Goal: Task Accomplishment & Management: Complete application form

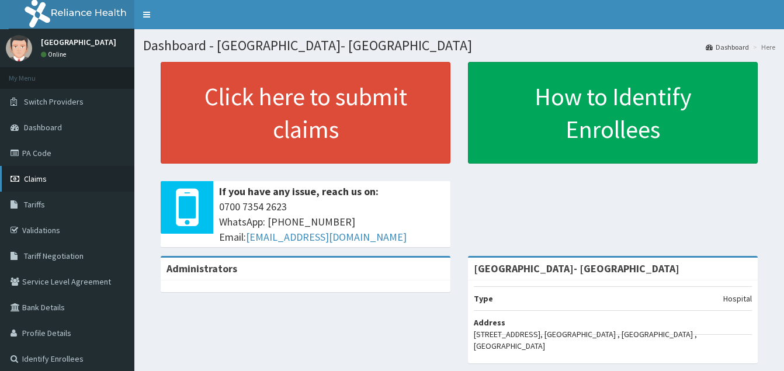
click at [70, 188] on link "Claims" at bounding box center [67, 179] width 134 height 26
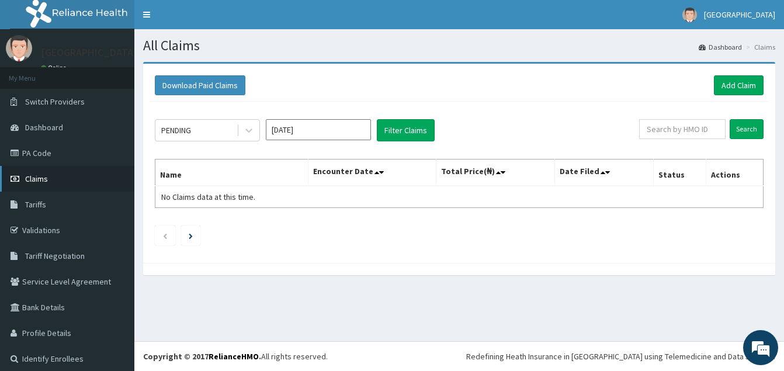
click at [70, 175] on link "Claims" at bounding box center [67, 179] width 134 height 26
click at [72, 178] on link "Claims" at bounding box center [67, 179] width 134 height 26
drag, startPoint x: 0, startPoint y: 0, endPoint x: 721, endPoint y: 83, distance: 725.9
click at [721, 83] on link "Add Claim" at bounding box center [739, 85] width 50 height 20
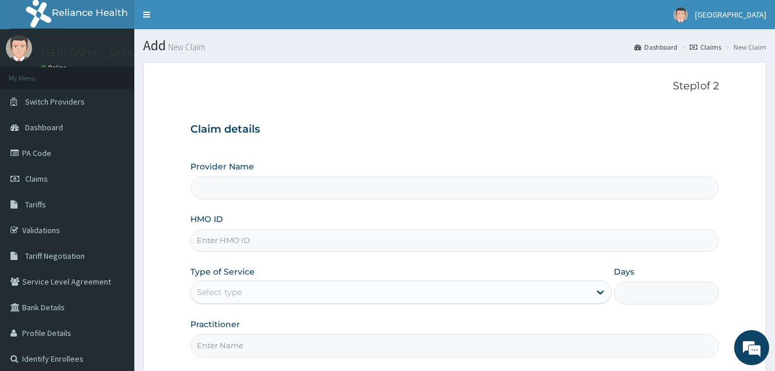
click at [463, 85] on p "Step 1 of 2" at bounding box center [455, 86] width 529 height 13
type input "El- Bethel Medical centre- Ogun"
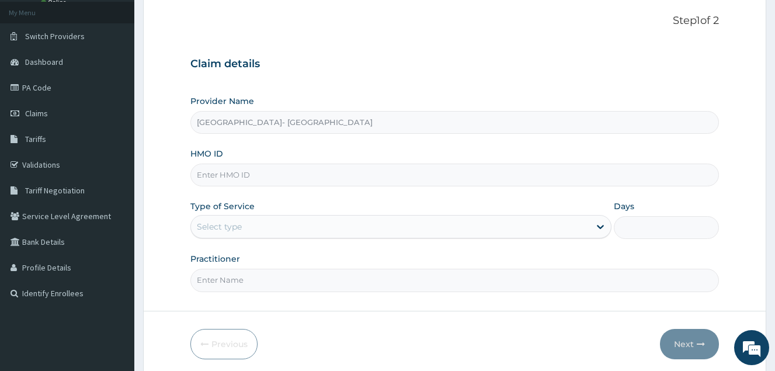
scroll to position [110, 0]
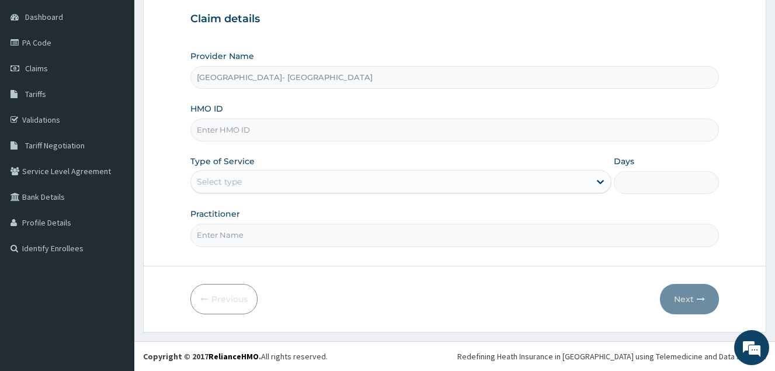
click at [333, 131] on input "HMO ID" at bounding box center [455, 130] width 529 height 23
type input "GTC/10321/A"
click at [353, 189] on div "Select type" at bounding box center [390, 181] width 399 height 19
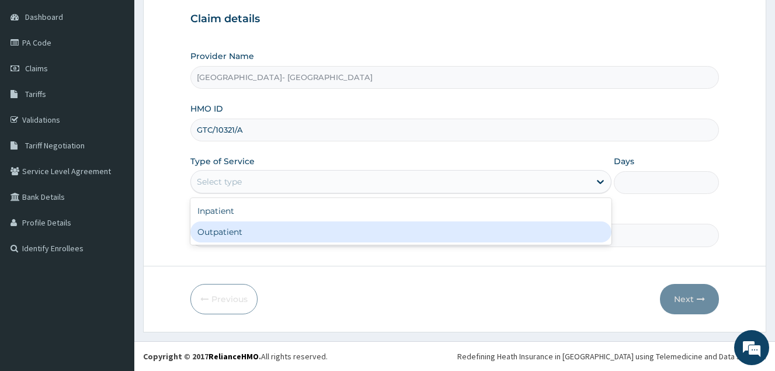
click at [282, 234] on div "Outpatient" at bounding box center [401, 231] width 421 height 21
type input "1"
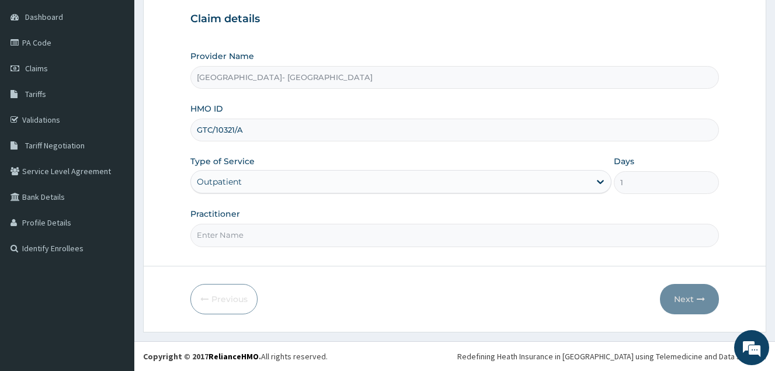
click at [460, 201] on div "Provider Name El- Bethel Medical centre- Ogun HMO ID GTC/10321/A Type of Servic…" at bounding box center [455, 148] width 529 height 196
click at [336, 239] on input "Practitioner" at bounding box center [455, 235] width 529 height 23
type input "GENERAL PRACTICE"
click at [689, 302] on button "Next" at bounding box center [689, 299] width 59 height 30
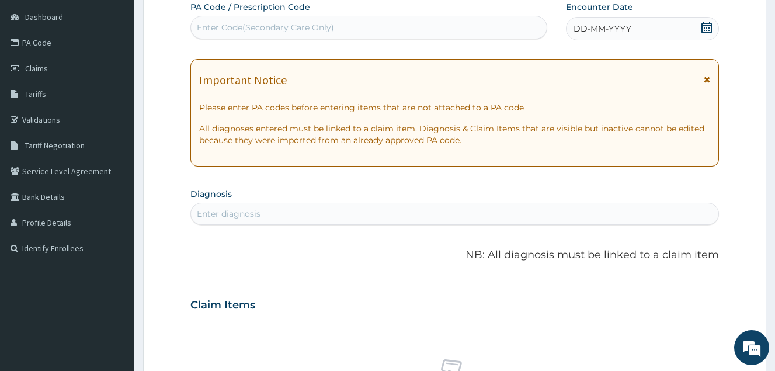
click at [625, 30] on span "DD-MM-YYYY" at bounding box center [603, 29] width 58 height 12
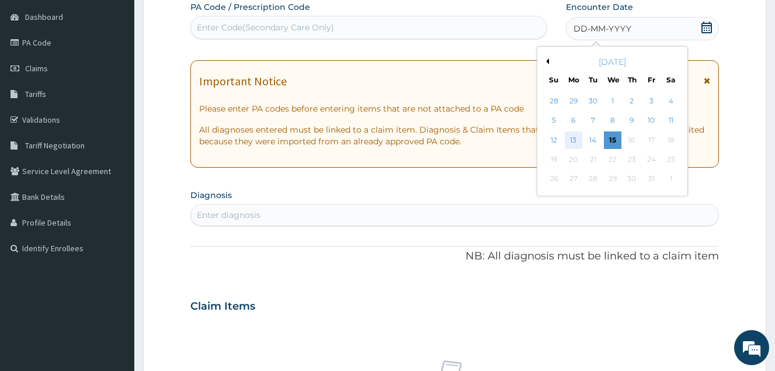
click at [574, 141] on div "13" at bounding box center [574, 140] width 18 height 18
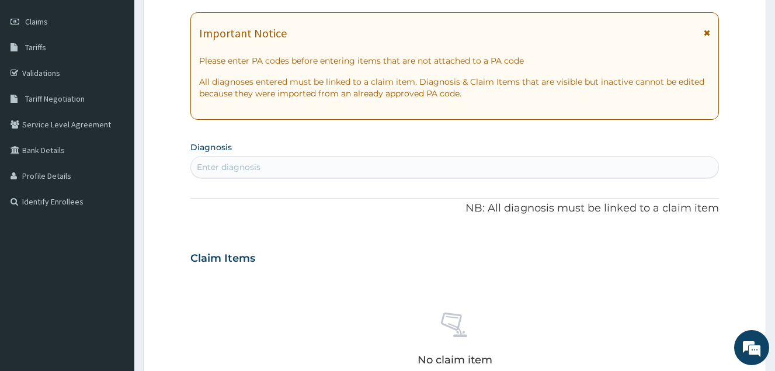
scroll to position [181, 0]
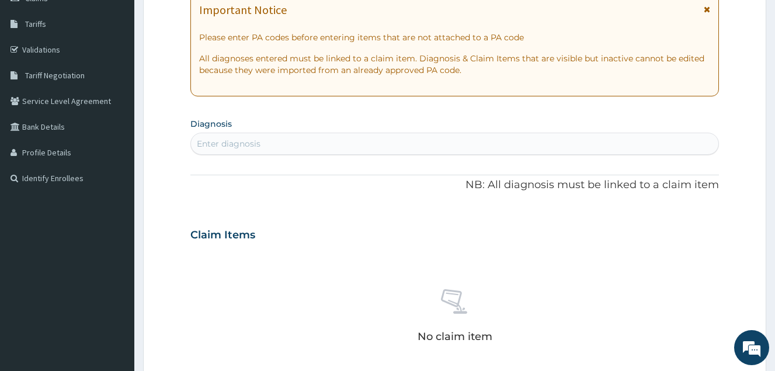
click at [410, 148] on div "Enter diagnosis" at bounding box center [455, 143] width 528 height 19
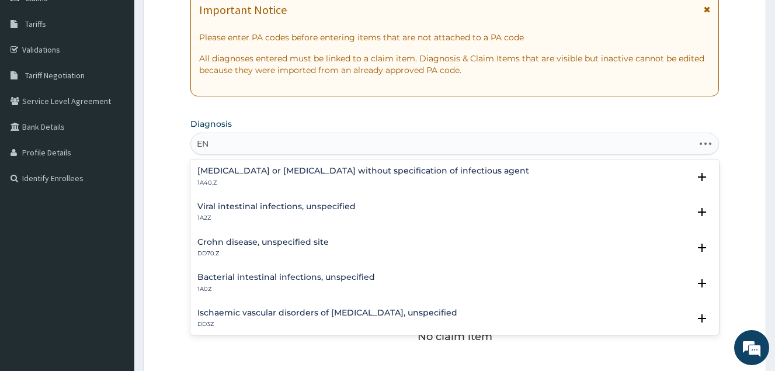
type input "E"
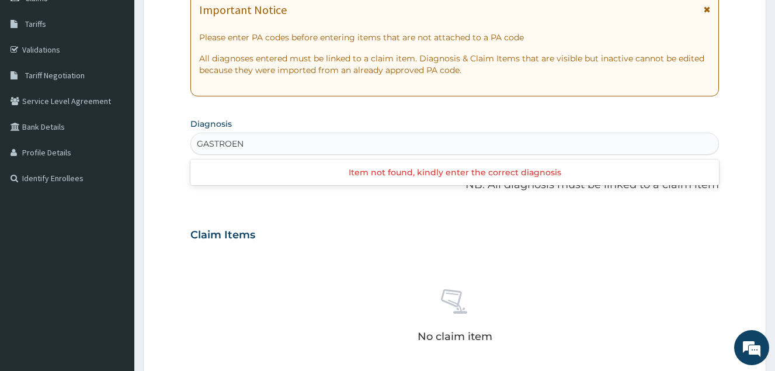
type input "GASTROE"
click at [280, 139] on div "Enter diagnosis" at bounding box center [455, 143] width 528 height 19
type input "ENTERITIS"
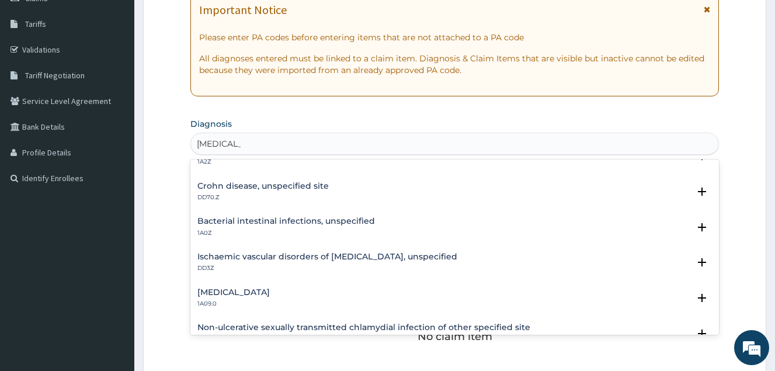
scroll to position [70, 0]
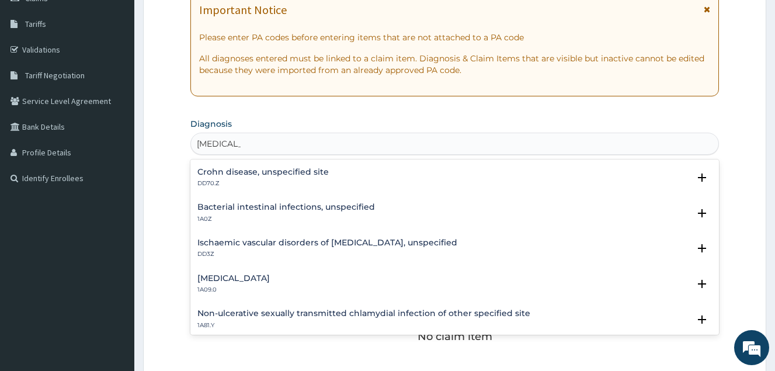
click at [250, 279] on h4 "Salmonella enteritis" at bounding box center [234, 278] width 72 height 9
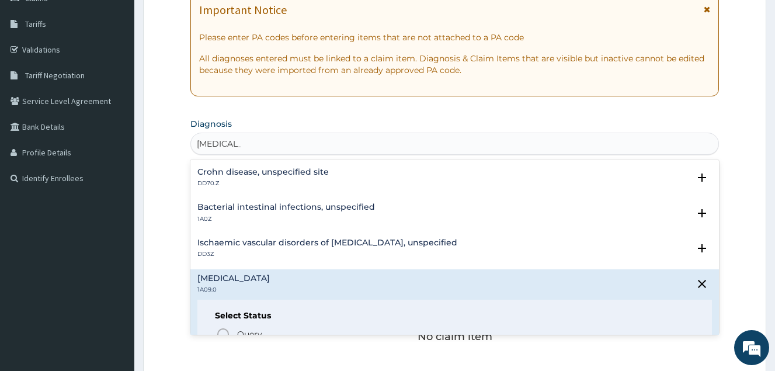
click at [351, 253] on p "DD3Z" at bounding box center [328, 254] width 260 height 8
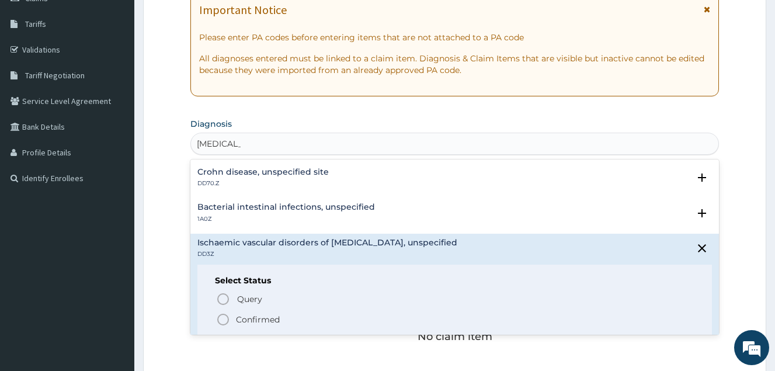
scroll to position [126, 0]
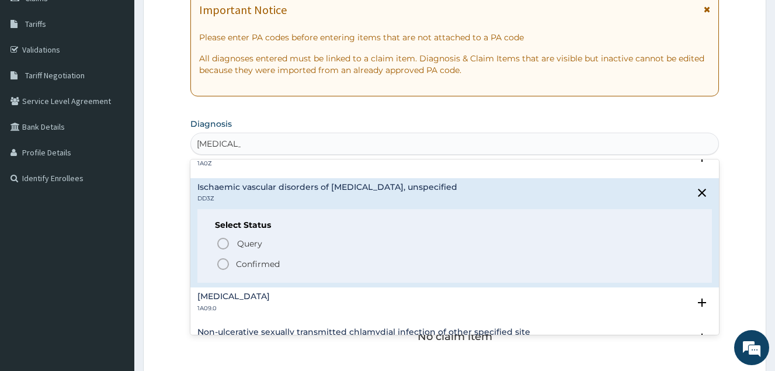
click at [228, 262] on circle "status option filled" at bounding box center [223, 264] width 11 height 11
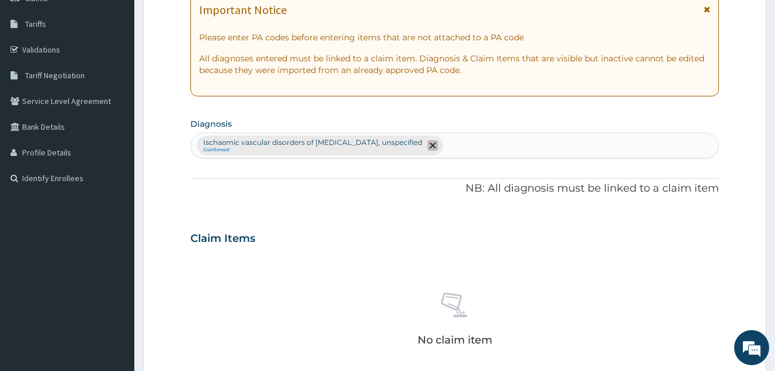
click at [428, 141] on span "remove selection option" at bounding box center [433, 145] width 11 height 11
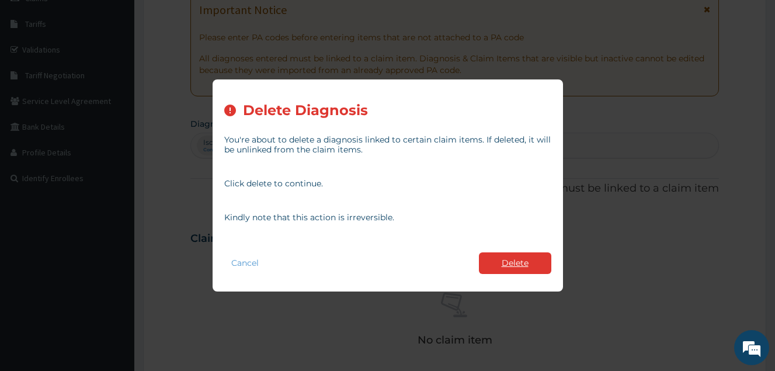
click at [518, 258] on button "Delete" at bounding box center [515, 263] width 72 height 22
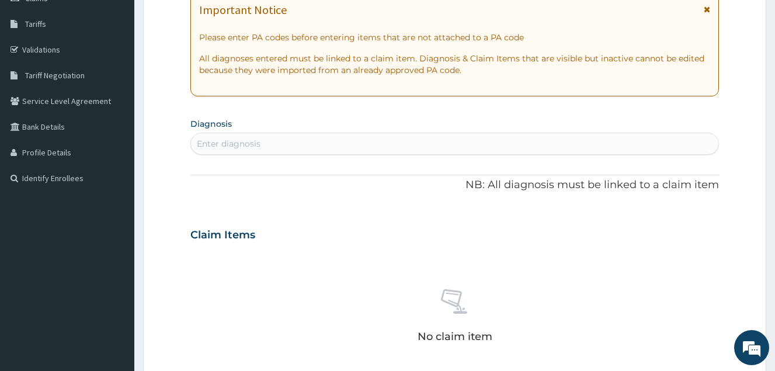
click at [279, 150] on div "Enter diagnosis" at bounding box center [455, 143] width 528 height 19
type input "ENTERITIS"
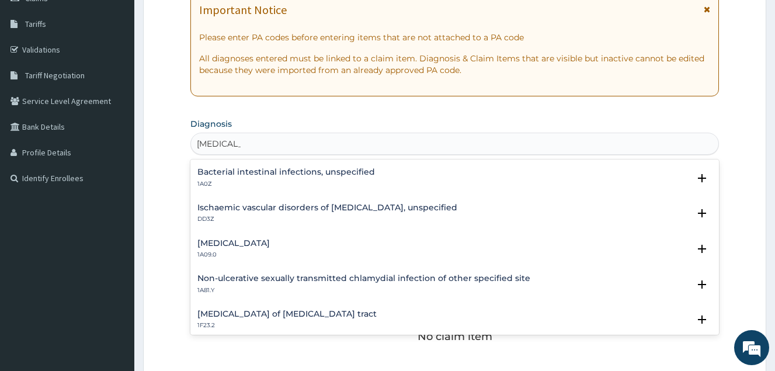
scroll to position [133, 0]
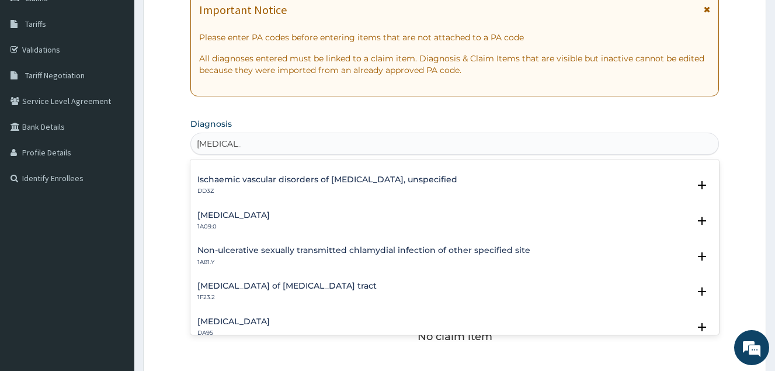
click at [308, 212] on div "Salmonella enteritis 1A09.0" at bounding box center [455, 221] width 515 height 20
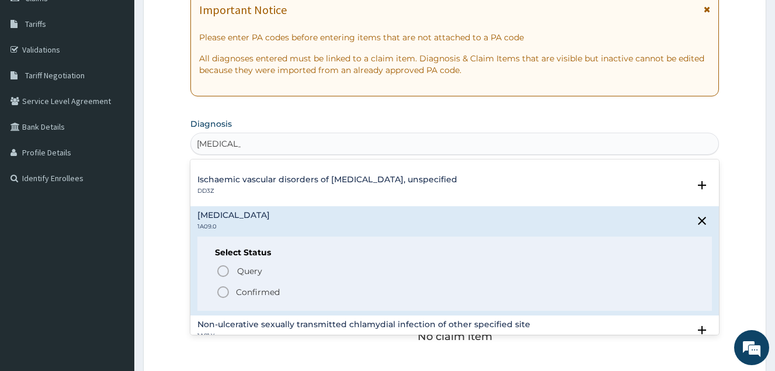
click at [227, 295] on circle "status option filled" at bounding box center [223, 292] width 11 height 11
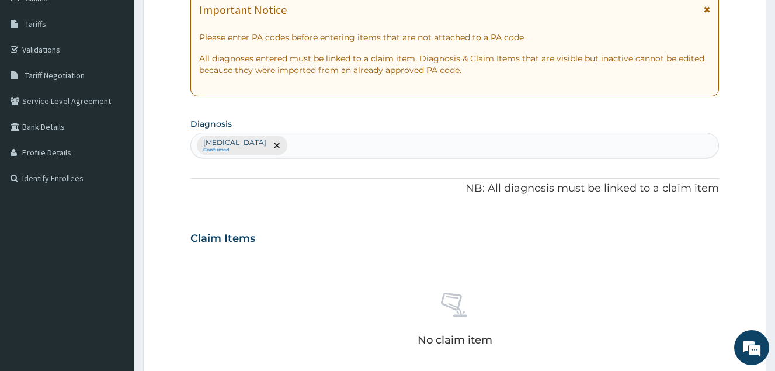
click at [314, 140] on div "Salmonella enteritis Confirmed" at bounding box center [455, 145] width 528 height 25
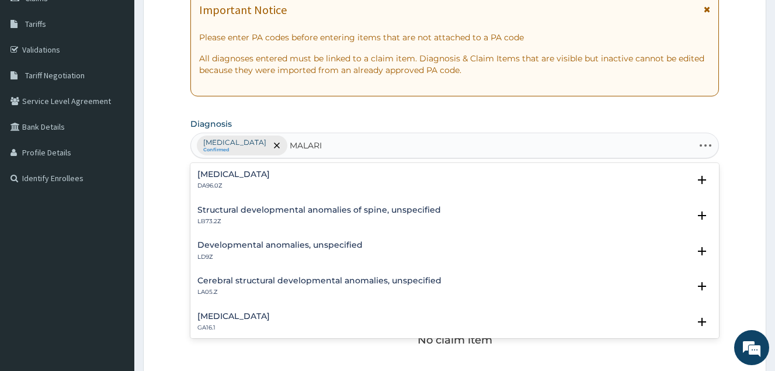
type input "MALARIA"
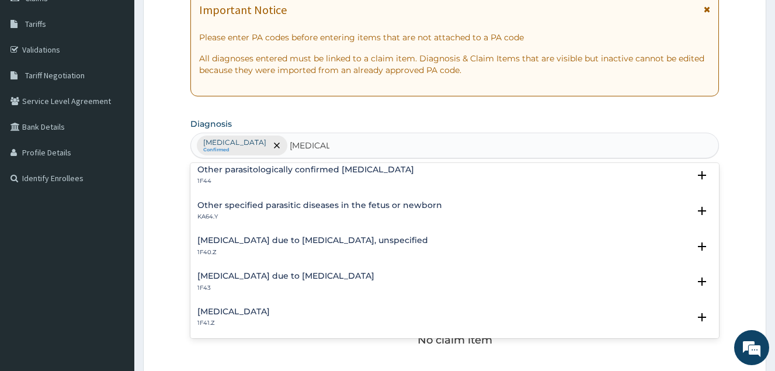
scroll to position [121, 0]
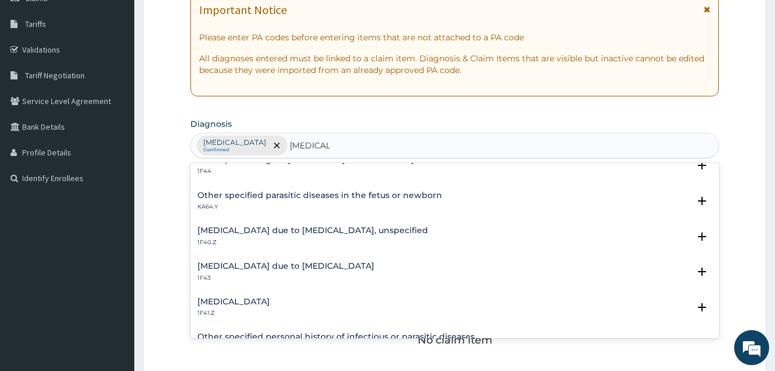
click at [368, 232] on h4 "Malaria due to Plasmodium falciparum, unspecified" at bounding box center [313, 230] width 231 height 9
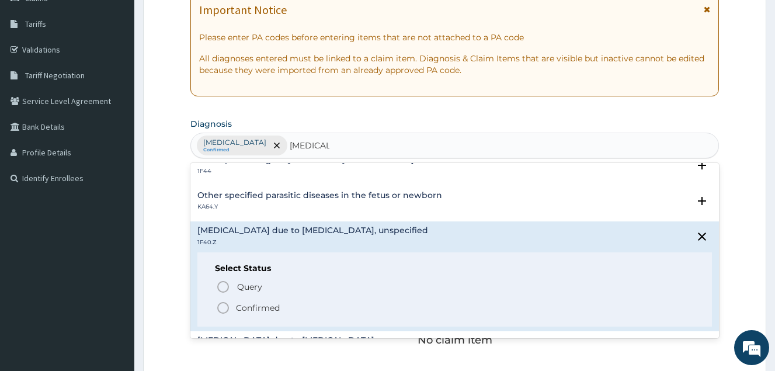
click at [222, 310] on icon "status option filled" at bounding box center [223, 308] width 14 height 14
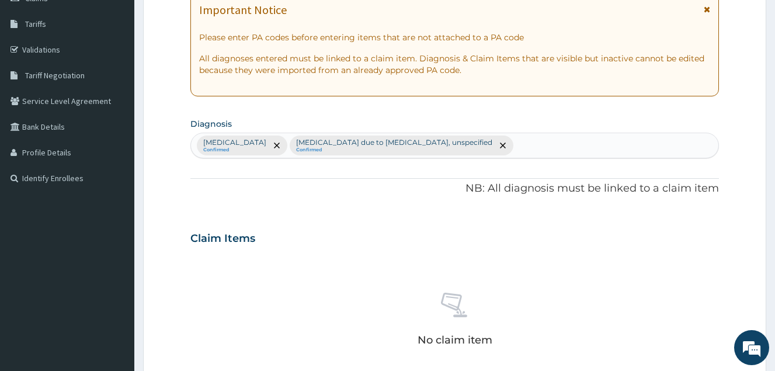
click at [386, 183] on p "NB: All diagnosis must be linked to a claim item" at bounding box center [455, 188] width 529 height 15
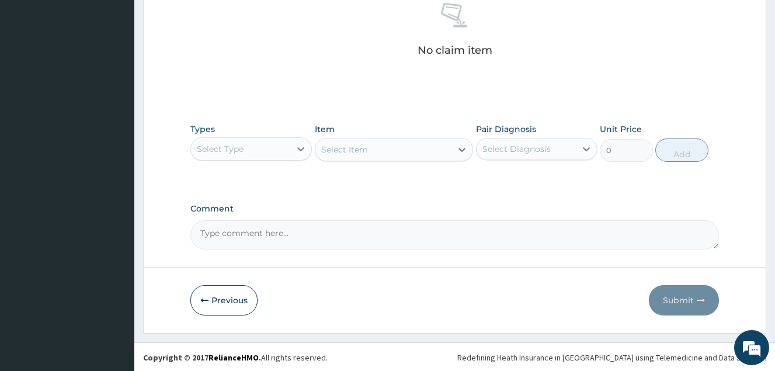
scroll to position [472, 0]
click at [251, 145] on div "Select Type" at bounding box center [240, 148] width 99 height 19
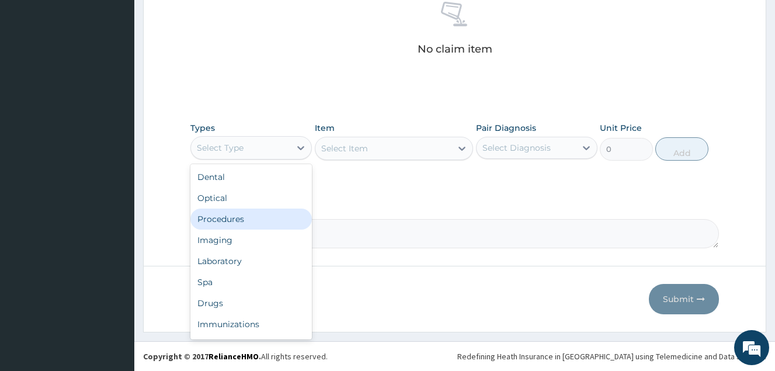
click at [231, 221] on div "Procedures" at bounding box center [252, 219] width 122 height 21
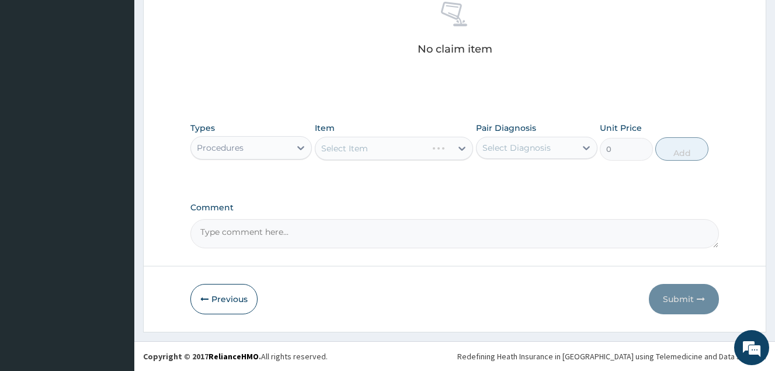
click at [366, 144] on div "Select Item" at bounding box center [394, 148] width 159 height 23
click at [372, 147] on div "Select Item" at bounding box center [394, 148] width 159 height 23
click at [379, 146] on div "Select Item" at bounding box center [384, 148] width 137 height 19
type input "G"
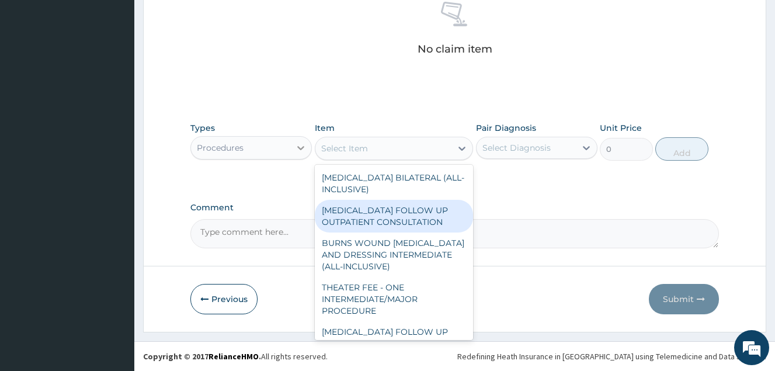
click at [293, 143] on div at bounding box center [300, 147] width 21 height 21
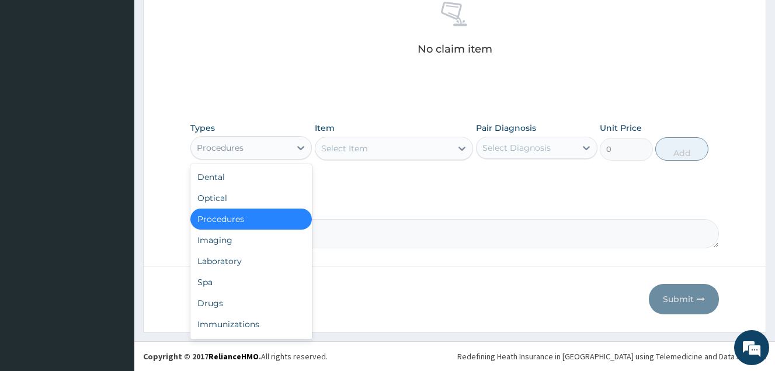
click at [247, 220] on div "Procedures" at bounding box center [252, 219] width 122 height 21
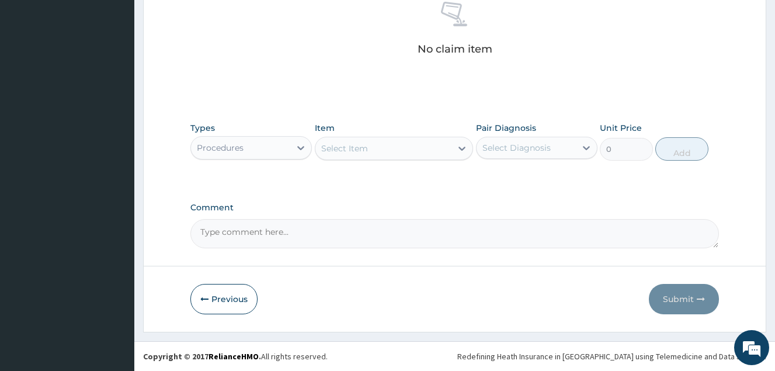
click at [389, 146] on div "Select Item" at bounding box center [384, 148] width 137 height 19
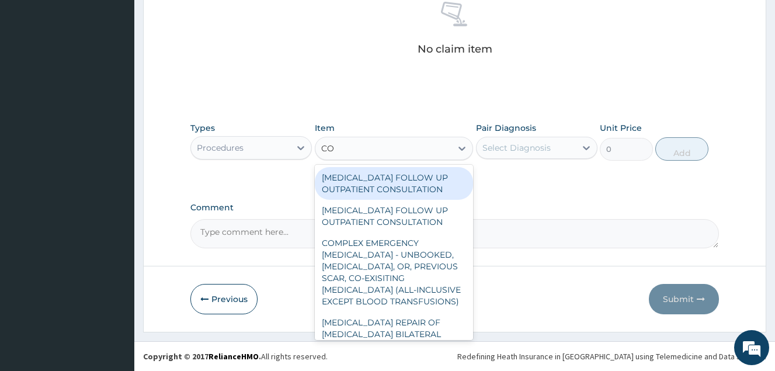
type input "C"
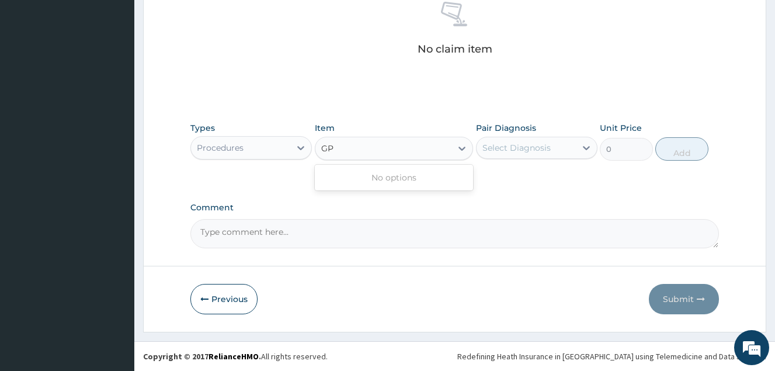
type input "G"
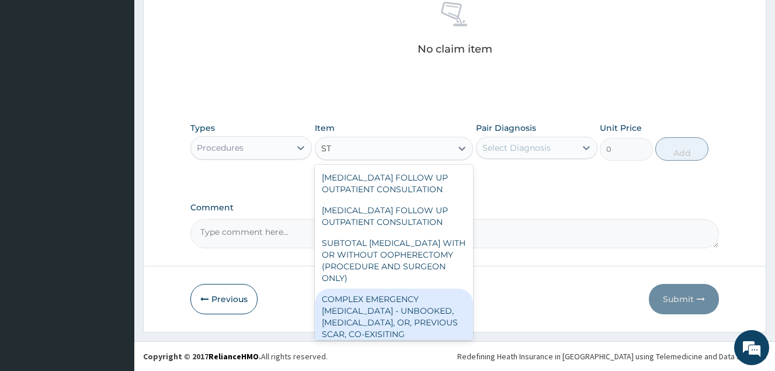
type input "S"
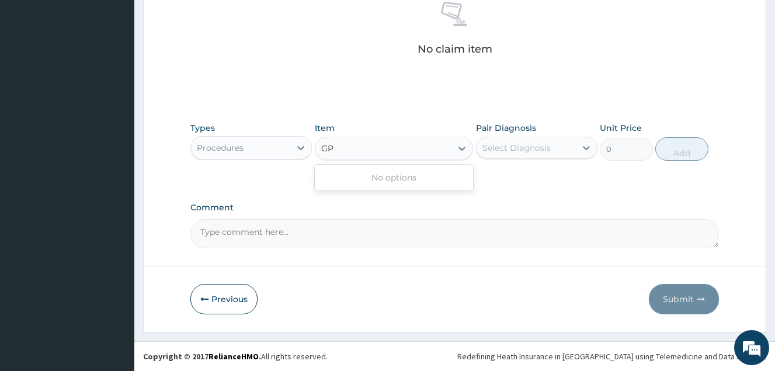
type input "G"
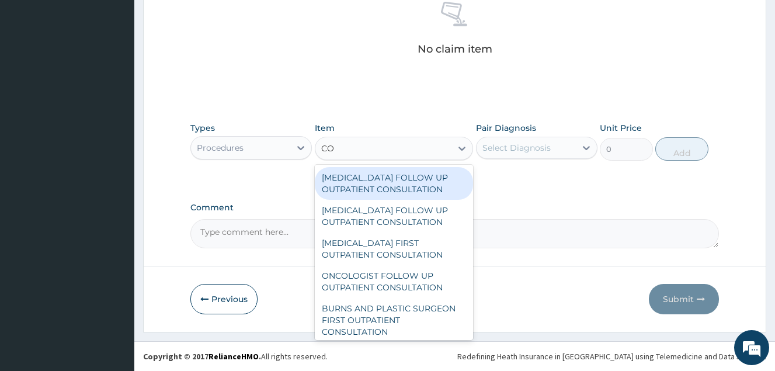
type input "C"
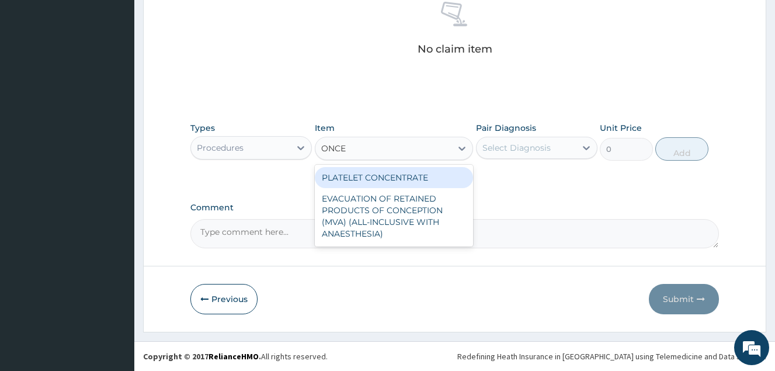
type input "ONC"
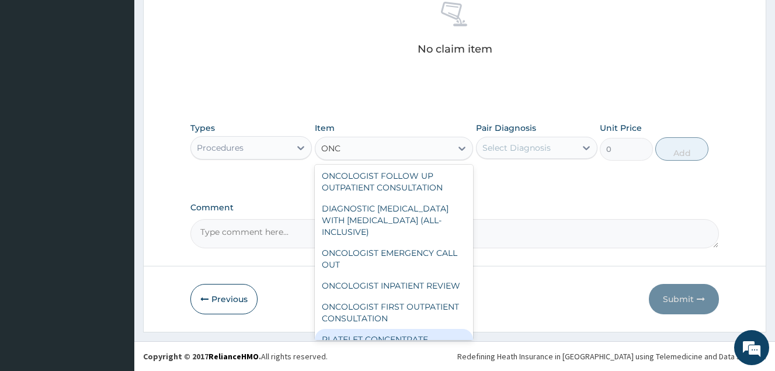
scroll to position [19, 0]
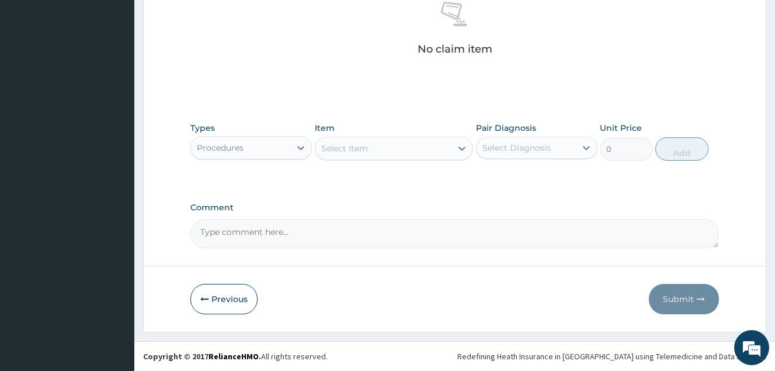
click at [347, 148] on div "Select Item" at bounding box center [384, 148] width 137 height 19
type input "G"
type input "S"
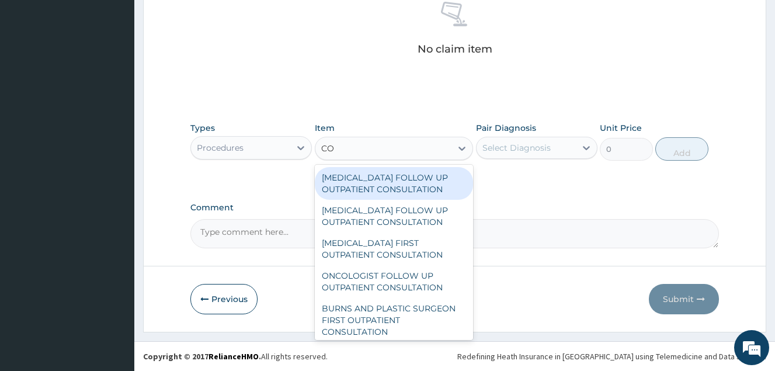
type input "C"
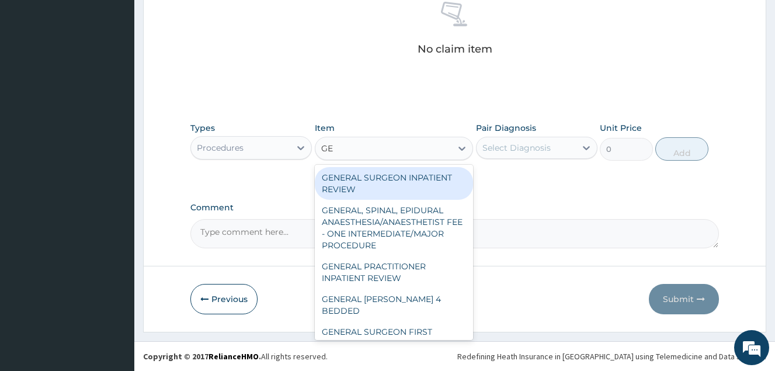
type input "G"
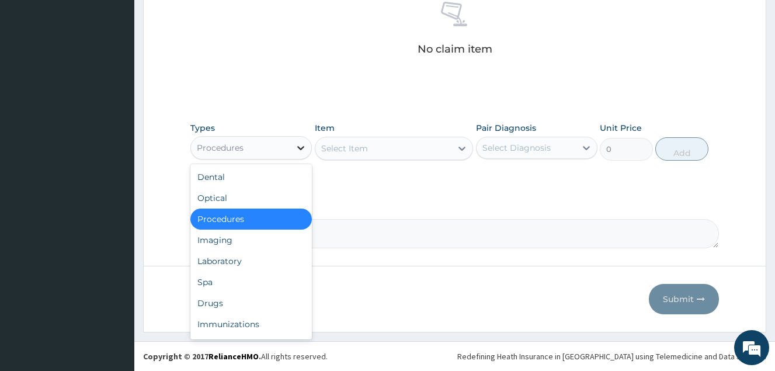
click at [305, 151] on icon at bounding box center [301, 148] width 12 height 12
click at [214, 310] on div "Drugs" at bounding box center [252, 303] width 122 height 21
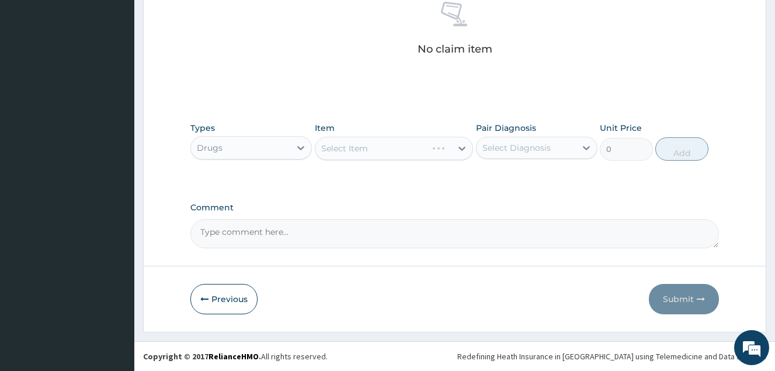
click at [370, 148] on div "Select Item" at bounding box center [394, 148] width 159 height 23
click at [365, 144] on div "Select Item" at bounding box center [344, 149] width 47 height 12
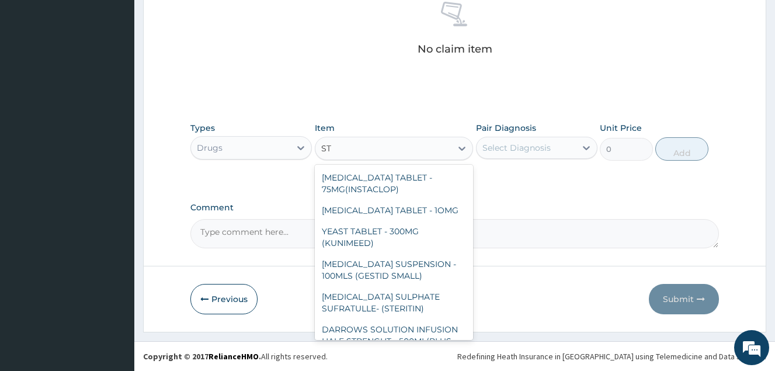
type input "S"
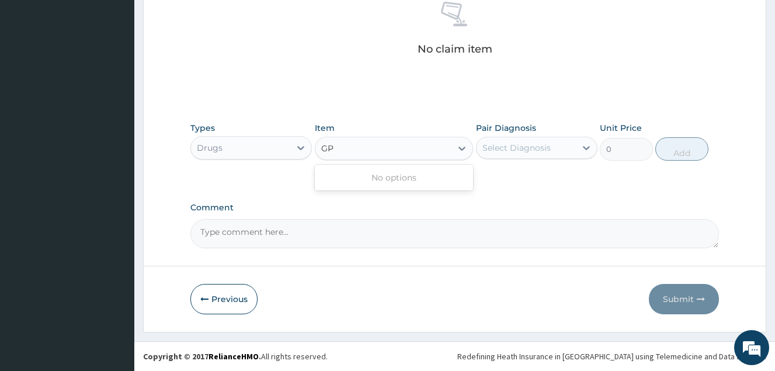
type input "G"
type input "C"
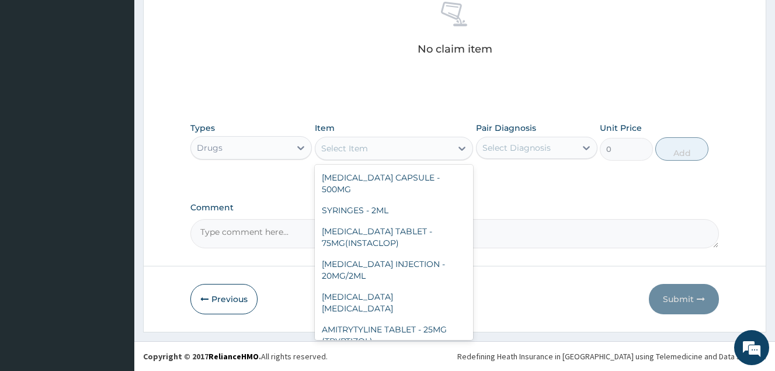
click at [263, 146] on div "Drugs" at bounding box center [240, 148] width 99 height 19
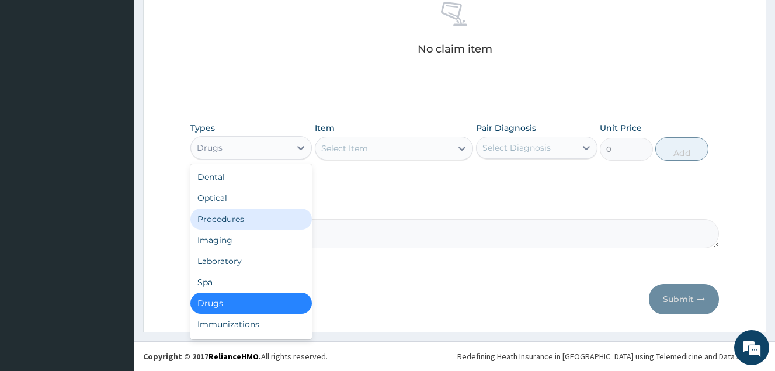
click at [241, 216] on div "Procedures" at bounding box center [252, 219] width 122 height 21
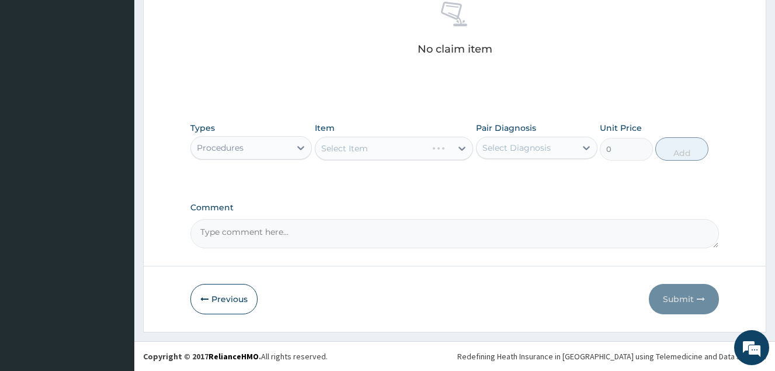
click at [368, 153] on div "Select Item" at bounding box center [394, 148] width 159 height 23
click at [370, 151] on div "Select Item" at bounding box center [394, 148] width 159 height 23
click at [359, 144] on div "Select Item" at bounding box center [344, 149] width 47 height 12
type input "G"
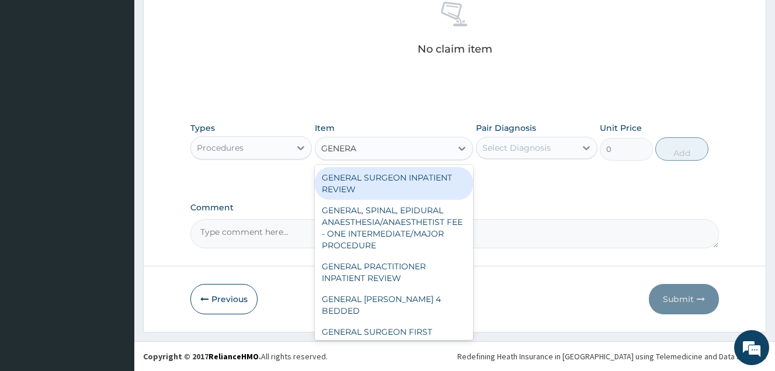
type input "GENERAL"
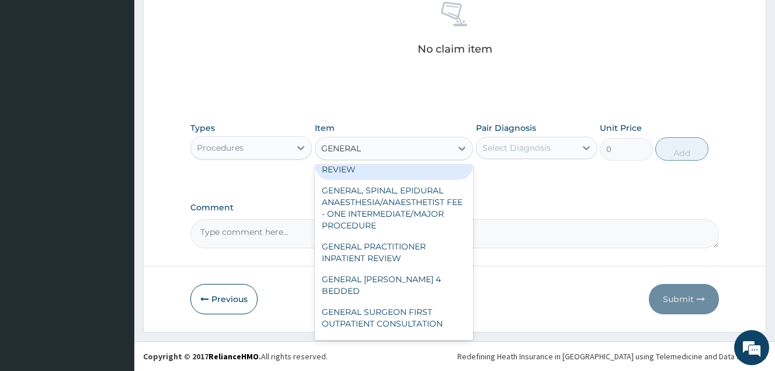
scroll to position [12, 0]
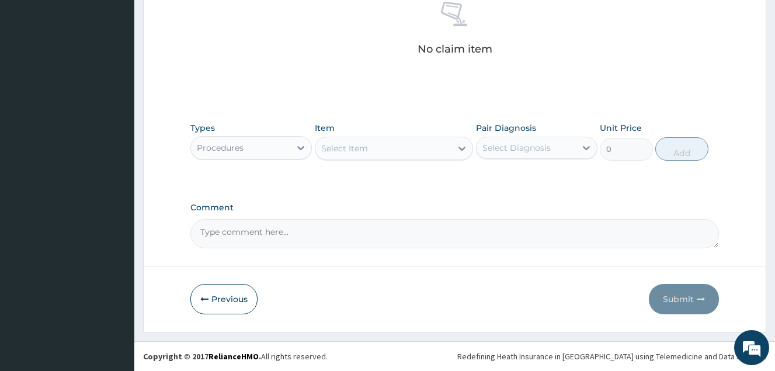
click at [403, 144] on div "Select Item" at bounding box center [384, 148] width 137 height 19
type input "S"
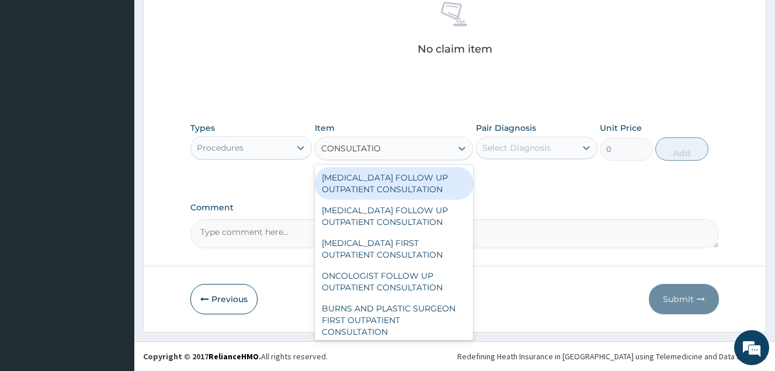
type input "CONSULTATION"
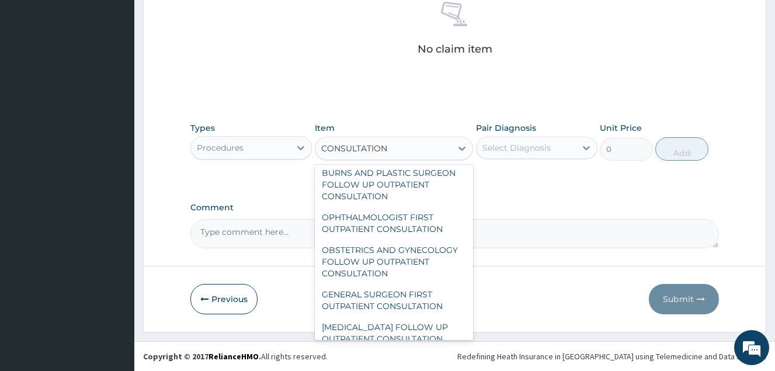
scroll to position [981, 0]
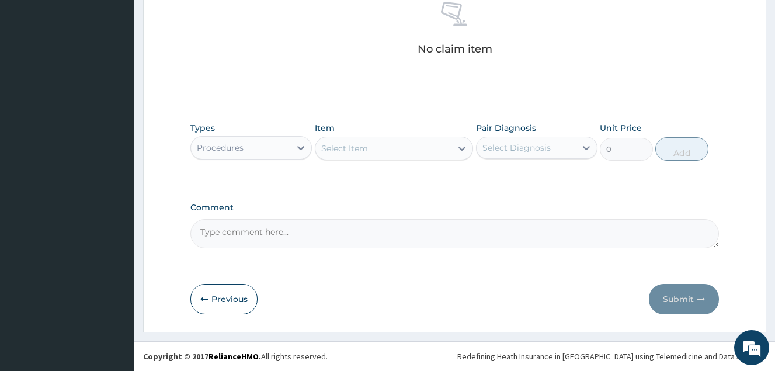
click at [392, 150] on div "Select Item" at bounding box center [384, 148] width 137 height 19
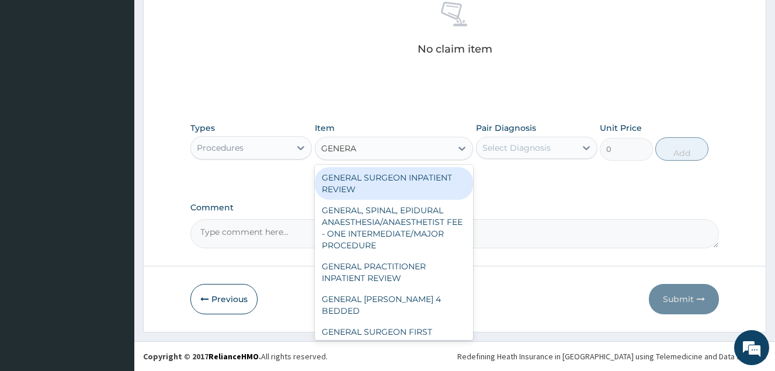
type input "GENERAL"
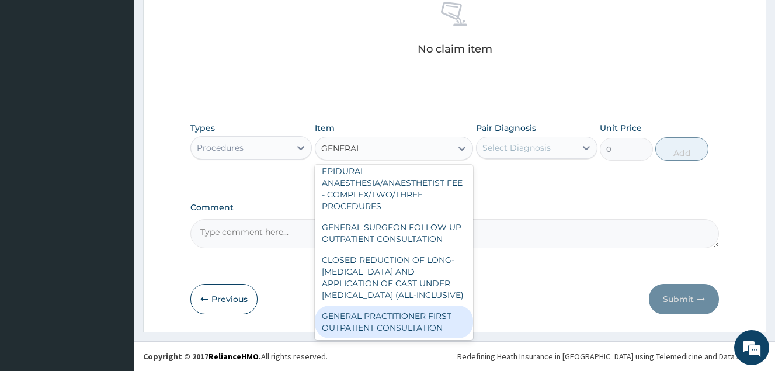
scroll to position [226, 0]
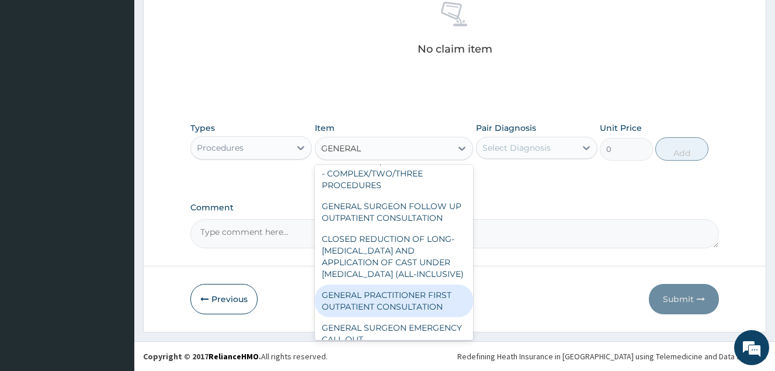
type input "7500"
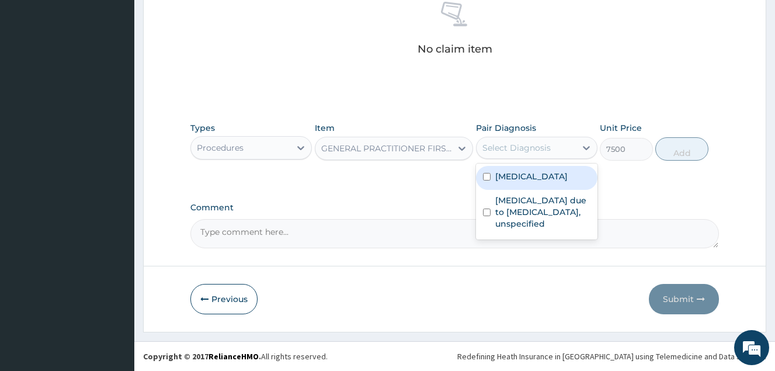
click at [515, 143] on div "Select Diagnosis" at bounding box center [517, 148] width 68 height 12
click at [483, 169] on div "Salmonella enteritis" at bounding box center [537, 178] width 122 height 24
checkbox input "true"
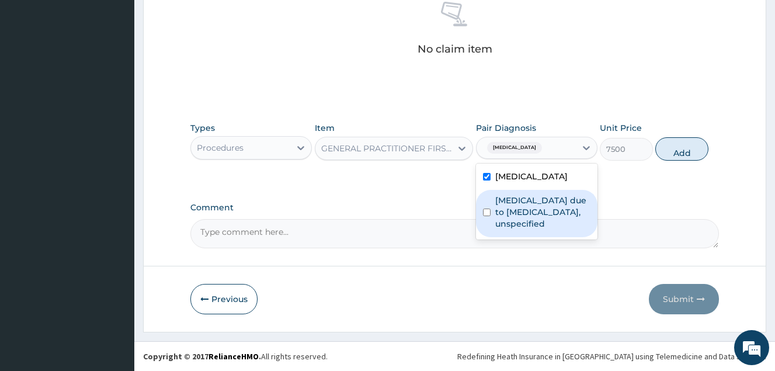
click at [488, 216] on input "checkbox" at bounding box center [487, 213] width 8 height 8
checkbox input "true"
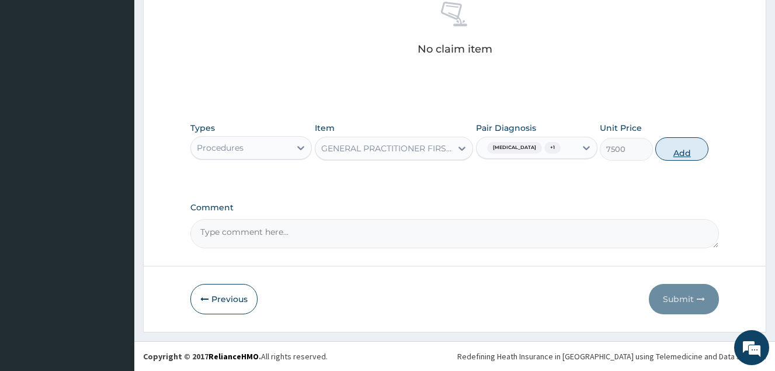
click at [681, 154] on button "Add" at bounding box center [682, 148] width 53 height 23
type input "0"
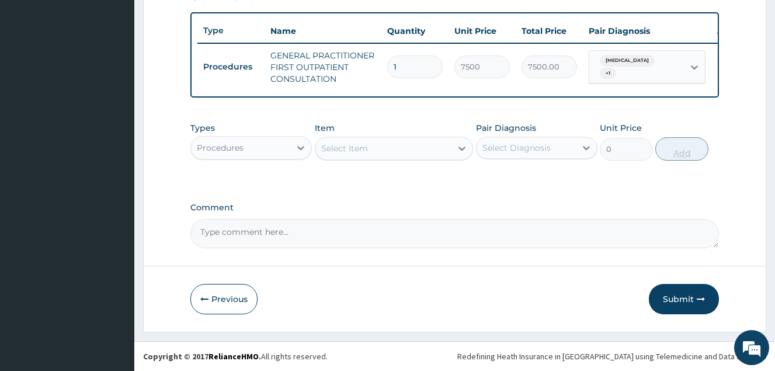
scroll to position [431, 0]
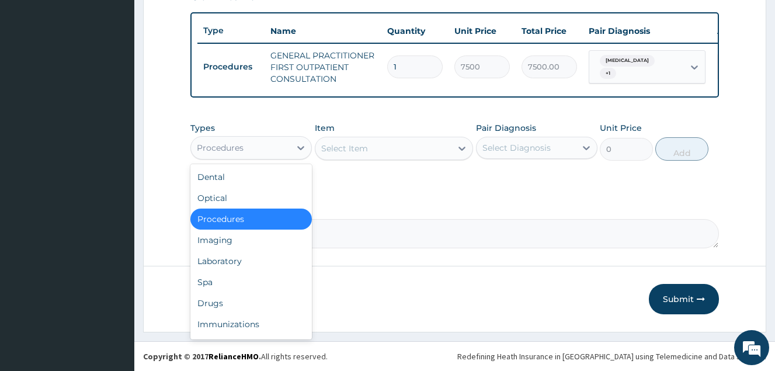
click at [254, 154] on div "Procedures" at bounding box center [240, 148] width 99 height 19
click at [232, 311] on div "Drugs" at bounding box center [252, 303] width 122 height 21
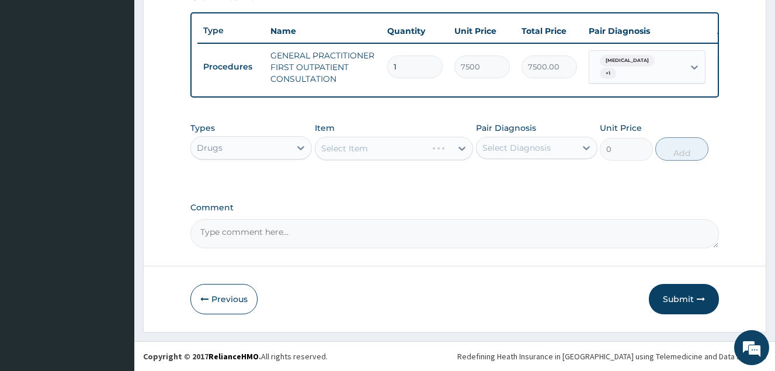
click at [380, 154] on div "Select Item" at bounding box center [394, 148] width 159 height 23
click at [367, 150] on div "Select Item" at bounding box center [394, 148] width 159 height 23
click at [361, 155] on div "Select Item" at bounding box center [394, 148] width 159 height 23
click at [335, 144] on div "Select Item" at bounding box center [344, 149] width 47 height 12
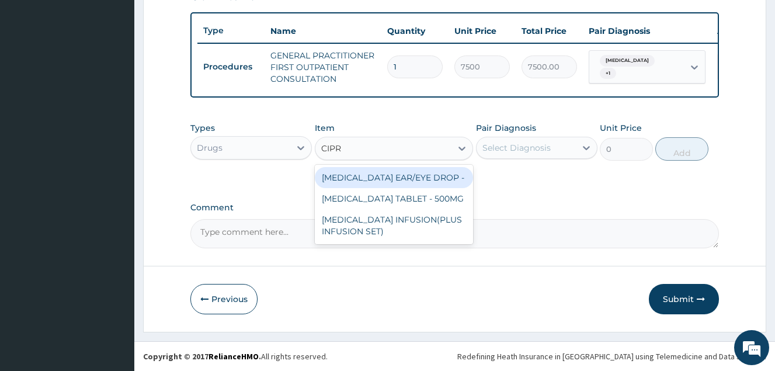
type input "CIPRO"
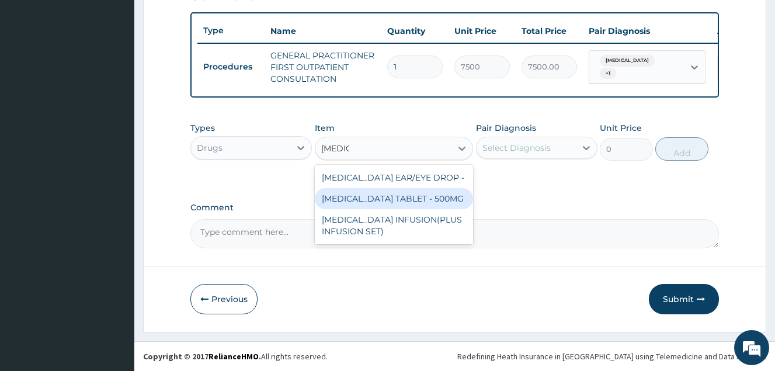
click at [409, 202] on div "CIPROFLOXACIN TABLET - 500MG" at bounding box center [394, 198] width 159 height 21
type input "420"
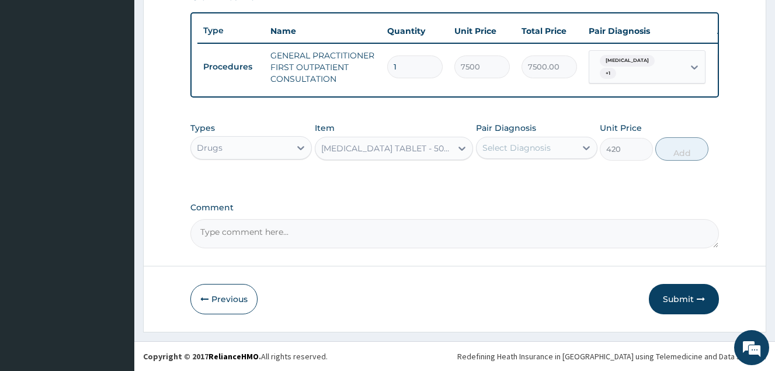
click at [558, 156] on div "Select Diagnosis" at bounding box center [526, 148] width 99 height 19
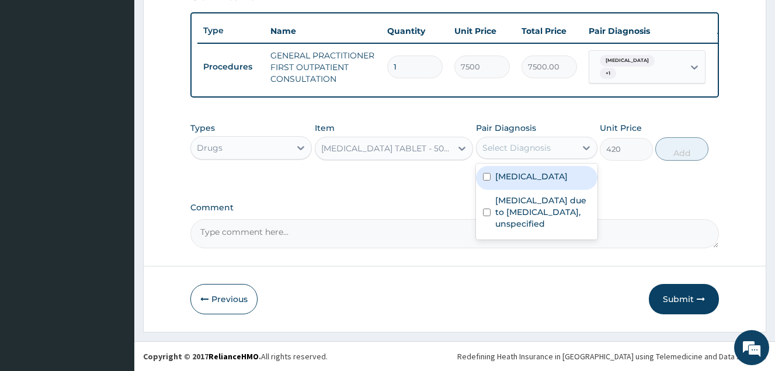
click at [490, 181] on input "checkbox" at bounding box center [487, 177] width 8 height 8
checkbox input "true"
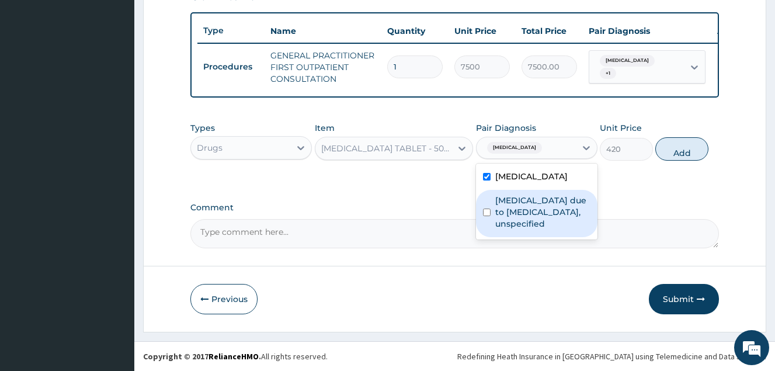
click at [485, 216] on input "checkbox" at bounding box center [487, 213] width 8 height 8
checkbox input "true"
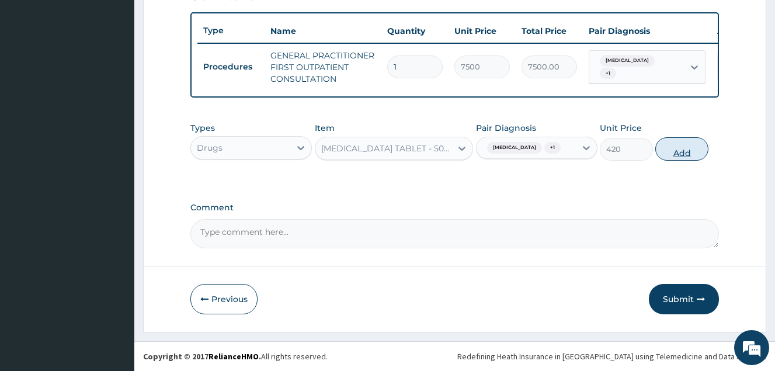
click at [690, 154] on button "Add" at bounding box center [682, 148] width 53 height 23
type input "0"
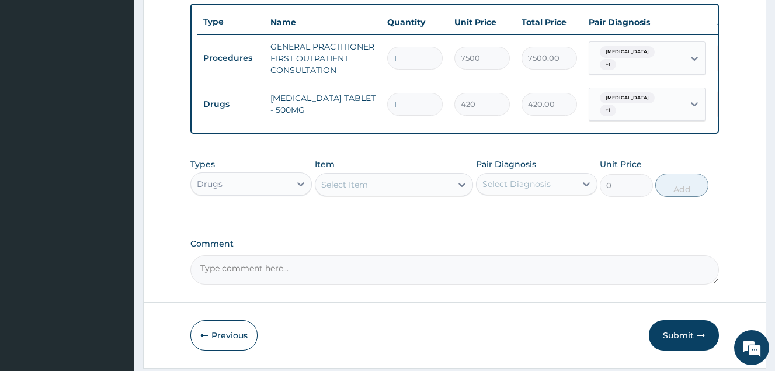
type input "10"
type input "4200.00"
type input "10"
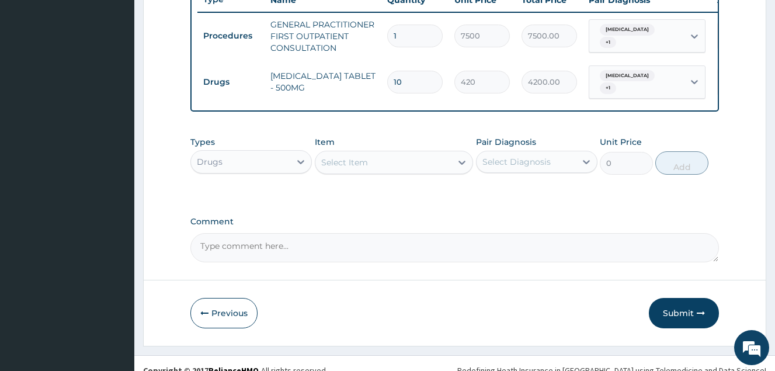
scroll to position [455, 0]
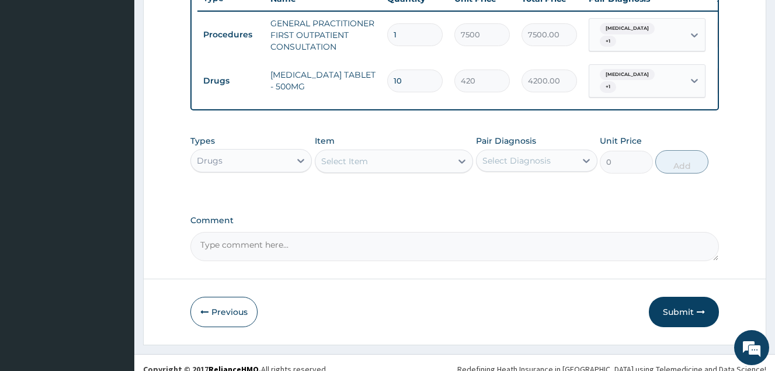
click at [340, 164] on div "Select Item" at bounding box center [384, 161] width 137 height 19
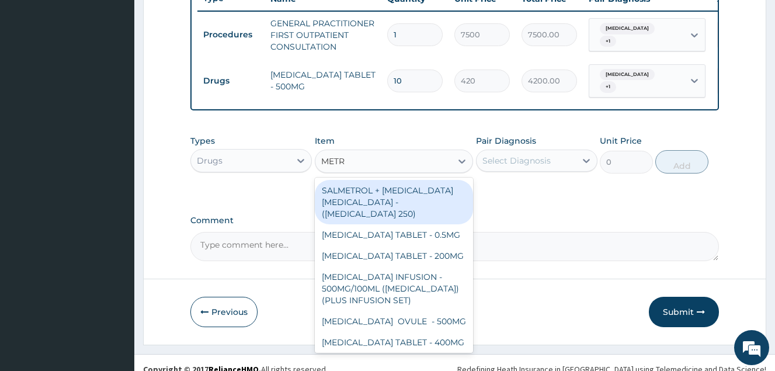
type input "METRO"
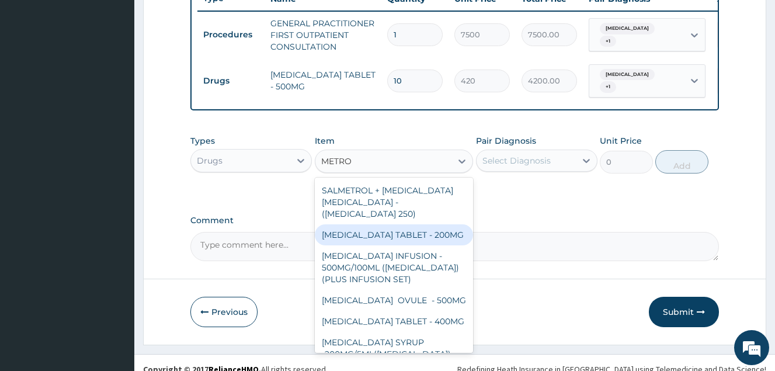
click at [363, 242] on div "METRONIDAZOLE TABLET - 200MG" at bounding box center [394, 234] width 159 height 21
type input "60"
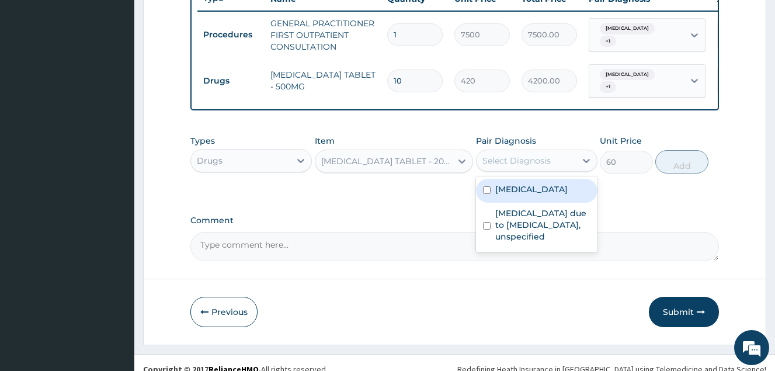
click at [514, 167] on div "Select Diagnosis" at bounding box center [517, 161] width 68 height 12
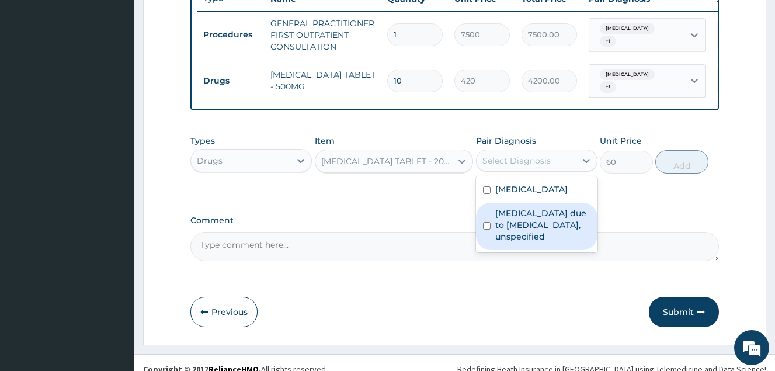
click at [489, 230] on input "checkbox" at bounding box center [487, 226] width 8 height 8
checkbox input "true"
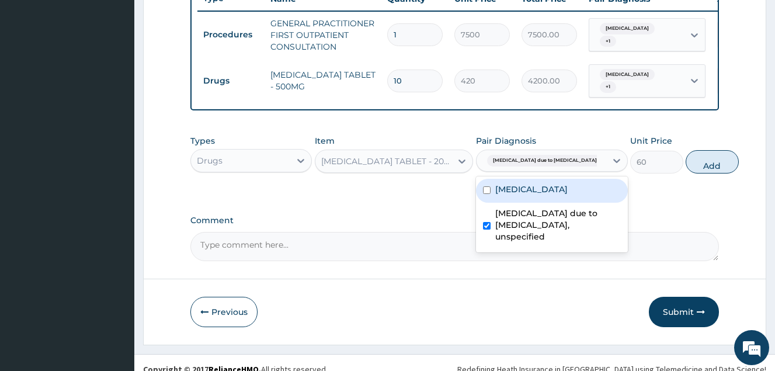
click at [487, 194] on input "checkbox" at bounding box center [487, 190] width 8 height 8
checkbox input "true"
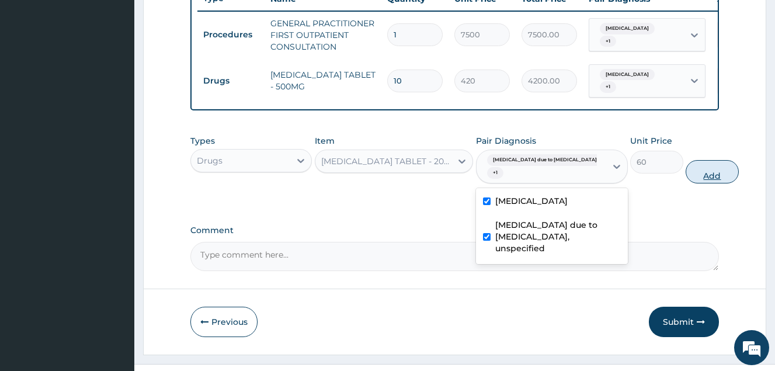
click at [686, 179] on button "Add" at bounding box center [712, 171] width 53 height 23
type input "0"
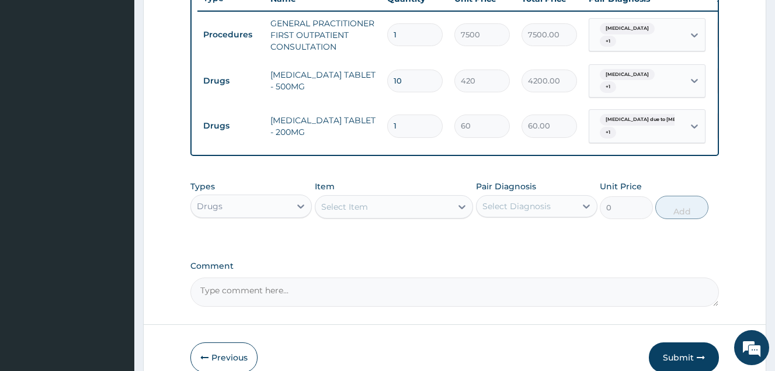
click at [402, 129] on input "1" at bounding box center [415, 126] width 56 height 23
type input "0.00"
type input "3"
type input "180.00"
type input "30"
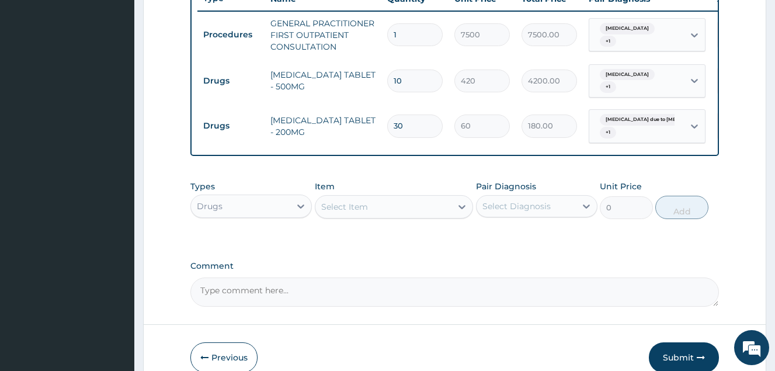
type input "1800.00"
type input "30"
click at [406, 141] on td "30" at bounding box center [415, 126] width 67 height 34
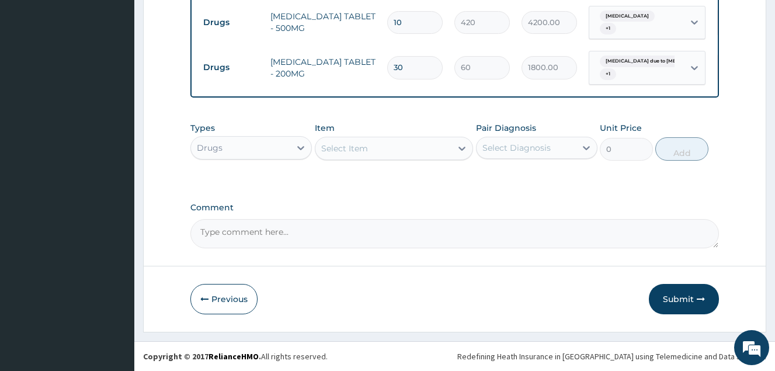
scroll to position [522, 0]
click at [356, 148] on div "Select Item" at bounding box center [344, 149] width 47 height 12
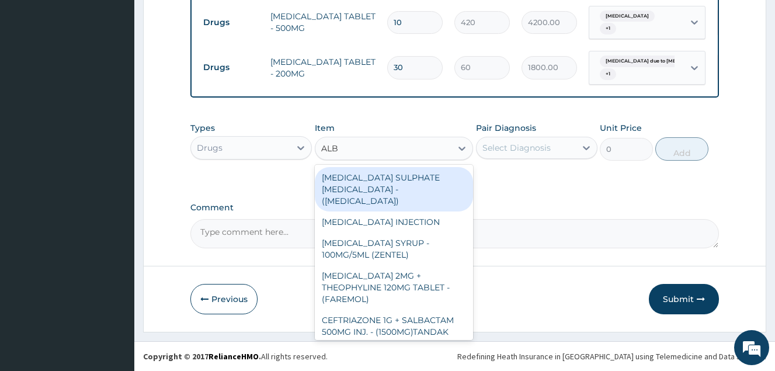
type input "ALBE"
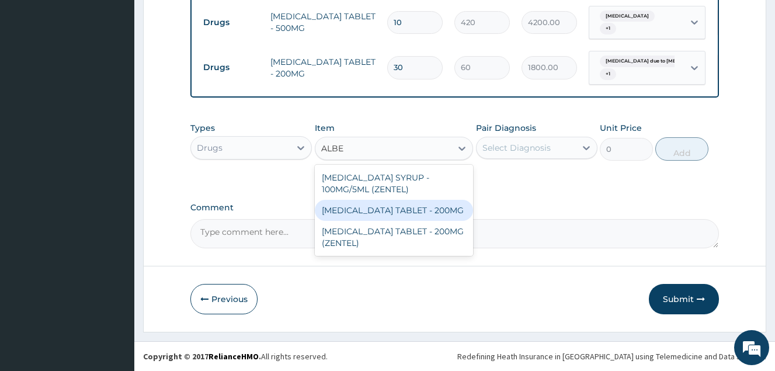
click at [425, 210] on div "ALBENDAZOLE TABLET - 200MG" at bounding box center [394, 210] width 159 height 21
type input "600"
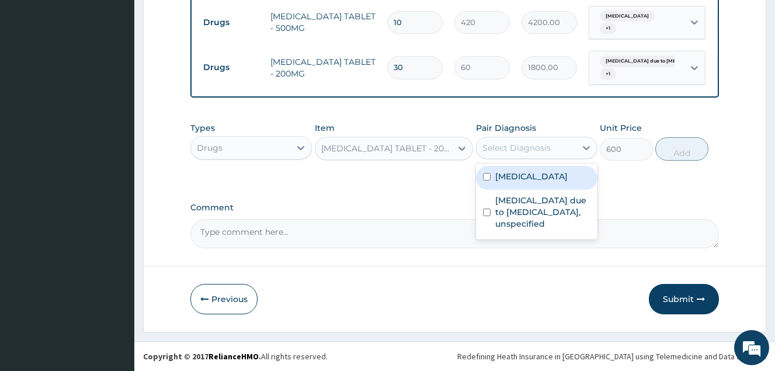
click at [529, 150] on div "Select Diagnosis" at bounding box center [517, 148] width 68 height 12
click at [494, 179] on div "Salmonella enteritis" at bounding box center [537, 178] width 122 height 24
checkbox input "true"
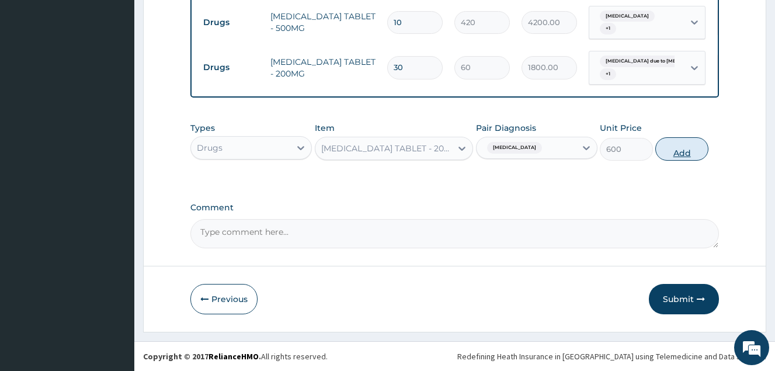
click at [679, 148] on button "Add" at bounding box center [682, 148] width 53 height 23
type input "0"
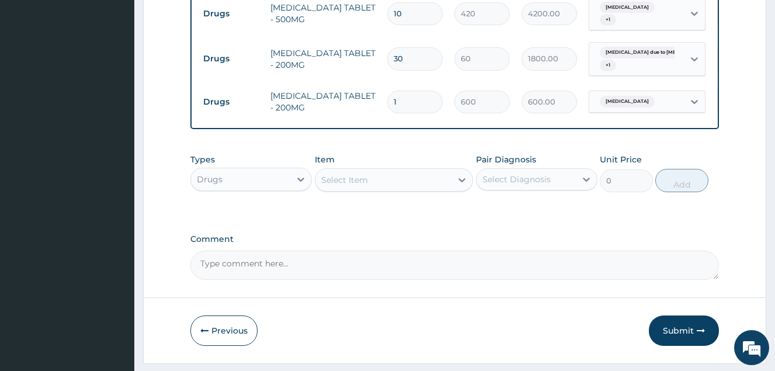
type input "2"
type input "1200.00"
click at [392, 159] on div "Types Drugs Item Select Item Pair Diagnosis Select Diagnosis Unit Price 0 Add" at bounding box center [455, 173] width 529 height 50
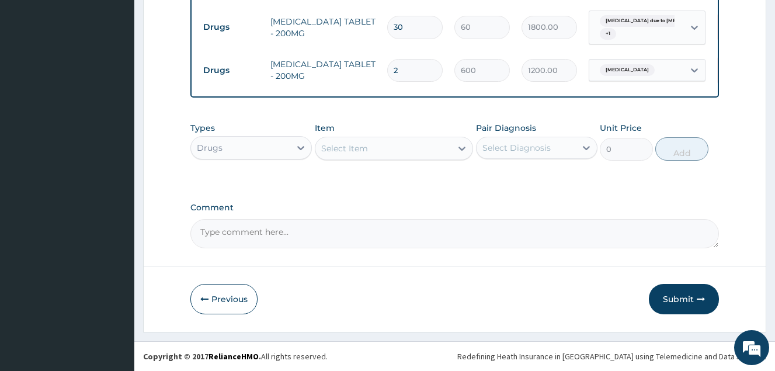
scroll to position [562, 0]
click at [375, 154] on div "Select Item" at bounding box center [384, 148] width 137 height 19
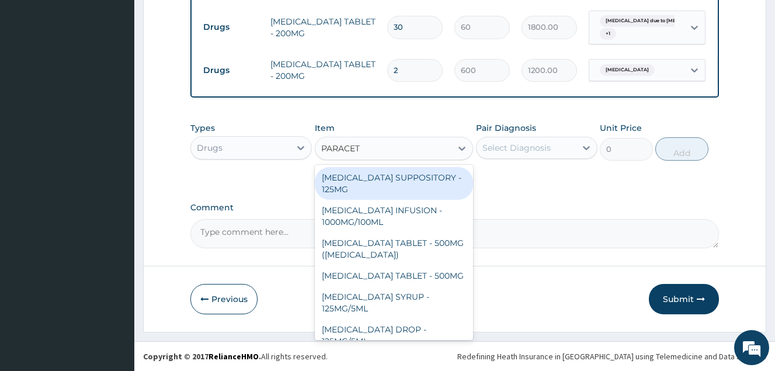
type input "PARACETA"
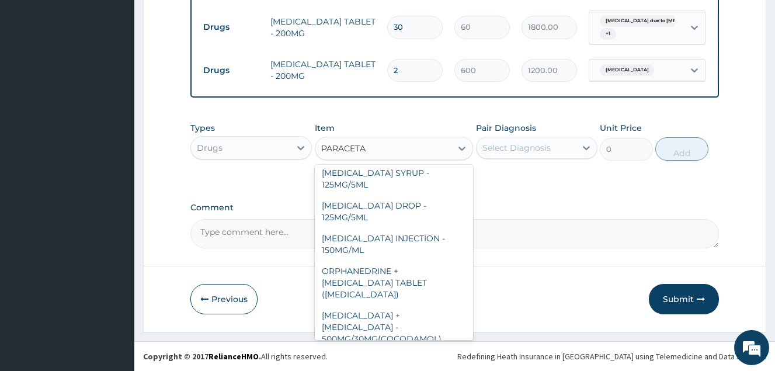
scroll to position [0, 0]
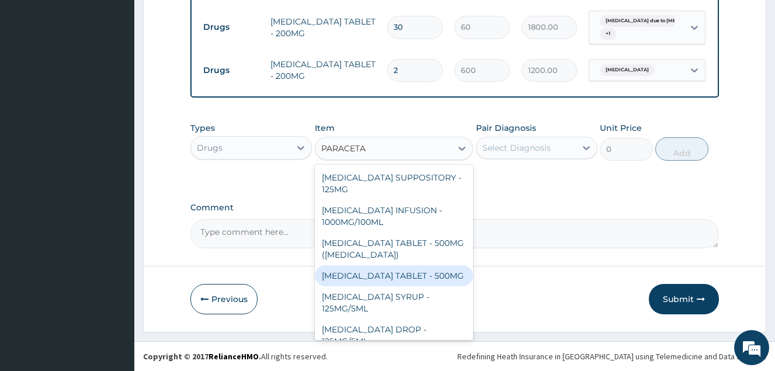
click at [404, 271] on div "PARACETAMOL TABLET - 500MG" at bounding box center [394, 275] width 159 height 21
type input "72"
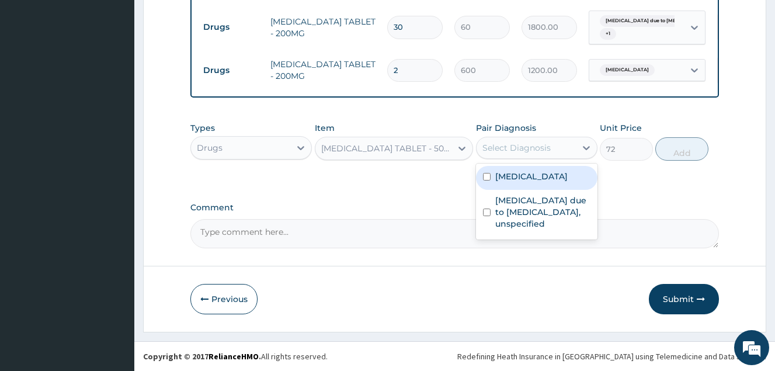
click at [536, 153] on div "Select Diagnosis" at bounding box center [517, 148] width 68 height 12
click at [507, 182] on div "Salmonella enteritis" at bounding box center [537, 178] width 122 height 24
checkbox input "true"
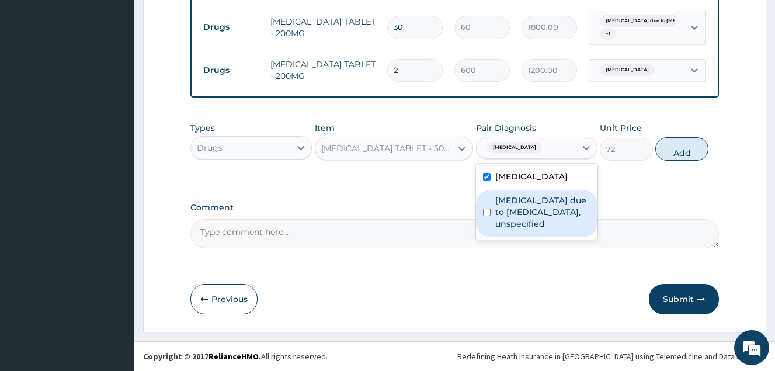
click at [498, 212] on label "Malaria due to Plasmodium falciparum, unspecified" at bounding box center [543, 212] width 95 height 35
checkbox input "true"
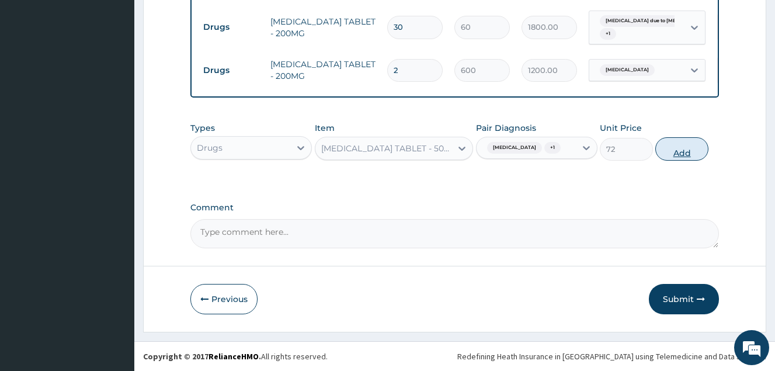
click at [687, 157] on button "Add" at bounding box center [682, 148] width 53 height 23
type input "0"
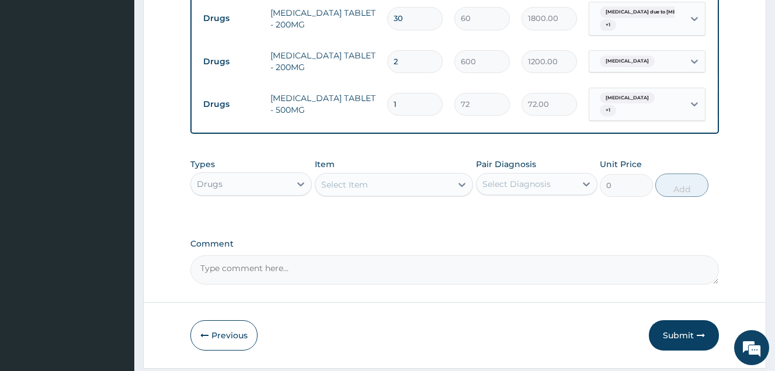
click at [401, 107] on input "1" at bounding box center [415, 104] width 56 height 23
type input "18"
type input "1296.00"
type input "18"
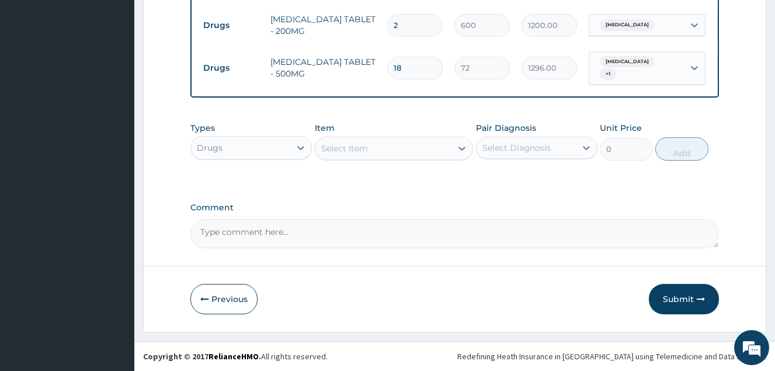
scroll to position [607, 0]
click at [381, 148] on div "Select Item" at bounding box center [384, 148] width 137 height 19
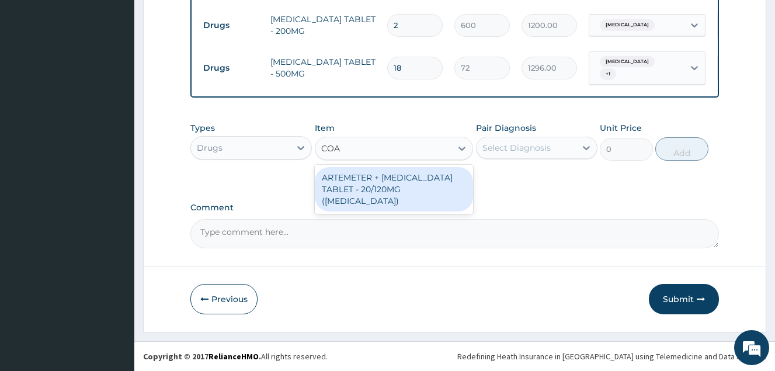
type input "COAR"
click at [382, 169] on div "ARTEMETER + LUMEFANTRINE TABLET - 20/120MG (COARTEM)" at bounding box center [394, 189] width 159 height 44
type input "450"
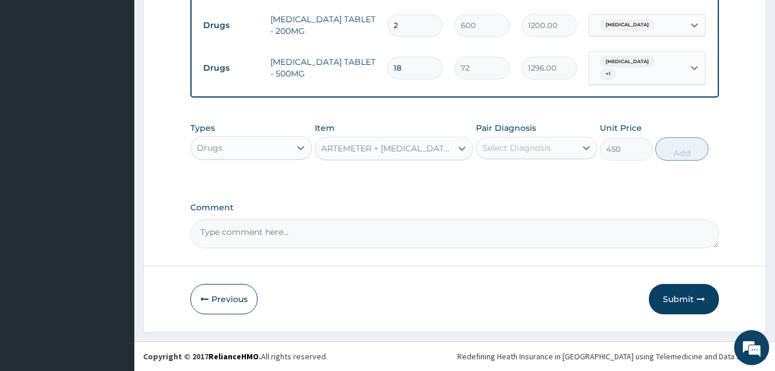
click at [437, 151] on div "ARTEMETER + LUMEFANTRINE TABLET - 20/120MG (COARTEM)" at bounding box center [387, 149] width 132 height 12
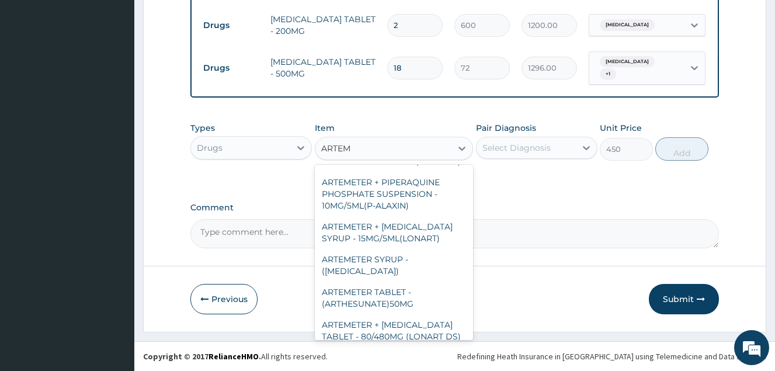
scroll to position [446, 0]
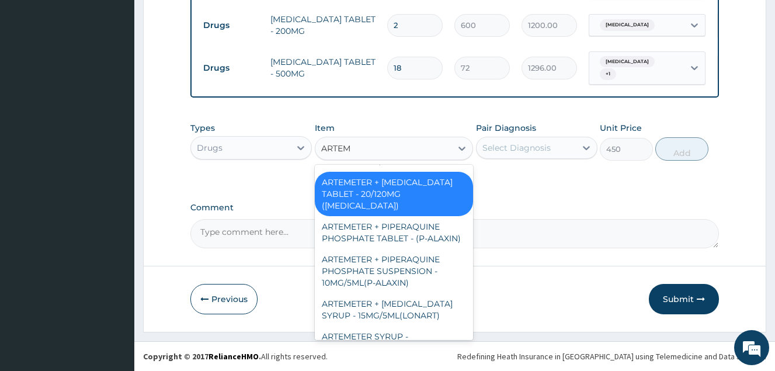
type input "ARTEME"
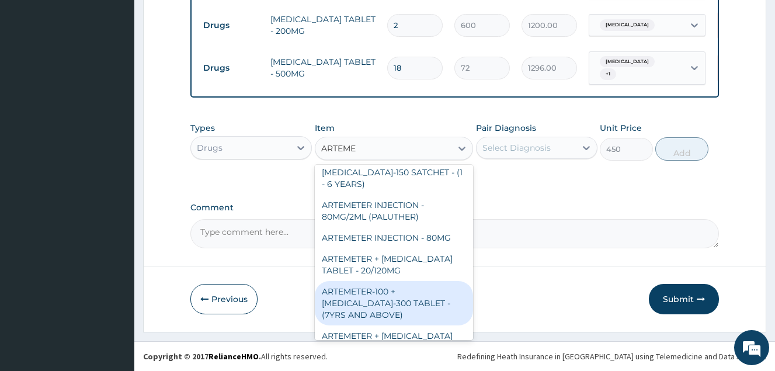
scroll to position [91, 0]
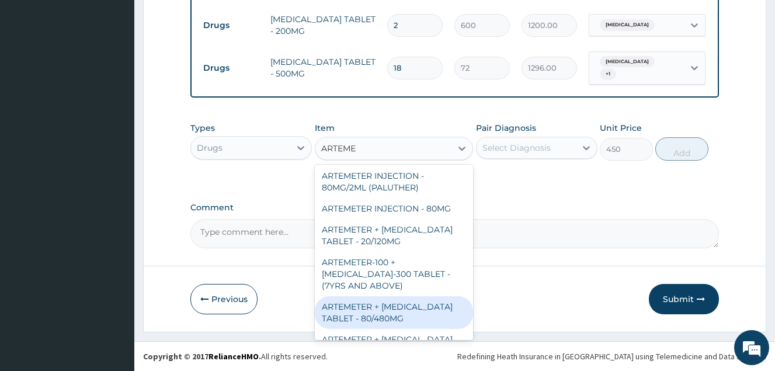
click at [381, 313] on div "ARTEMETER + LUMEFANTRINE TABLET - 80/480MG" at bounding box center [394, 312] width 159 height 33
type input "780"
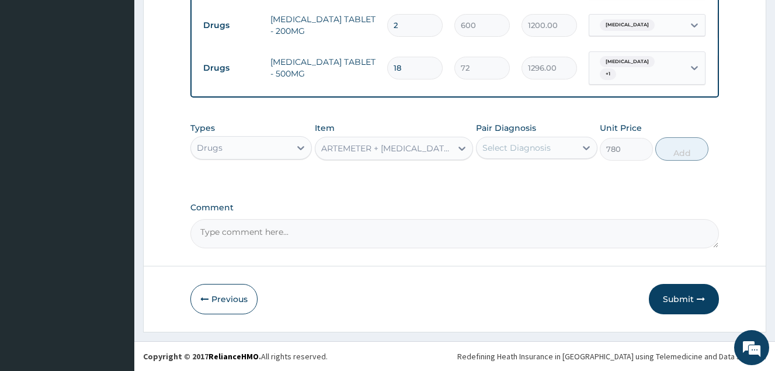
click at [526, 148] on div "Select Diagnosis" at bounding box center [517, 148] width 68 height 12
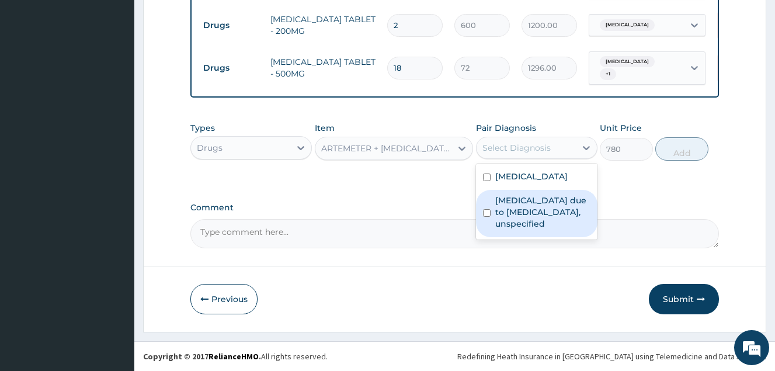
click at [491, 220] on div "Malaria due to Plasmodium falciparum, unspecified" at bounding box center [537, 213] width 122 height 47
checkbox input "true"
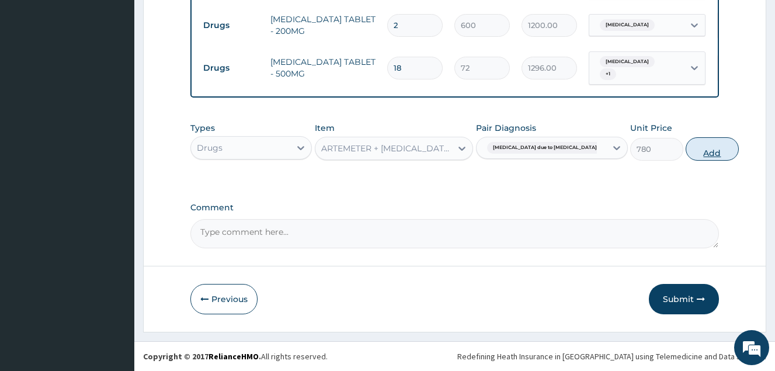
click at [686, 144] on button "Add" at bounding box center [712, 148] width 53 height 23
type input "0"
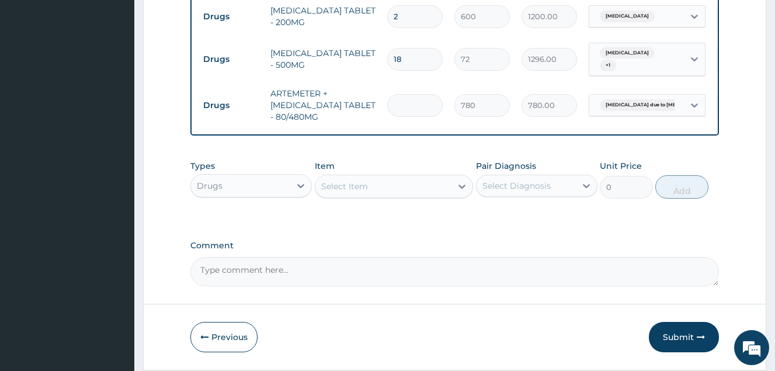
type input "0.00"
type input "6"
type input "4680.00"
type input "6"
click at [503, 77] on tr "Drugs PARACETAMOL TABLET - 500MG 18 72 1296.00 Salmonella enteritis + 1 Delete" at bounding box center [484, 60] width 573 height 46
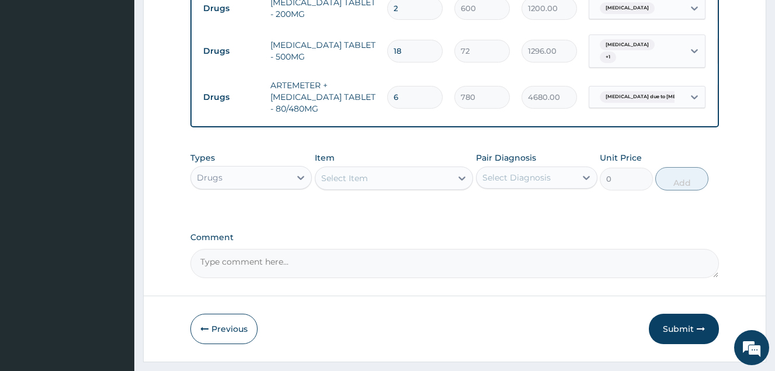
scroll to position [654, 0]
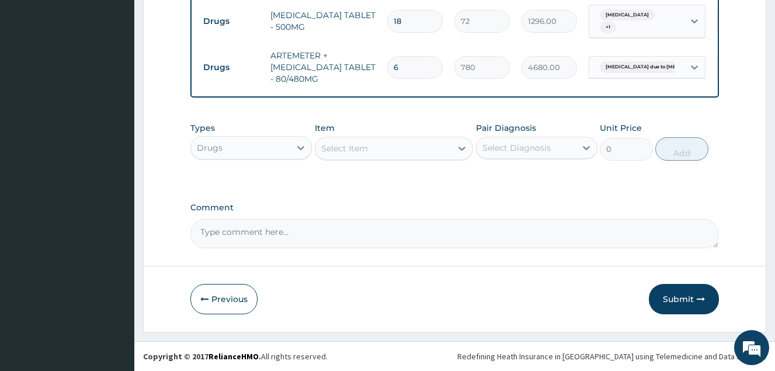
click at [355, 141] on div "Select Item" at bounding box center [384, 148] width 137 height 19
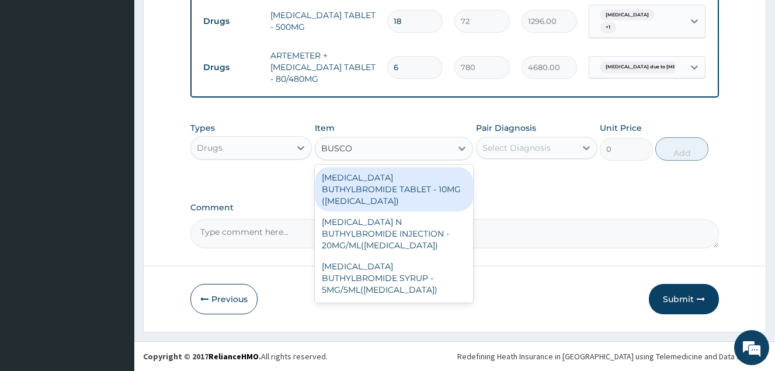
type input "BUSCOP"
click at [382, 179] on div "HYOSCINE BUTHYLBROMIDE TABLET - 10MG (BUSCOPAN)" at bounding box center [394, 189] width 159 height 44
type input "120"
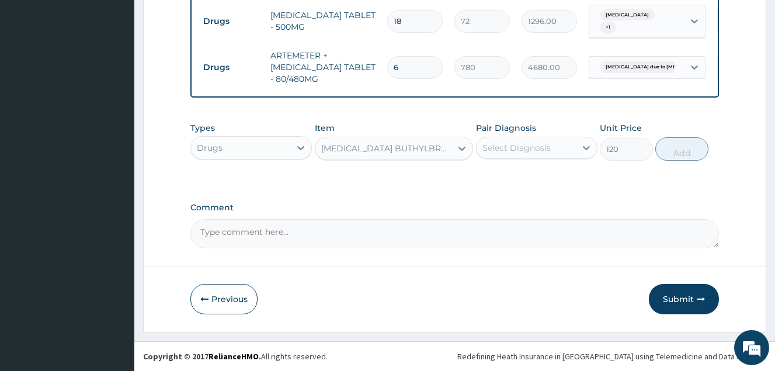
click at [525, 150] on div "Select Diagnosis" at bounding box center [517, 148] width 68 height 12
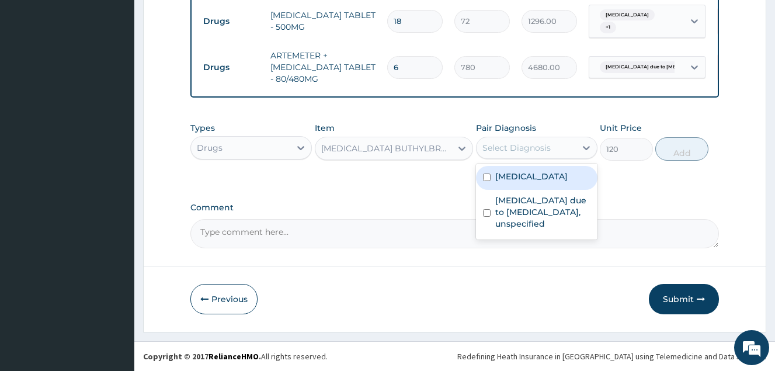
click at [487, 179] on input "checkbox" at bounding box center [487, 178] width 8 height 8
checkbox input "true"
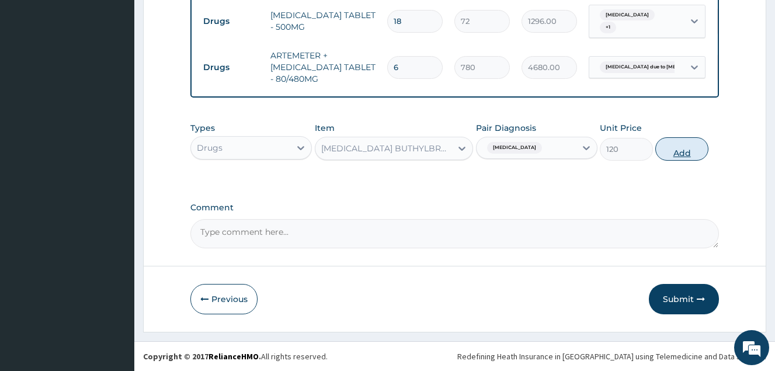
click at [683, 148] on button "Add" at bounding box center [682, 148] width 53 height 23
type input "0"
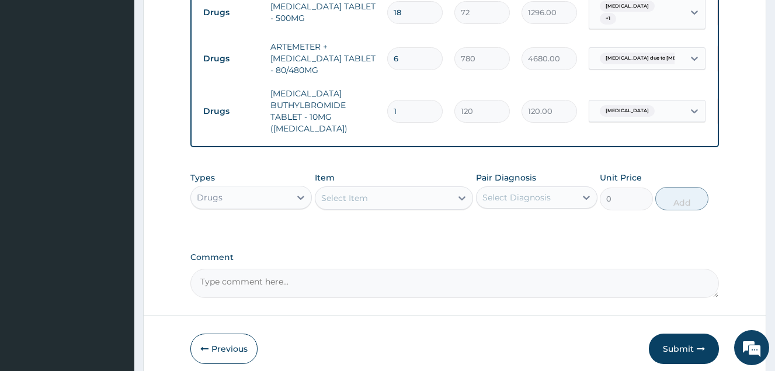
click at [413, 108] on input "1" at bounding box center [415, 111] width 56 height 23
type input "10"
type input "1200.00"
type input "10"
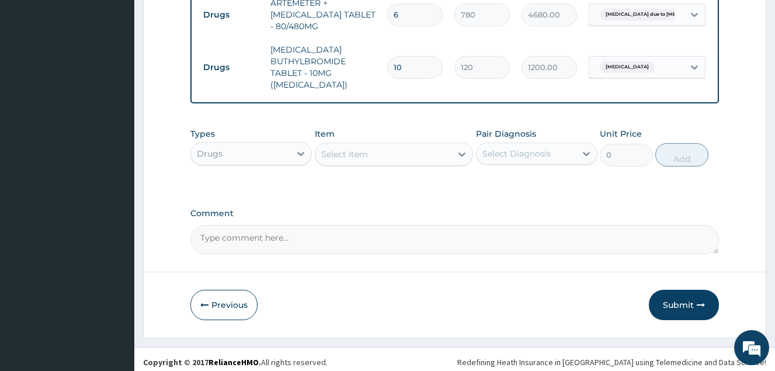
scroll to position [701, 0]
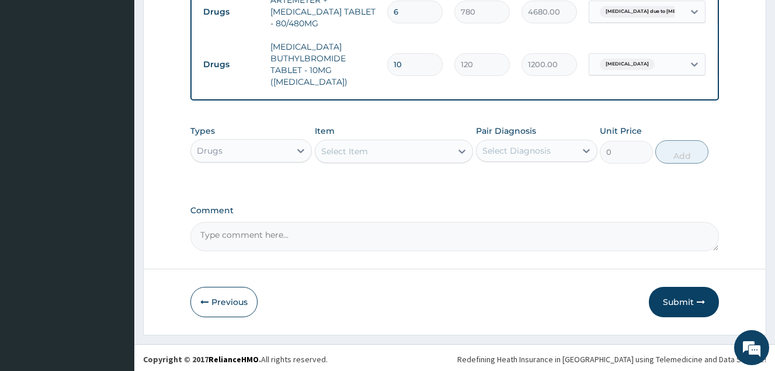
click at [420, 161] on div "Select Item" at bounding box center [384, 151] width 137 height 19
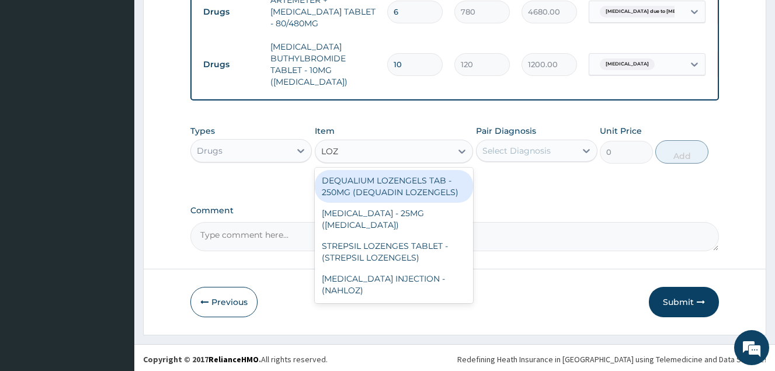
type input "LOZE"
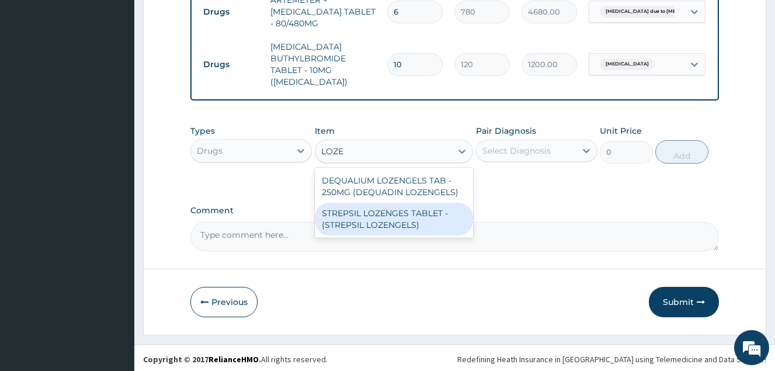
click at [404, 228] on div "STREPSIL LOZENGES TABLET - (STREPSIL LOZENGELS)" at bounding box center [394, 219] width 159 height 33
type input "360"
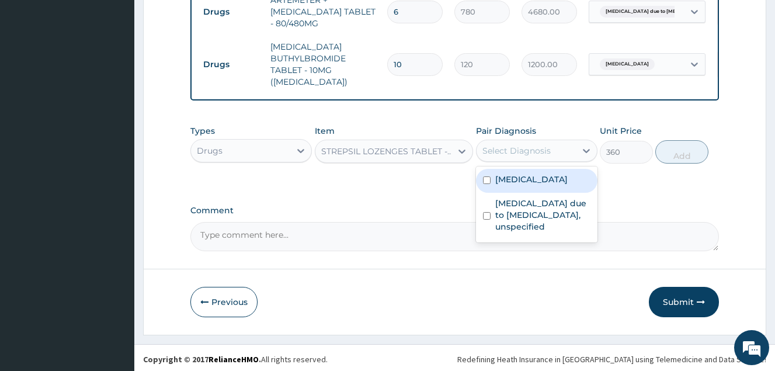
click at [507, 157] on div "Select Diagnosis" at bounding box center [517, 151] width 68 height 12
click at [486, 184] on input "checkbox" at bounding box center [487, 180] width 8 height 8
checkbox input "true"
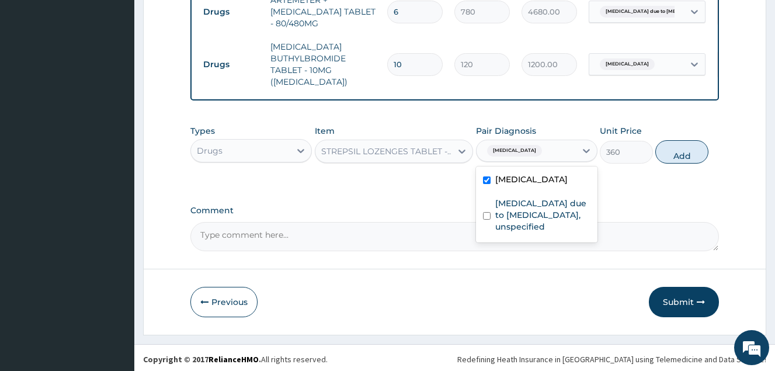
click at [455, 187] on div "Types Drugs Item STREPSIL LOZENGES TABLET - (STREPSIL LOZENGELS) Pair Diagnosis…" at bounding box center [455, 153] width 529 height 68
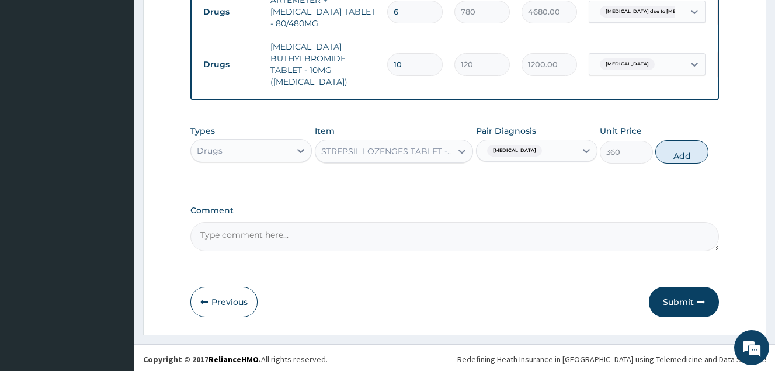
click at [687, 157] on button "Add" at bounding box center [682, 151] width 53 height 23
type input "0"
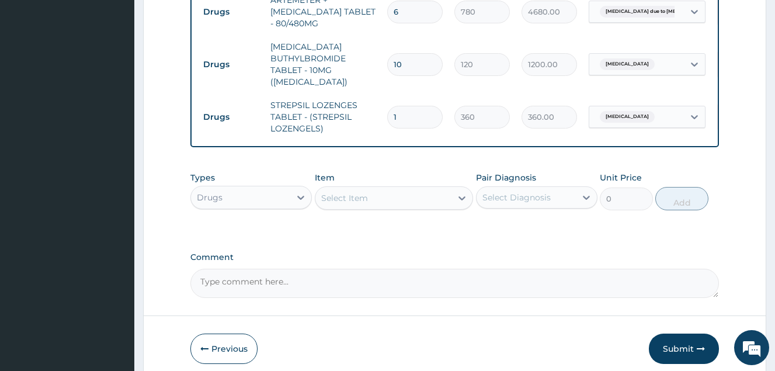
click at [410, 122] on input "1" at bounding box center [415, 117] width 56 height 23
type input "10"
type input "3600.00"
type input "10"
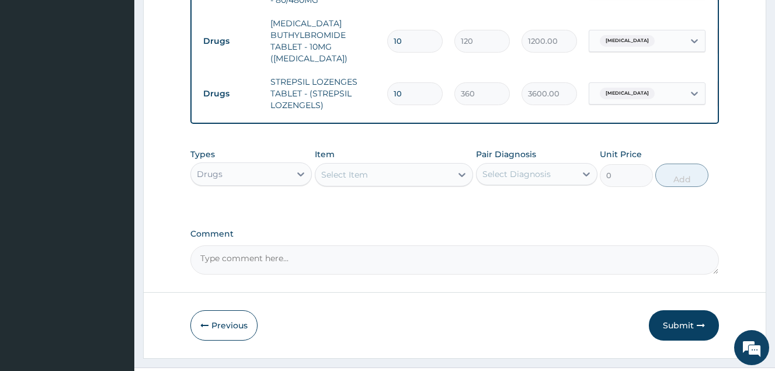
scroll to position [759, 0]
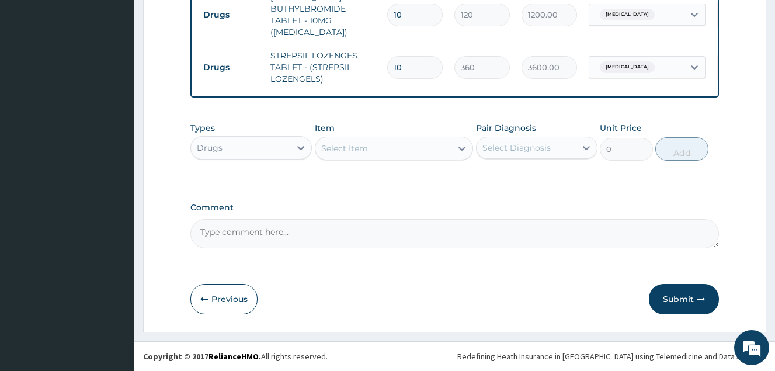
click at [671, 295] on button "Submit" at bounding box center [684, 299] width 70 height 30
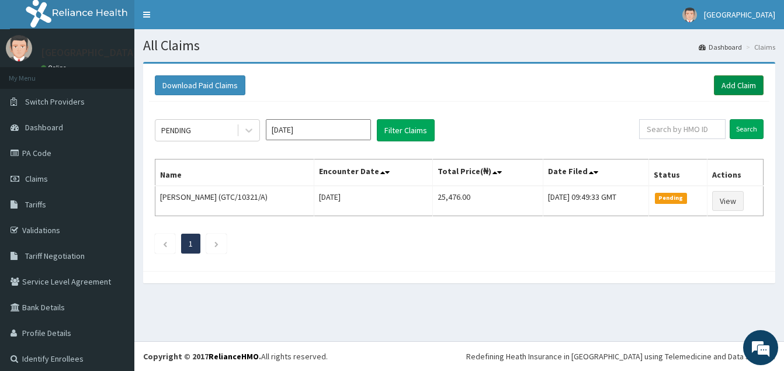
click at [726, 82] on link "Add Claim" at bounding box center [739, 85] width 50 height 20
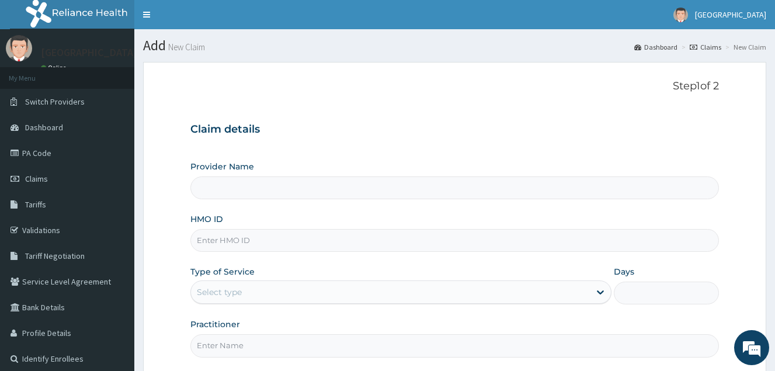
click at [366, 116] on div "Claim details Provider Name HMO ID Type of Service Select type Days Practitioner" at bounding box center [455, 234] width 529 height 245
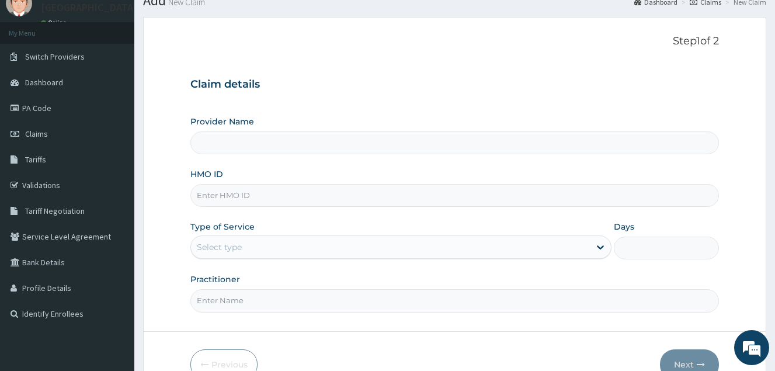
type input "[GEOGRAPHIC_DATA]- [GEOGRAPHIC_DATA]"
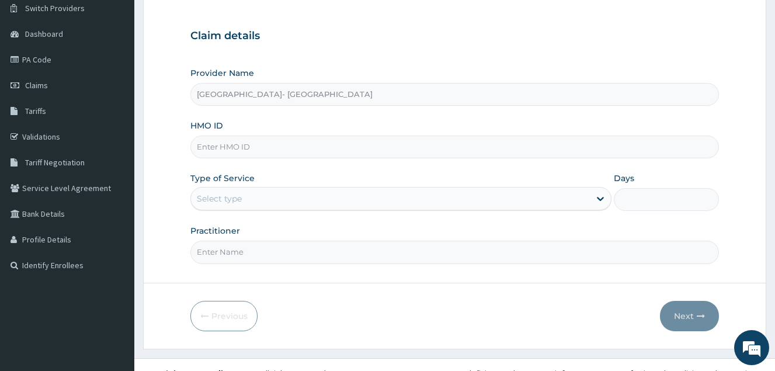
scroll to position [110, 0]
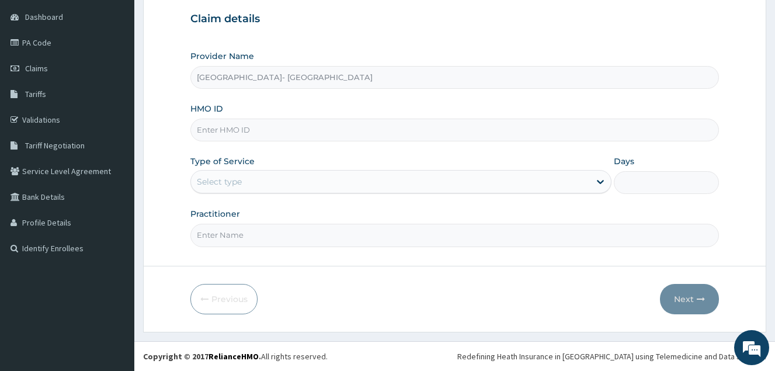
click at [237, 124] on input "HMO ID" at bounding box center [455, 130] width 529 height 23
type input "GTC/10321/B"
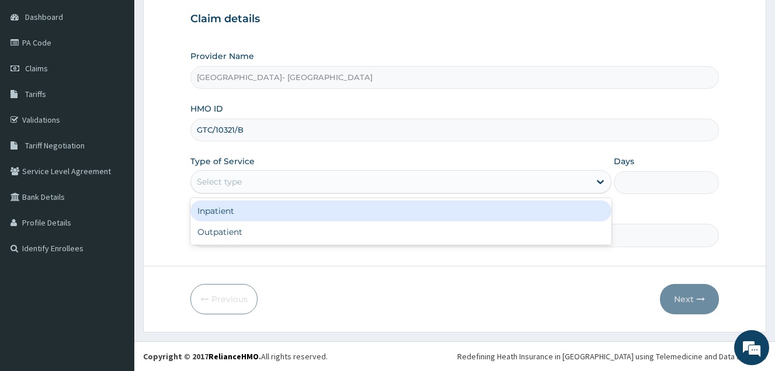
click at [298, 183] on div "Select type" at bounding box center [390, 181] width 399 height 19
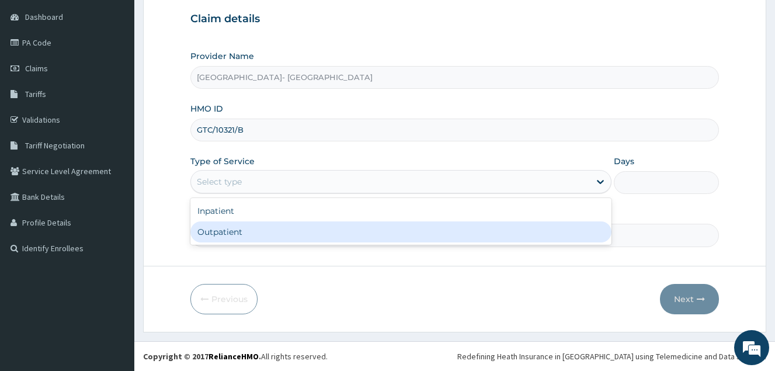
click at [284, 242] on div "Outpatient" at bounding box center [401, 231] width 421 height 21
type input "1"
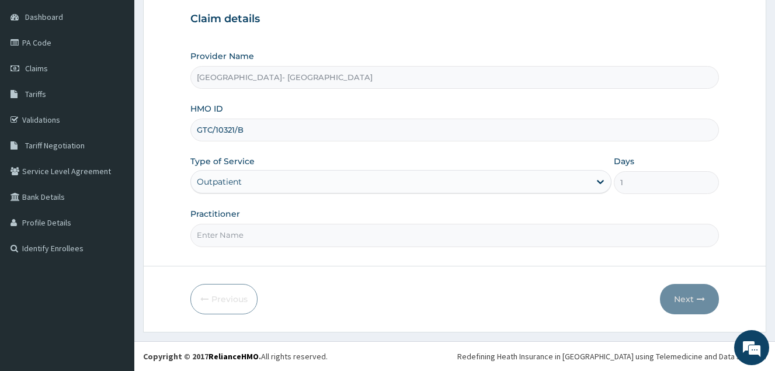
click at [426, 176] on div "Outpatient" at bounding box center [390, 181] width 399 height 19
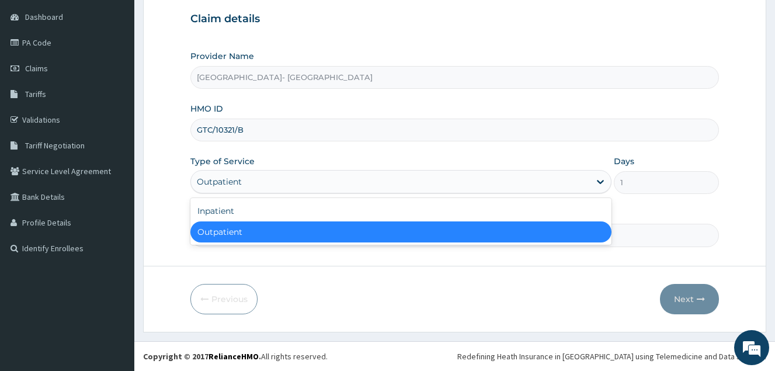
click at [377, 230] on div "Outpatient" at bounding box center [401, 231] width 421 height 21
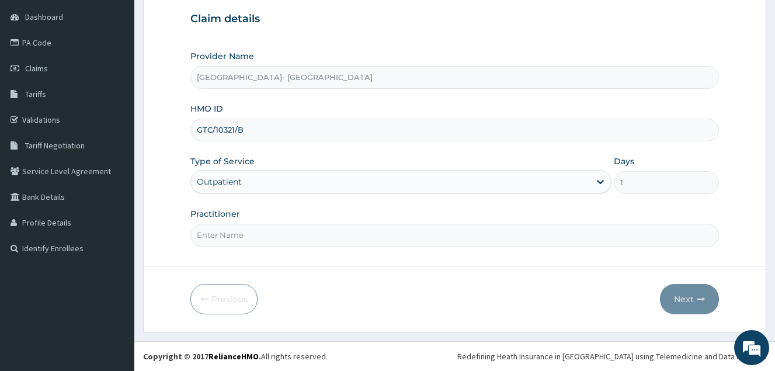
click at [475, 251] on form "Step 1 of 2 Claim details Provider Name El- Bethel Medical centre- Ogun HMO ID …" at bounding box center [455, 141] width 624 height 380
click at [552, 44] on div "Claim details Provider Name El- Bethel Medical centre- Ogun HMO ID GTC/10321/B …" at bounding box center [455, 123] width 529 height 245
click at [304, 241] on input "Practitioner" at bounding box center [455, 235] width 529 height 23
click at [278, 238] on input "GENER" at bounding box center [455, 235] width 529 height 23
type input "GENERAL PRACTICE"
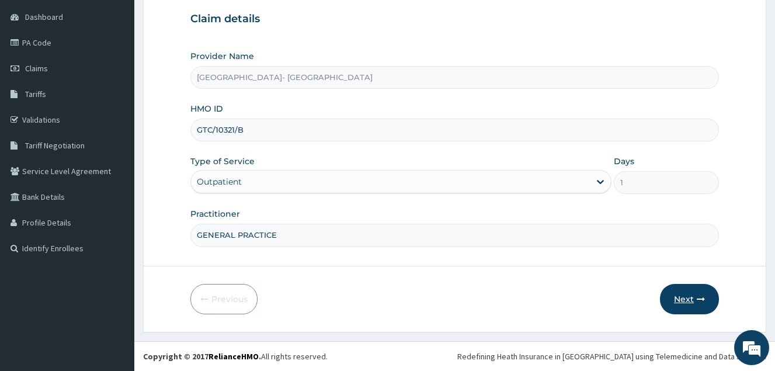
click at [680, 303] on button "Next" at bounding box center [689, 299] width 59 height 30
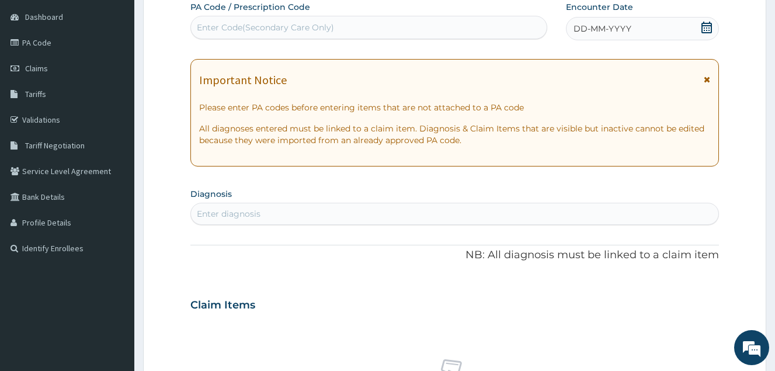
click at [704, 27] on icon at bounding box center [707, 28] width 12 height 12
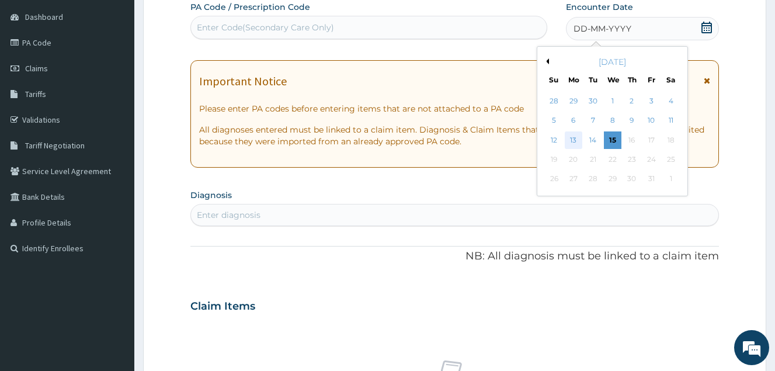
click at [573, 136] on div "13" at bounding box center [574, 140] width 18 height 18
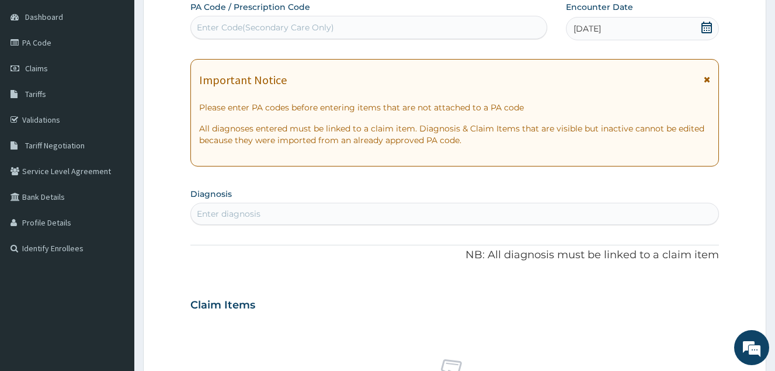
click at [480, 180] on div "PA Code / Prescription Code Enter Code(Secondary Care Only) Encounter Date 13-1…" at bounding box center [455, 303] width 529 height 605
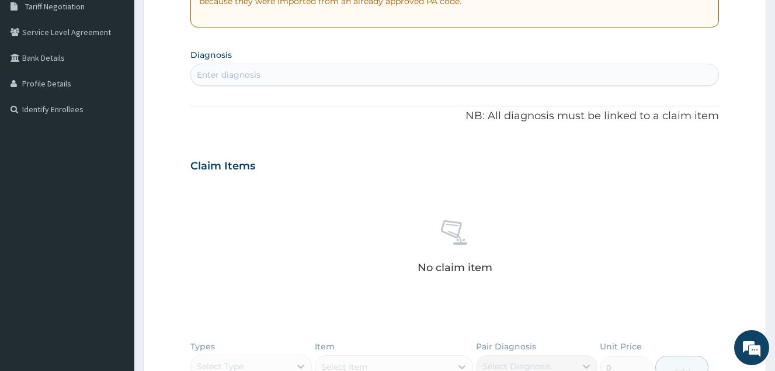
scroll to position [251, 0]
click at [302, 75] on div "Enter diagnosis" at bounding box center [455, 73] width 528 height 19
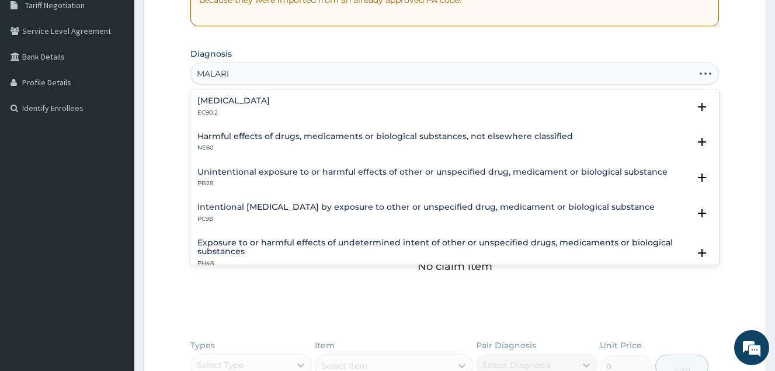
type input "MALARIA"
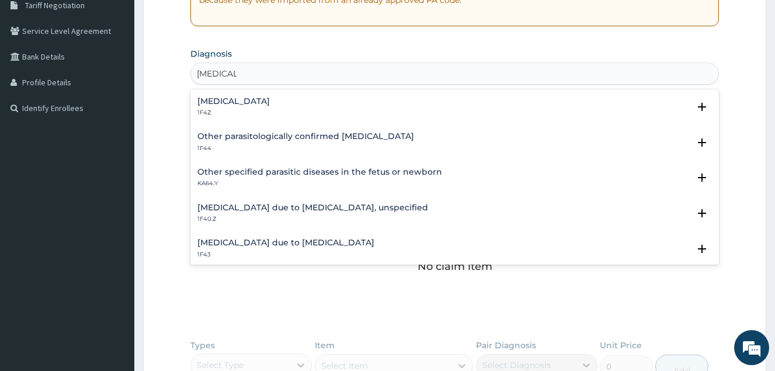
scroll to position [81, 0]
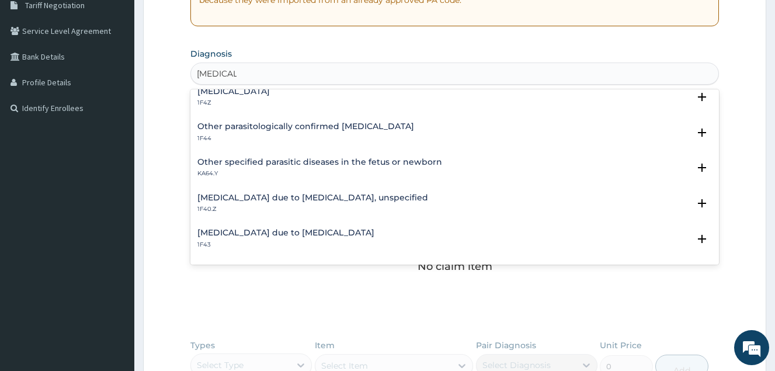
click at [289, 202] on h4 "Malaria due to Plasmodium falciparum, unspecified" at bounding box center [313, 197] width 231 height 9
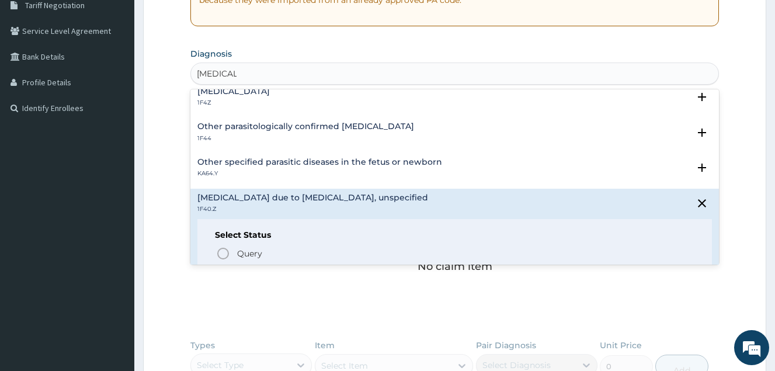
scroll to position [150, 0]
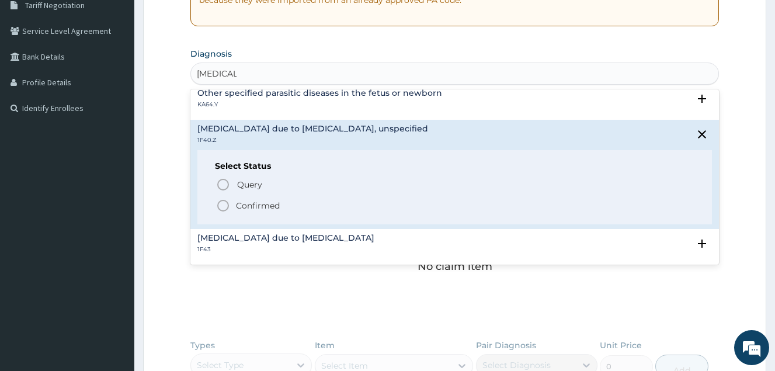
click at [220, 206] on icon "status option filled" at bounding box center [223, 206] width 14 height 14
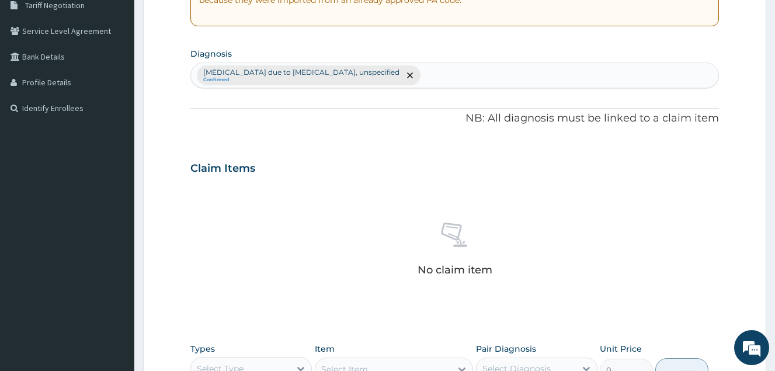
click at [439, 68] on div "Malaria due to Plasmodium falciparum, unspecified Confirmed" at bounding box center [455, 75] width 528 height 25
type input "ENTERITIS"
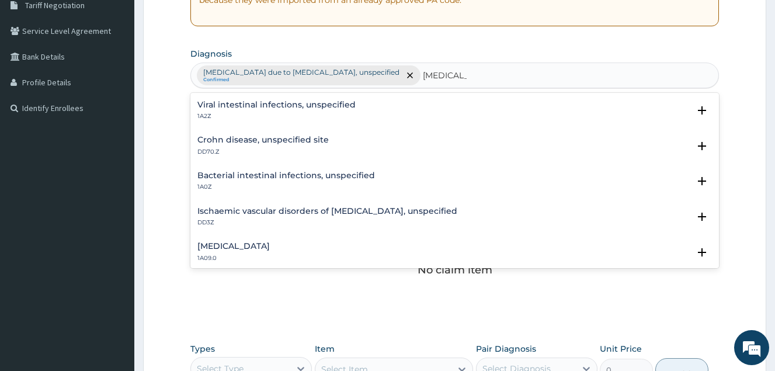
scroll to position [56, 0]
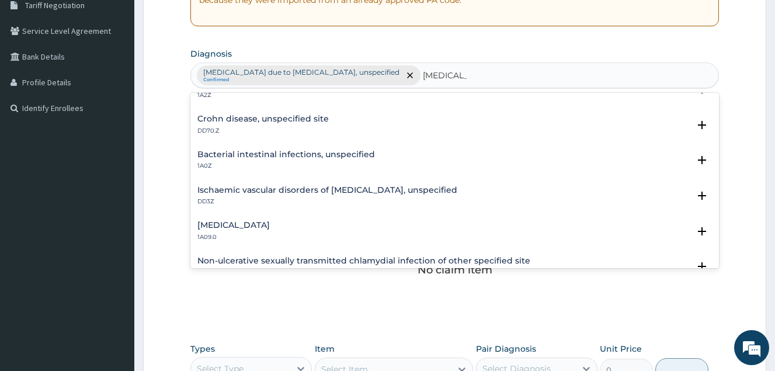
click at [309, 225] on div "Salmonella enteritis 1A09.0" at bounding box center [455, 231] width 515 height 20
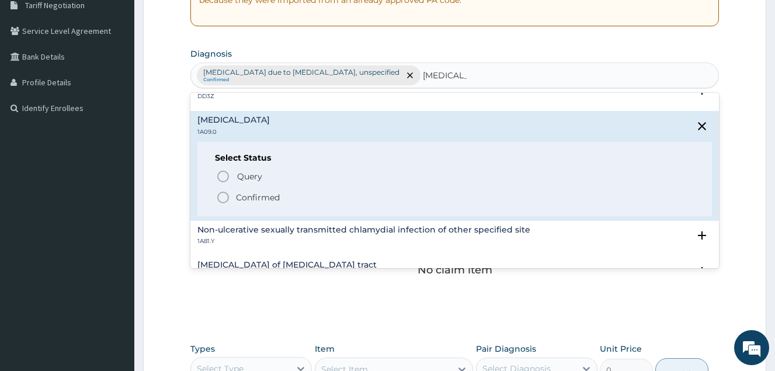
scroll to position [196, 0]
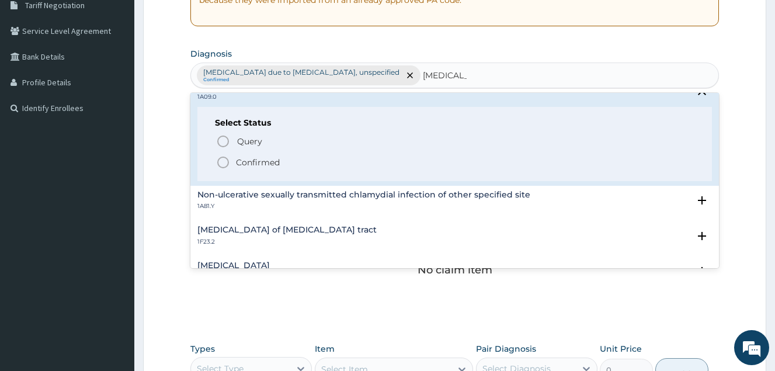
click at [222, 161] on icon "status option filled" at bounding box center [223, 162] width 14 height 14
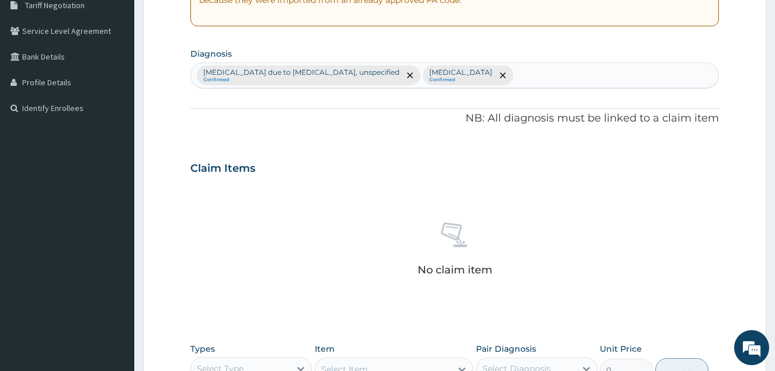
click at [504, 74] on div "Salmonella enteritis Confirmed" at bounding box center [468, 75] width 91 height 20
type input "PEPTIC"
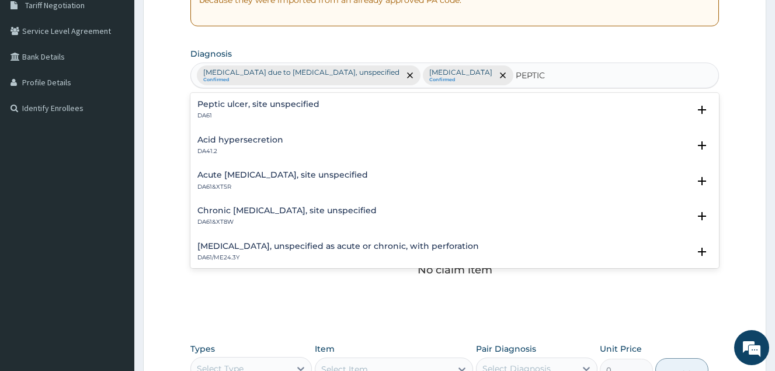
click at [306, 172] on h4 "Acute peptic ulcer, site unspecified" at bounding box center [283, 175] width 171 height 9
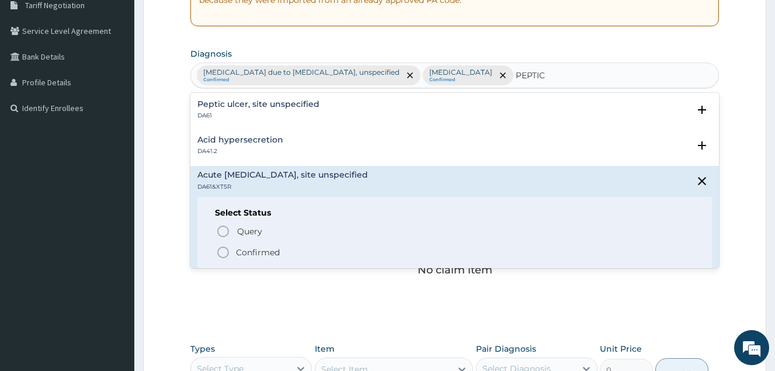
click at [223, 252] on icon "status option filled" at bounding box center [223, 252] width 14 height 14
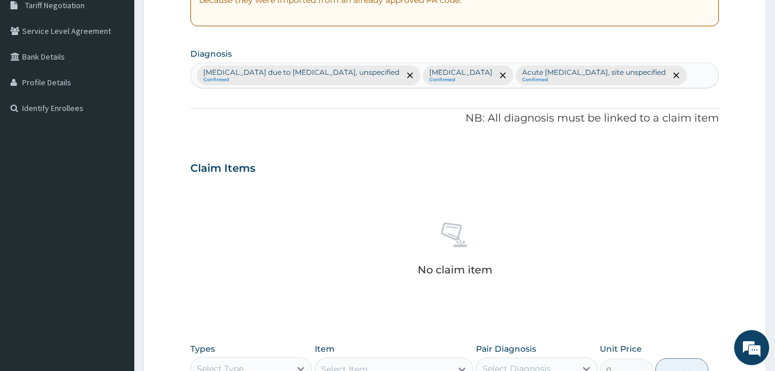
click at [389, 141] on div "PA Code / Prescription Code Enter Code(Secondary Care Only) Encounter Date 13-1…" at bounding box center [455, 165] width 529 height 608
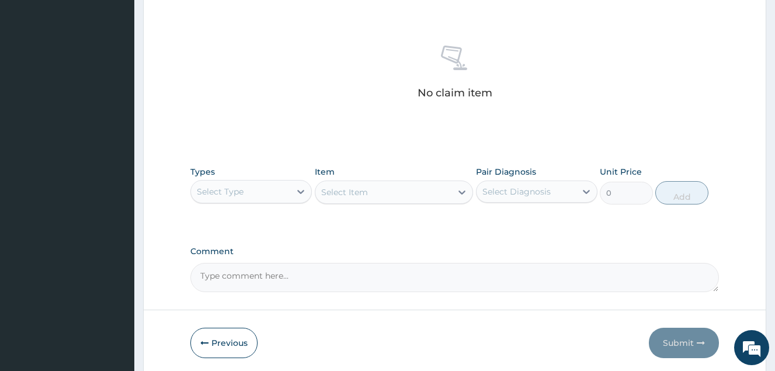
scroll to position [472, 0]
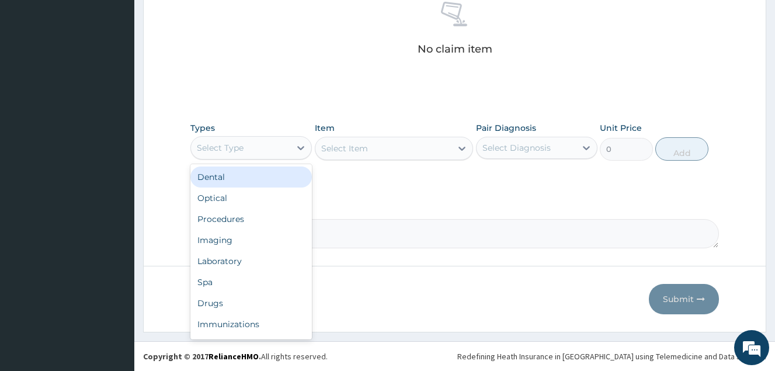
click at [231, 151] on div "Select Type" at bounding box center [220, 148] width 47 height 12
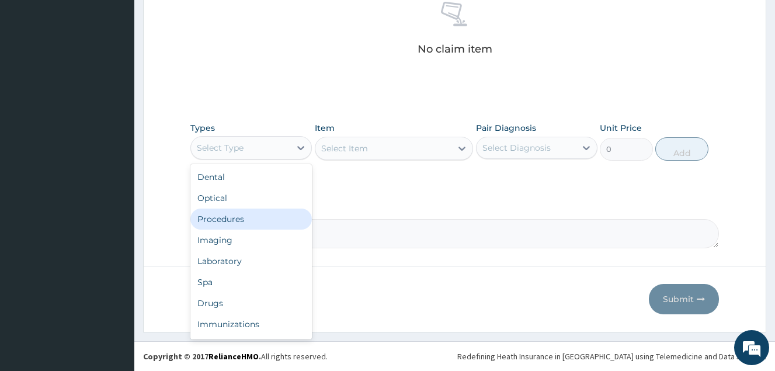
click at [228, 217] on div "Procedures" at bounding box center [252, 219] width 122 height 21
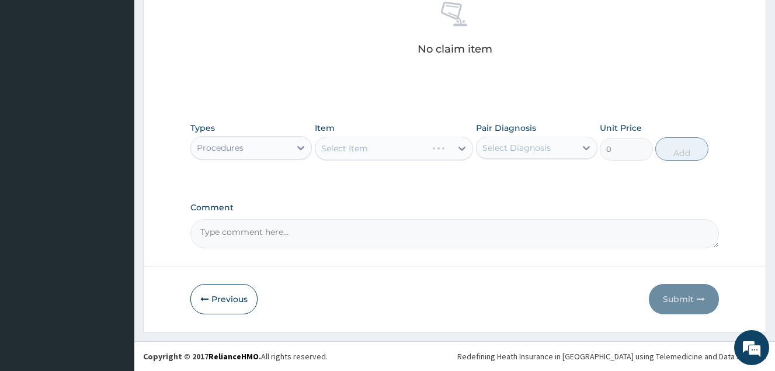
click at [380, 153] on div "Select Item" at bounding box center [394, 148] width 159 height 23
click at [375, 149] on div "Select Item" at bounding box center [394, 148] width 159 height 23
click at [340, 146] on div "Select Item" at bounding box center [344, 149] width 47 height 12
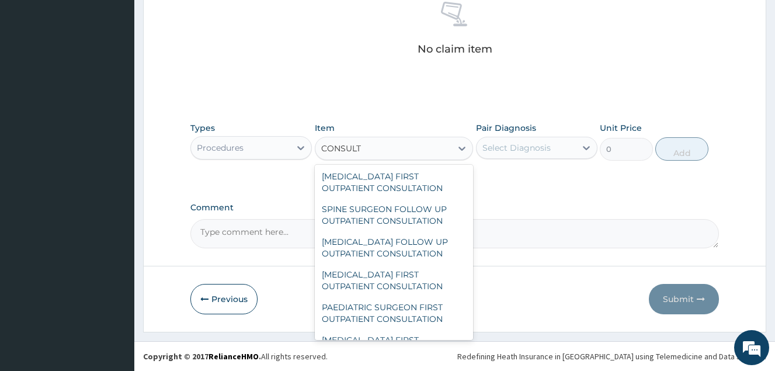
scroll to position [660, 0]
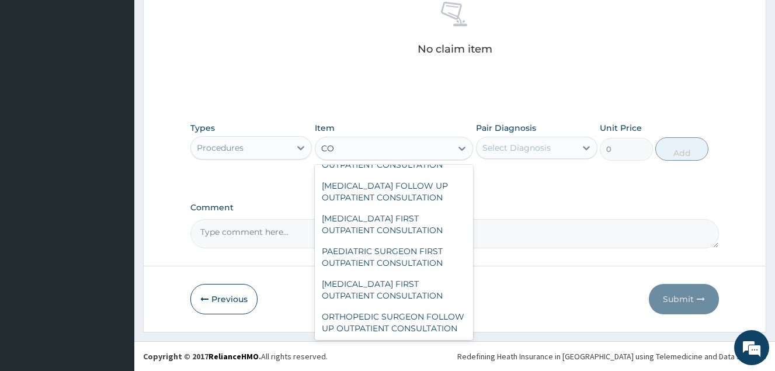
type input "C"
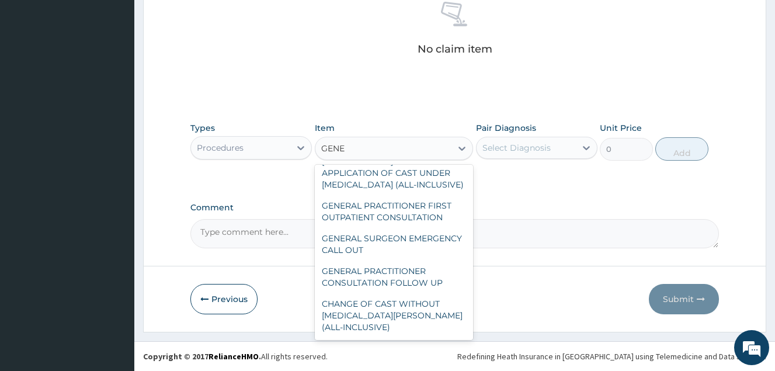
scroll to position [327, 0]
type input "GENERAL"
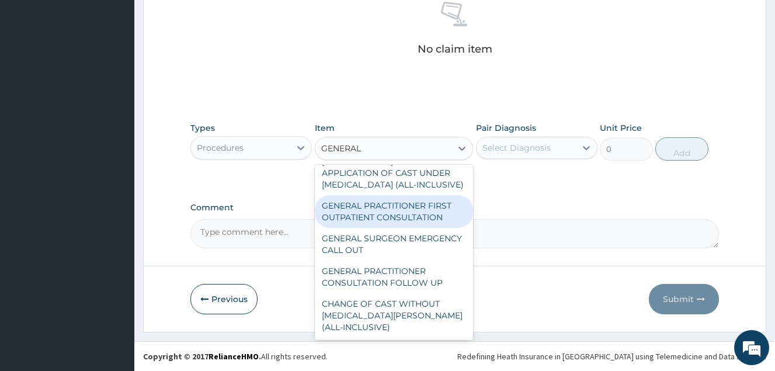
click at [408, 211] on div "GENERAL PRACTITIONER FIRST OUTPATIENT CONSULTATION" at bounding box center [394, 211] width 159 height 33
type input "7500"
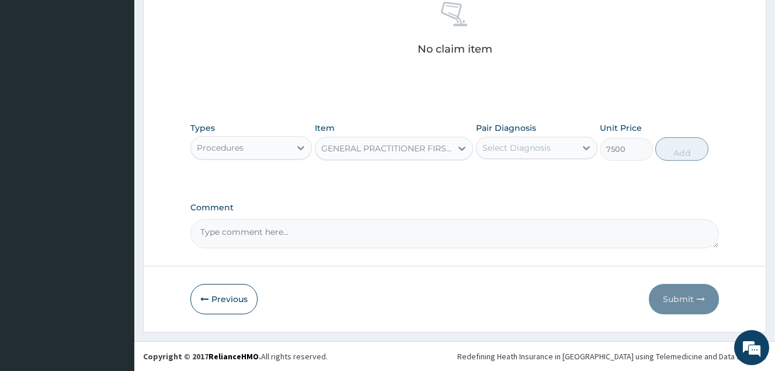
click at [533, 153] on div "Select Diagnosis" at bounding box center [517, 148] width 68 height 12
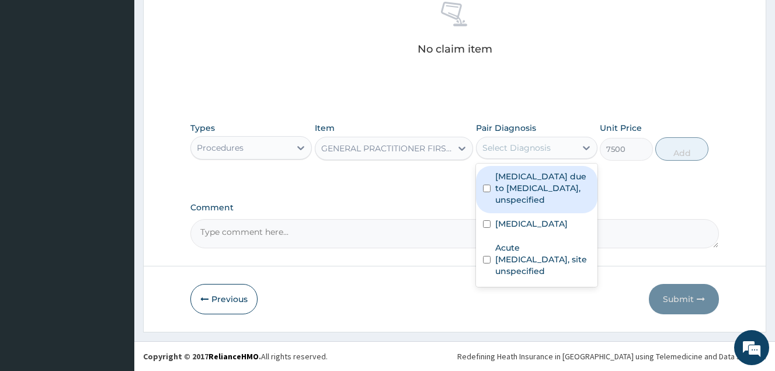
click at [485, 192] on input "checkbox" at bounding box center [487, 189] width 8 height 8
checkbox input "true"
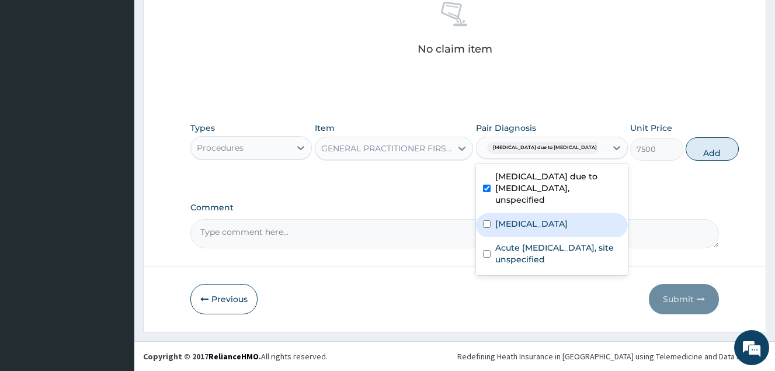
click at [486, 228] on input "checkbox" at bounding box center [487, 224] width 8 height 8
checkbox input "true"
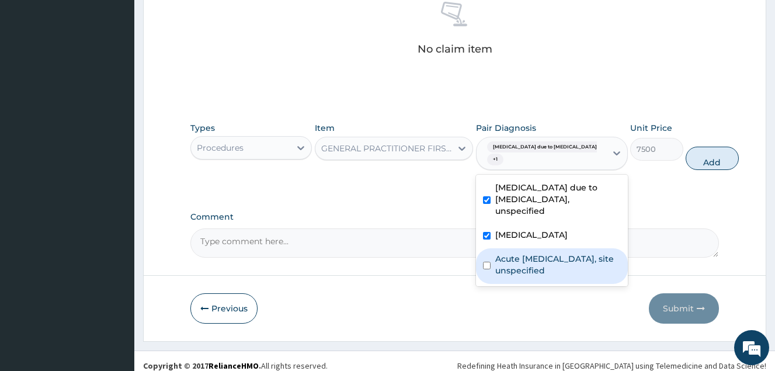
click at [486, 269] on input "checkbox" at bounding box center [487, 266] width 8 height 8
checkbox input "true"
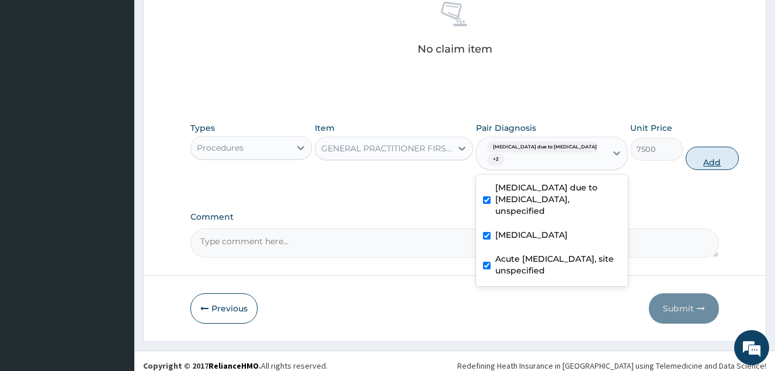
click at [686, 165] on button "Add" at bounding box center [712, 158] width 53 height 23
type input "0"
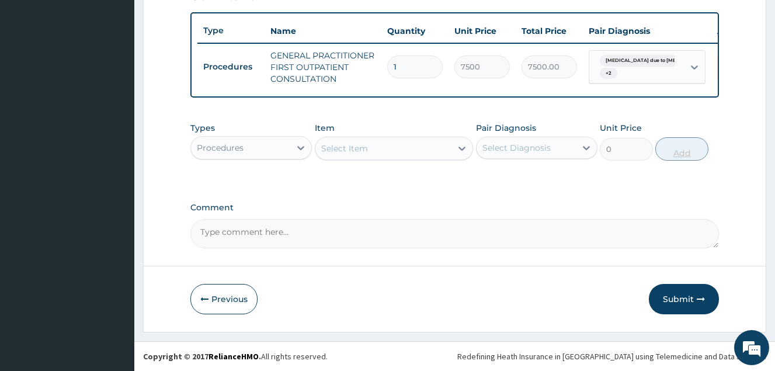
scroll to position [431, 0]
click at [270, 151] on div "Procedures" at bounding box center [240, 148] width 99 height 19
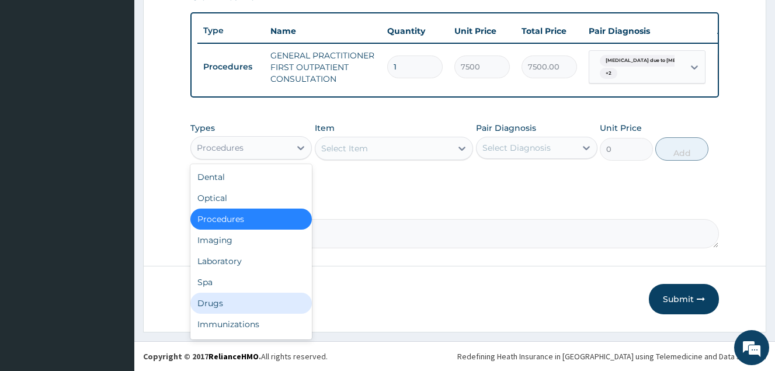
click at [207, 304] on div "Drugs" at bounding box center [252, 303] width 122 height 21
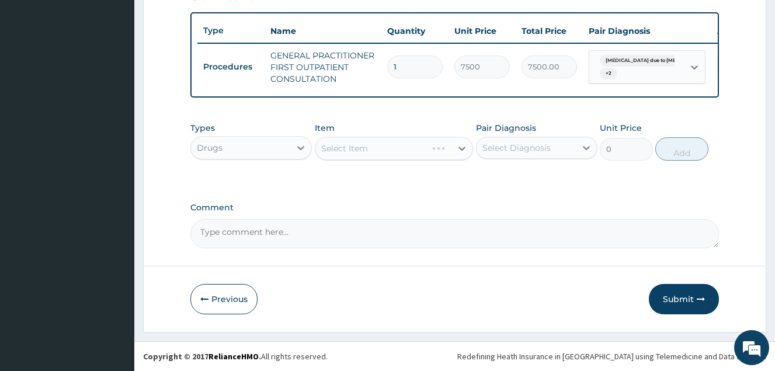
click at [401, 153] on div "Select Item" at bounding box center [394, 148] width 159 height 23
click at [348, 153] on div "Select Item" at bounding box center [394, 148] width 159 height 23
click at [359, 143] on div "Select Item" at bounding box center [344, 149] width 47 height 12
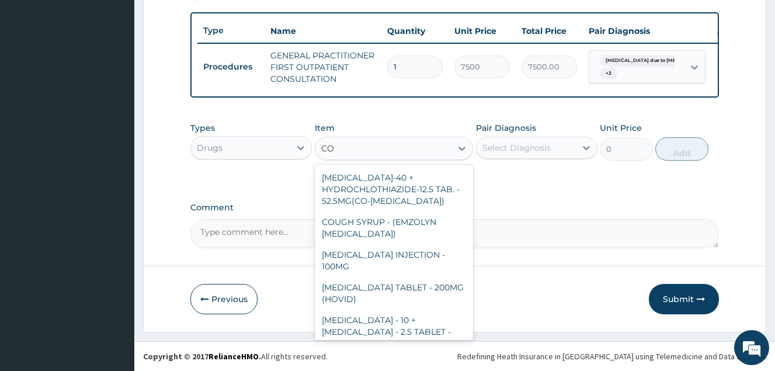
type input "C"
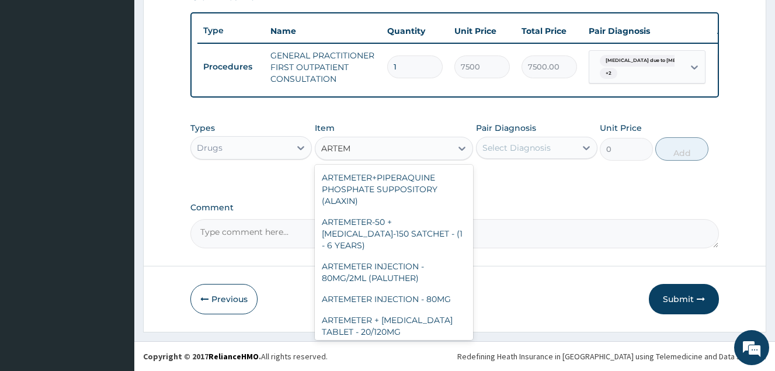
type input "ARTEME"
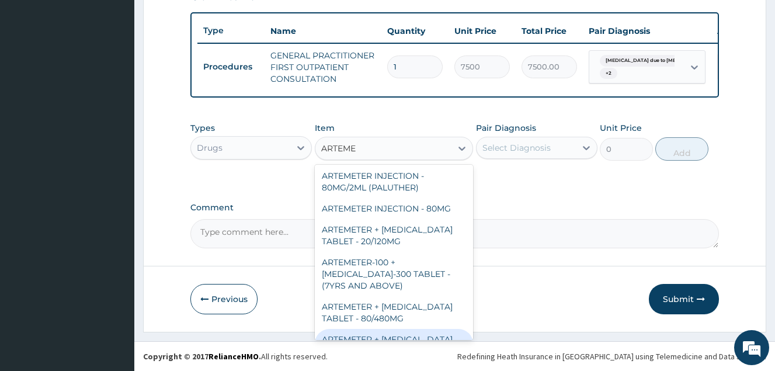
scroll to position [139, 0]
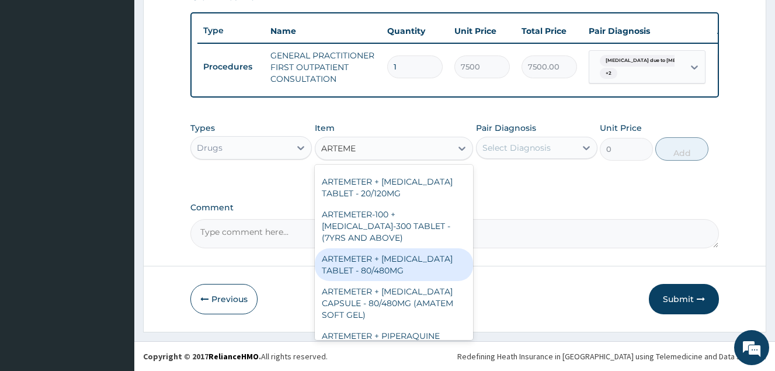
click at [380, 266] on div "ARTEMETER + LUMEFANTRINE TABLET - 80/480MG" at bounding box center [394, 264] width 159 height 33
type input "780"
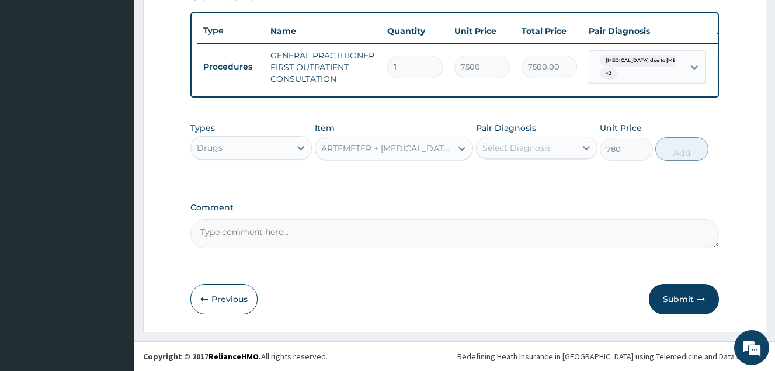
click at [503, 153] on div "Select Diagnosis" at bounding box center [517, 148] width 68 height 12
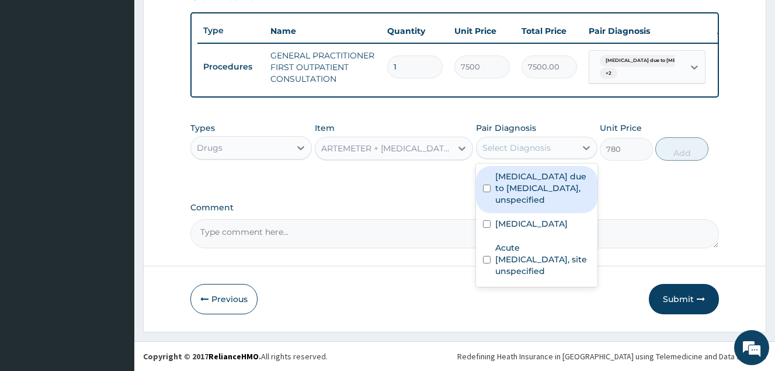
click at [481, 193] on div "Malaria due to Plasmodium falciparum, unspecified" at bounding box center [537, 189] width 122 height 47
checkbox input "true"
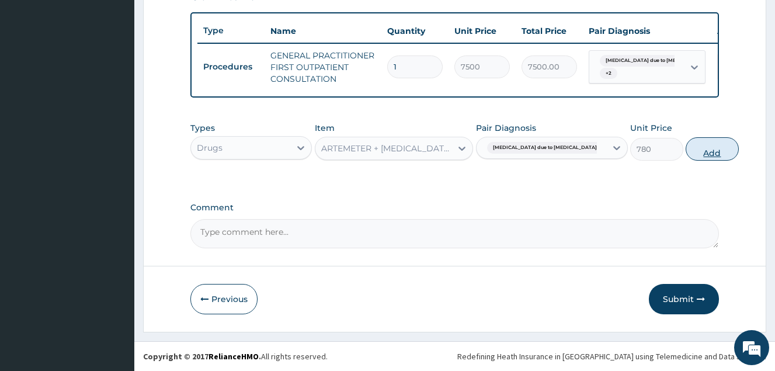
click at [686, 151] on button "Add" at bounding box center [712, 148] width 53 height 23
type input "0"
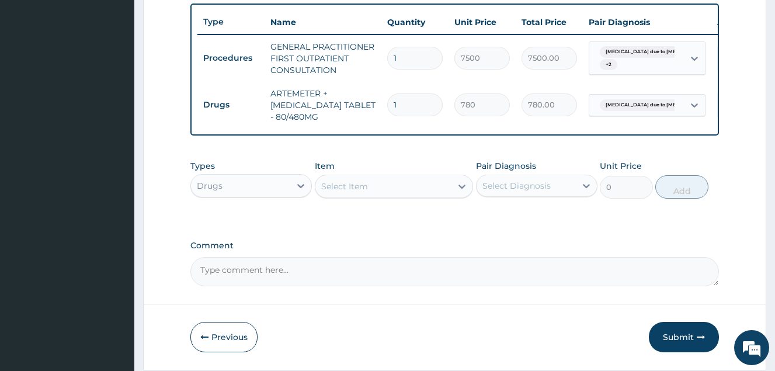
click at [401, 102] on input "1" at bounding box center [415, 105] width 56 height 23
type input "0.00"
type input "6"
type input "4680.00"
type input "6"
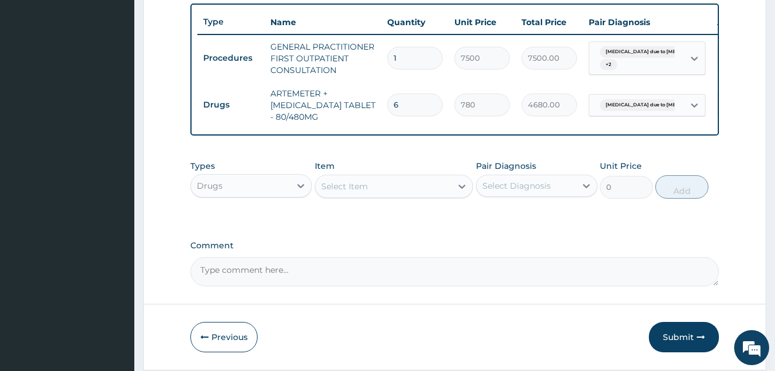
click at [409, 165] on div "Types Drugs Item Select Item Pair Diagnosis Select Diagnosis Unit Price 0 Add" at bounding box center [455, 179] width 529 height 50
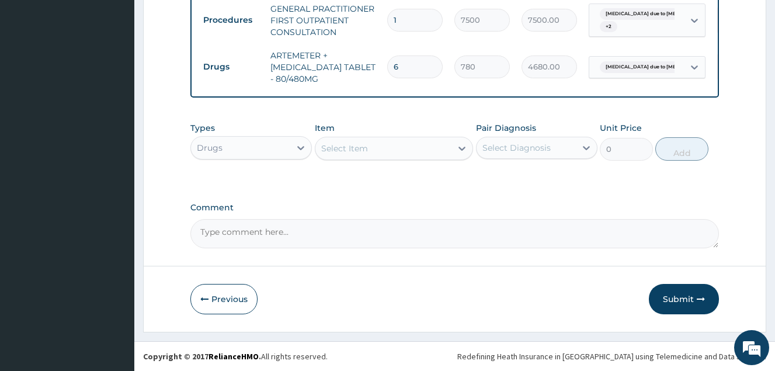
scroll to position [478, 0]
click at [393, 144] on div "Select Item" at bounding box center [384, 148] width 137 height 19
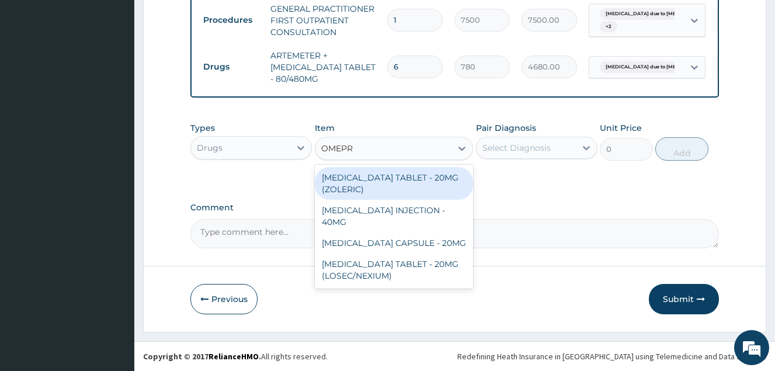
type input "OMEPRA"
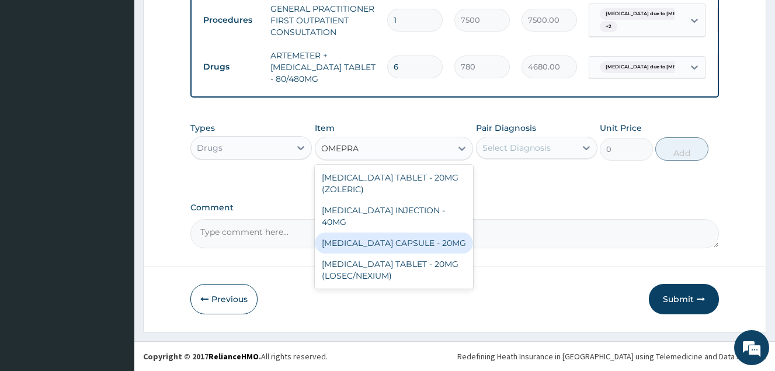
click at [401, 233] on div "OMEPRAZOLE CAPSULE - 20MG" at bounding box center [394, 243] width 159 height 21
type input "300"
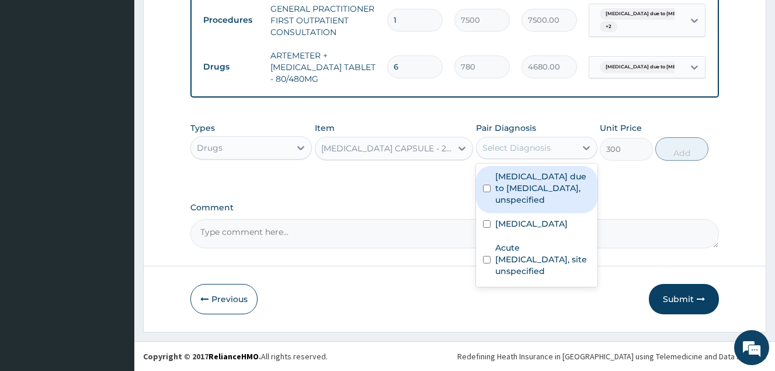
click at [508, 148] on div "Select Diagnosis" at bounding box center [517, 148] width 68 height 12
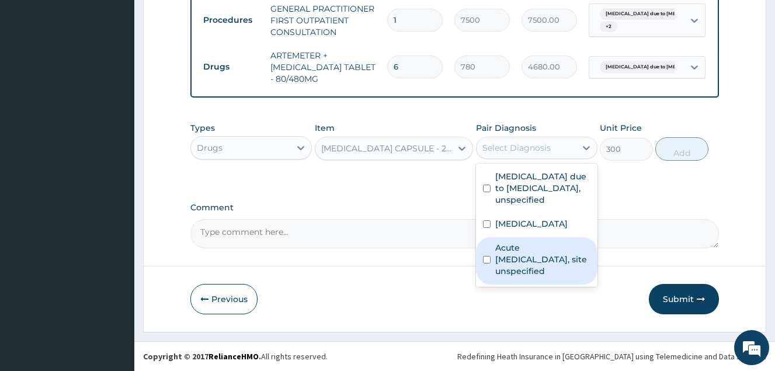
click at [487, 264] on input "checkbox" at bounding box center [487, 260] width 8 height 8
checkbox input "true"
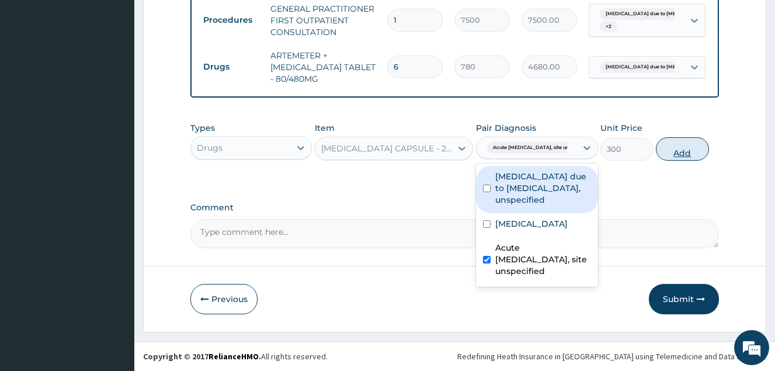
click at [688, 151] on button "Add" at bounding box center [682, 148] width 53 height 23
type input "0"
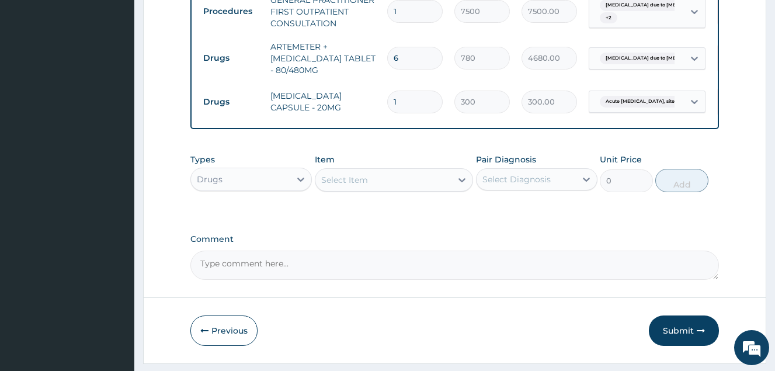
click at [410, 98] on input "1" at bounding box center [415, 102] width 56 height 23
type input "14"
type input "4200.00"
type input "14"
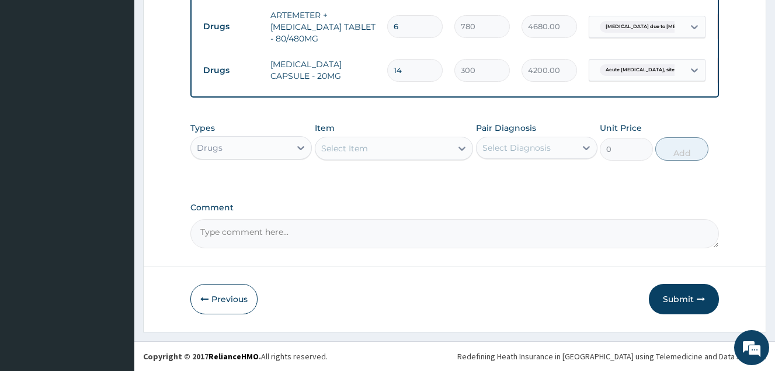
scroll to position [518, 0]
click at [358, 150] on div "Select Item" at bounding box center [344, 149] width 47 height 12
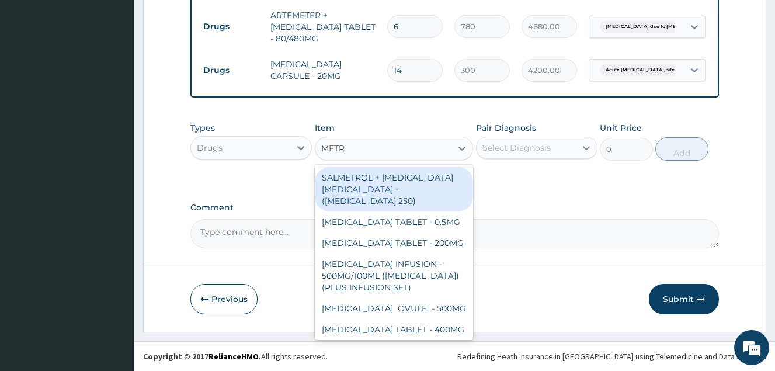
type input "METRO"
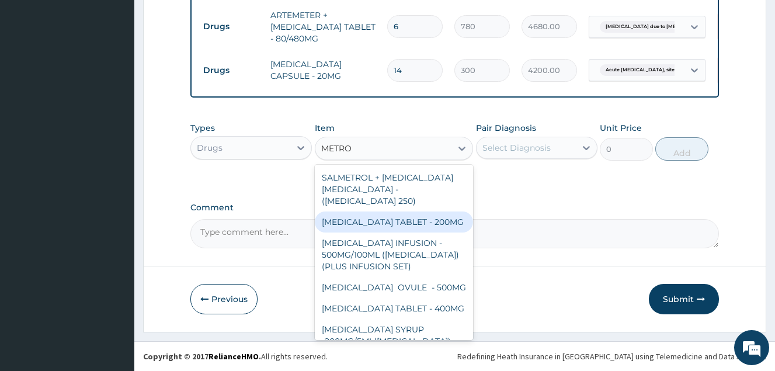
click at [392, 212] on div "METRONIDAZOLE TABLET - 200MG" at bounding box center [394, 222] width 159 height 21
type input "60"
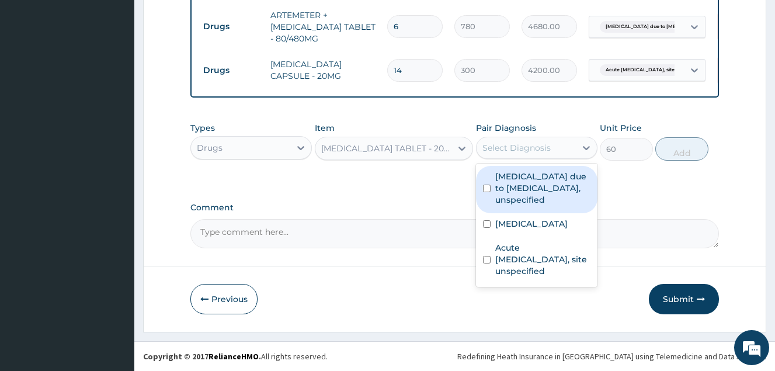
click at [519, 150] on div "Select Diagnosis" at bounding box center [517, 148] width 68 height 12
click at [487, 192] on input "checkbox" at bounding box center [487, 189] width 8 height 8
checkbox input "true"
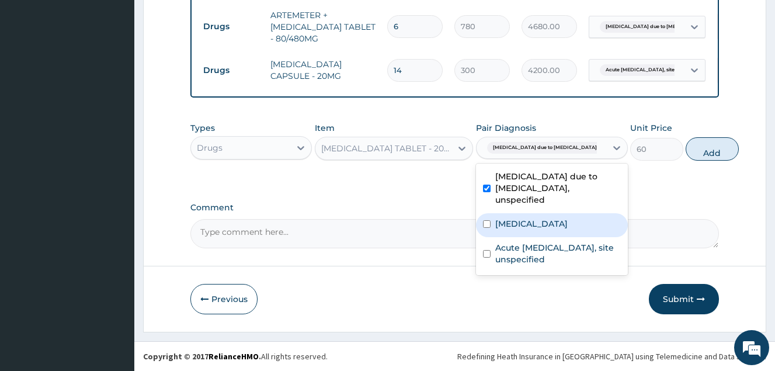
click at [490, 228] on input "checkbox" at bounding box center [487, 224] width 8 height 8
checkbox input "true"
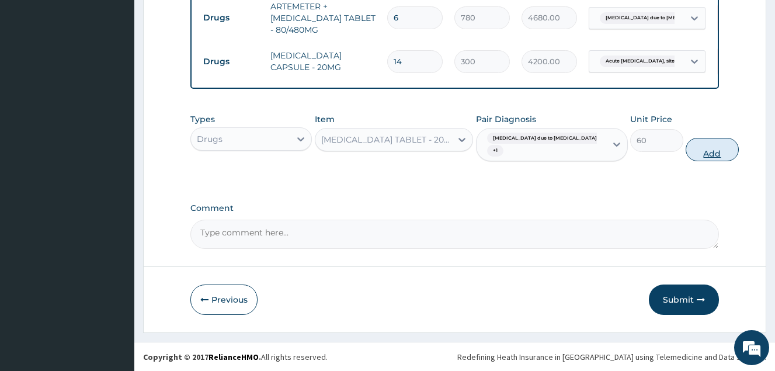
click at [686, 154] on button "Add" at bounding box center [712, 149] width 53 height 23
type input "0"
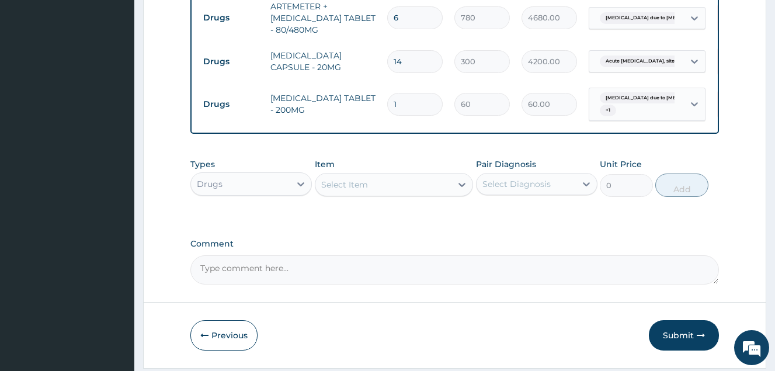
click at [406, 108] on input "1" at bounding box center [415, 104] width 56 height 23
type input "0.00"
type input "3"
type input "180.00"
type input "30"
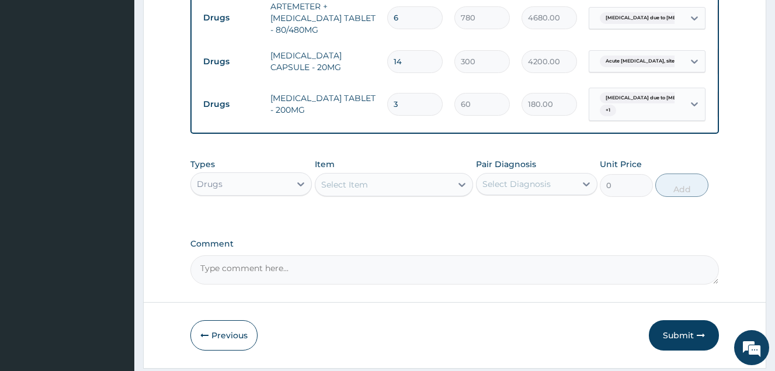
type input "1800.00"
type input "30"
click at [392, 171] on div "Item Select Item" at bounding box center [394, 177] width 159 height 39
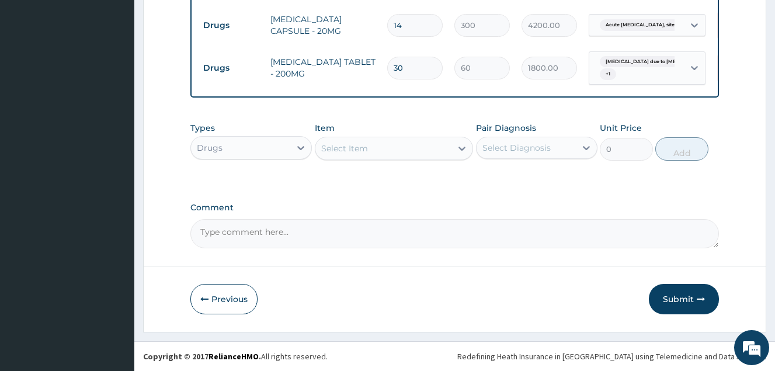
scroll to position [563, 0]
click at [378, 149] on div "Select Item" at bounding box center [384, 148] width 137 height 19
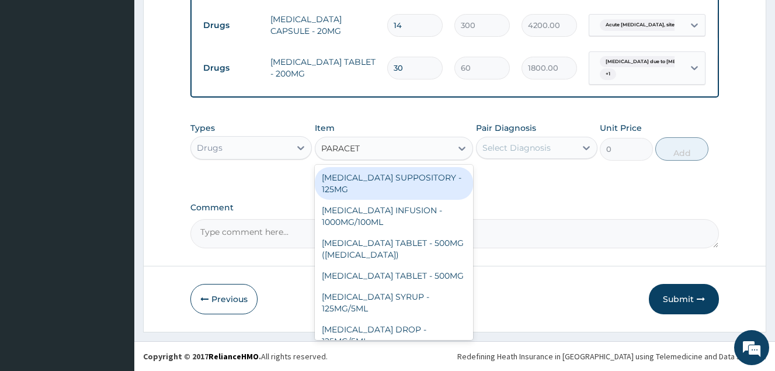
type input "PARACETA"
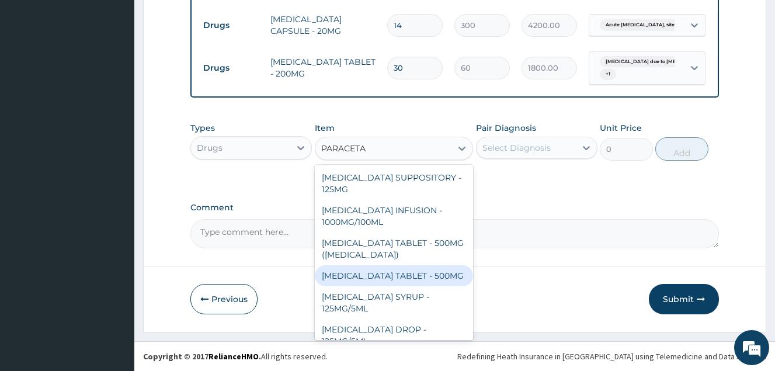
click at [418, 276] on div "PARACETAMOL TABLET - 500MG" at bounding box center [394, 275] width 159 height 21
type input "72"
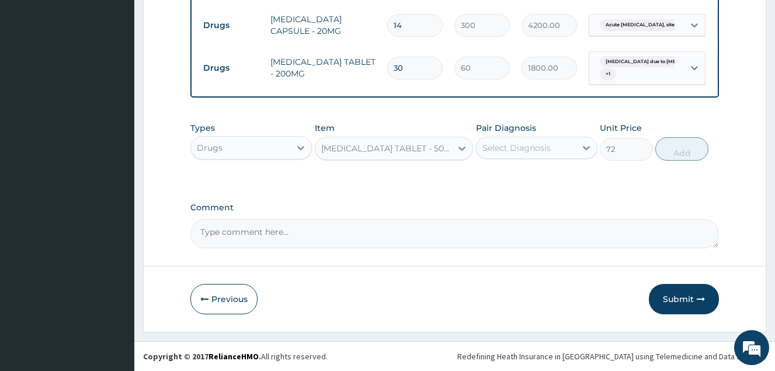
click at [525, 148] on div "Select Diagnosis" at bounding box center [517, 148] width 68 height 12
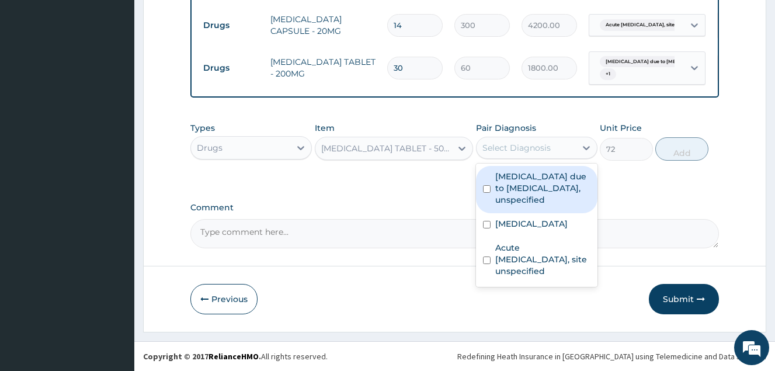
click at [482, 191] on div "Malaria due to Plasmodium falciparum, unspecified" at bounding box center [537, 189] width 122 height 47
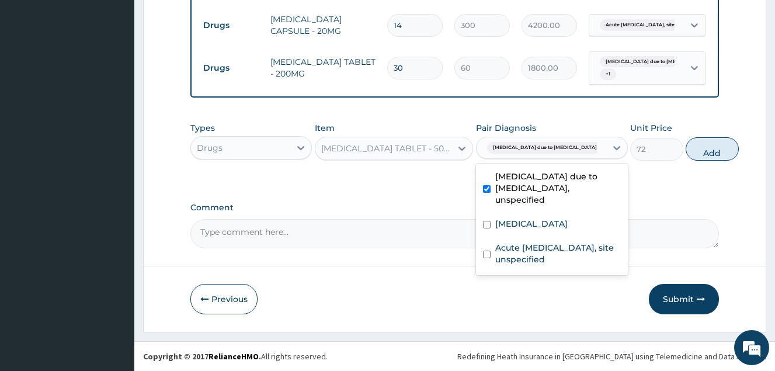
checkbox input "true"
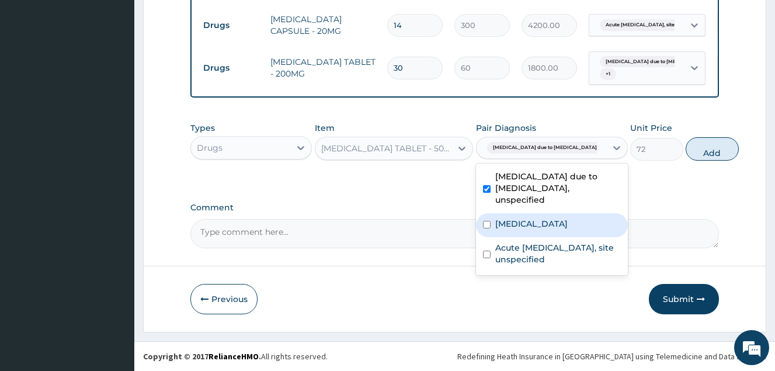
click at [480, 236] on div "Salmonella enteritis" at bounding box center [552, 225] width 152 height 24
checkbox input "true"
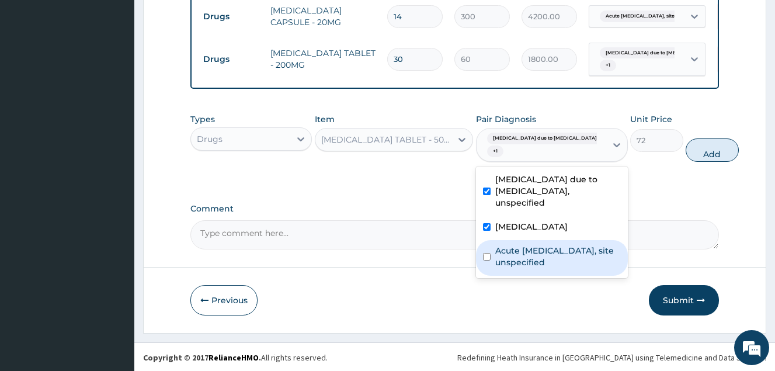
click at [483, 261] on input "checkbox" at bounding box center [487, 257] width 8 height 8
checkbox input "true"
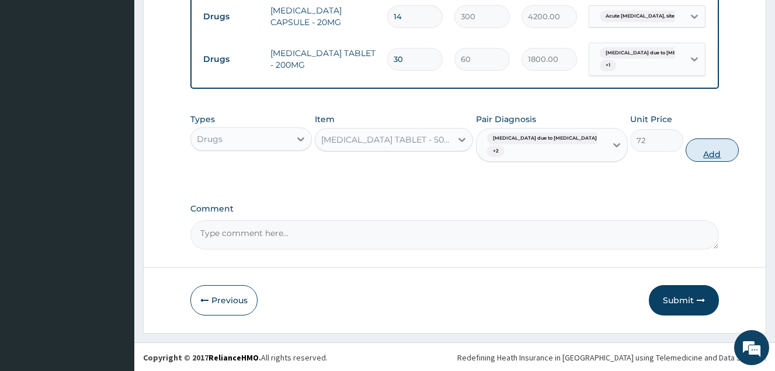
click at [686, 157] on button "Add" at bounding box center [712, 150] width 53 height 23
type input "0"
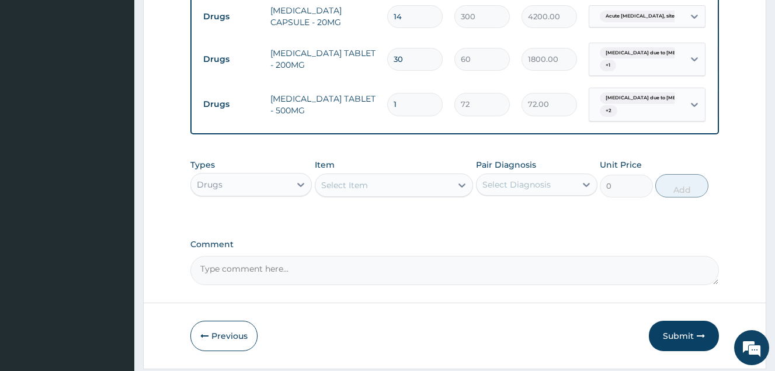
click at [414, 106] on input "1" at bounding box center [415, 104] width 56 height 23
type input "18"
type input "1296.00"
type input "18"
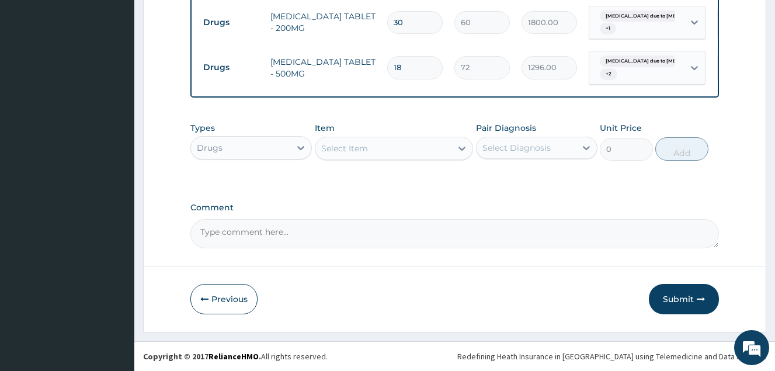
scroll to position [609, 0]
click at [368, 150] on div "Select Item" at bounding box center [384, 148] width 137 height 19
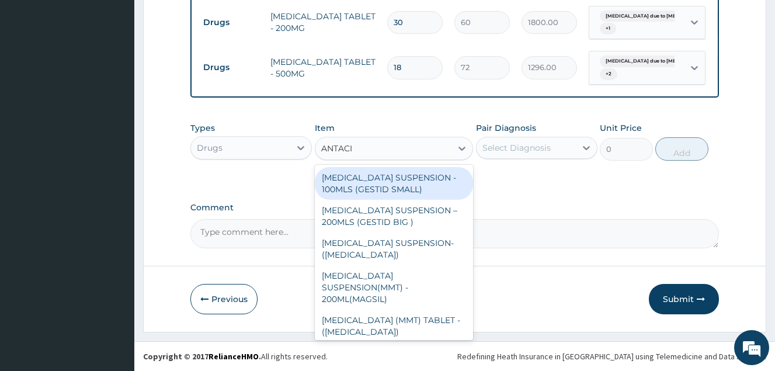
type input "ANTACID"
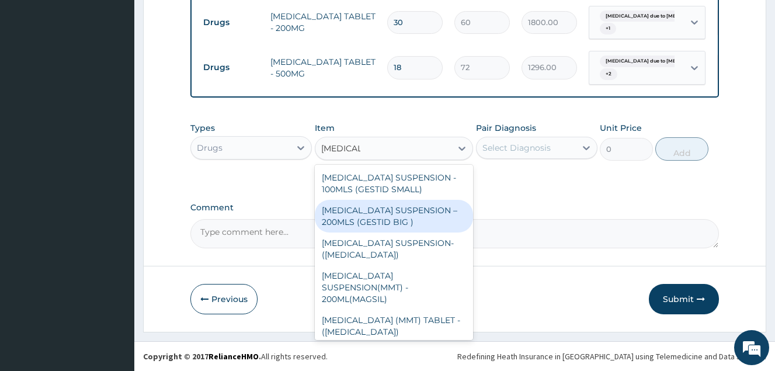
click at [386, 219] on div "ANTACID SUSPENSION – 200MLS (GESTID BIG )" at bounding box center [394, 216] width 159 height 33
type input "3600"
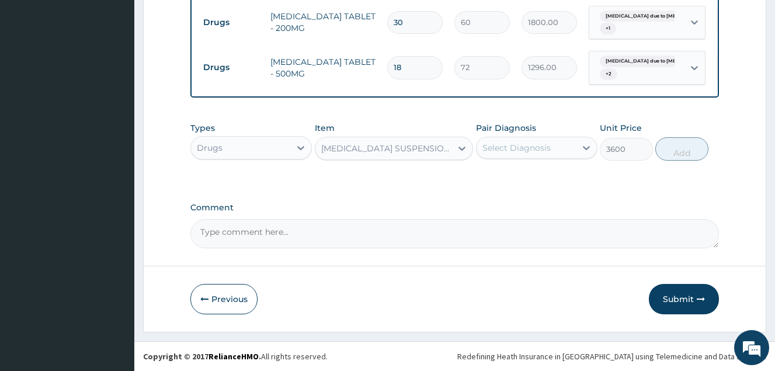
click at [431, 153] on div "ANTACID SUSPENSION – 200MLS (GESTID BIG )" at bounding box center [387, 149] width 132 height 12
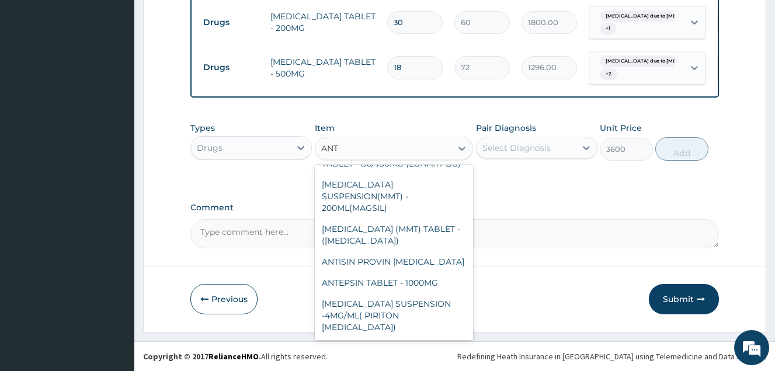
scroll to position [219, 0]
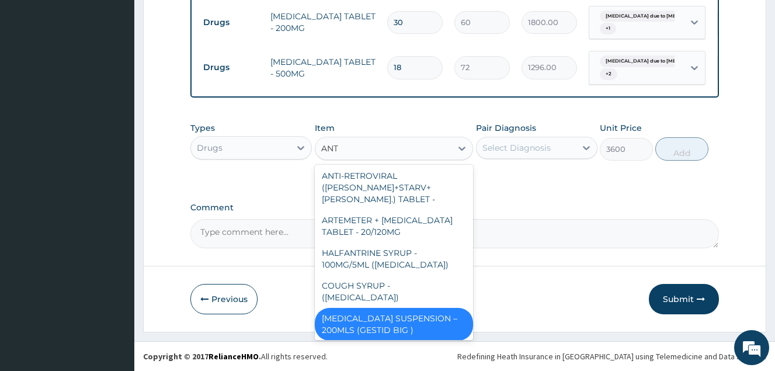
type input "ANTA"
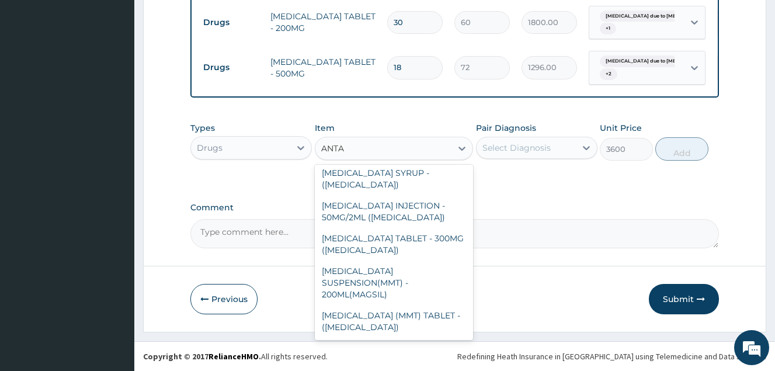
scroll to position [0, 0]
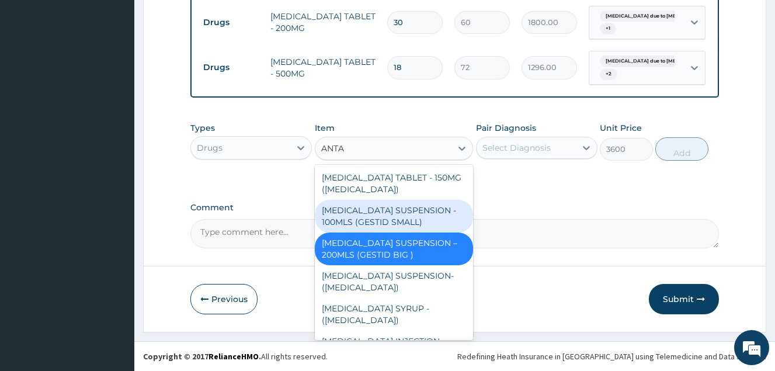
click at [386, 211] on div "ANTACID SUSPENSION - 100MLS (GESTID SMALL)" at bounding box center [394, 216] width 159 height 33
type input "2400"
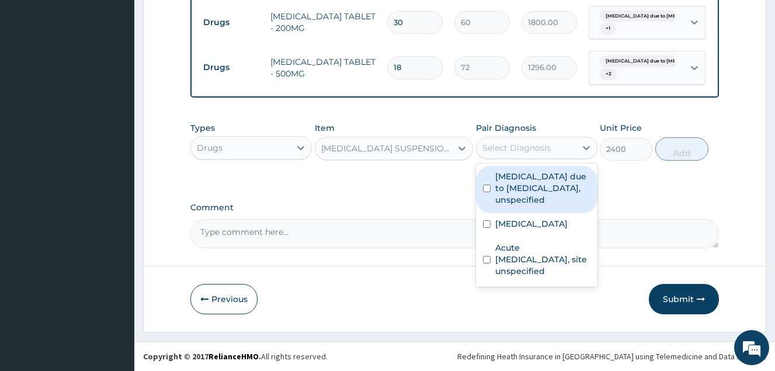
click at [532, 154] on div "Select Diagnosis" at bounding box center [526, 148] width 99 height 19
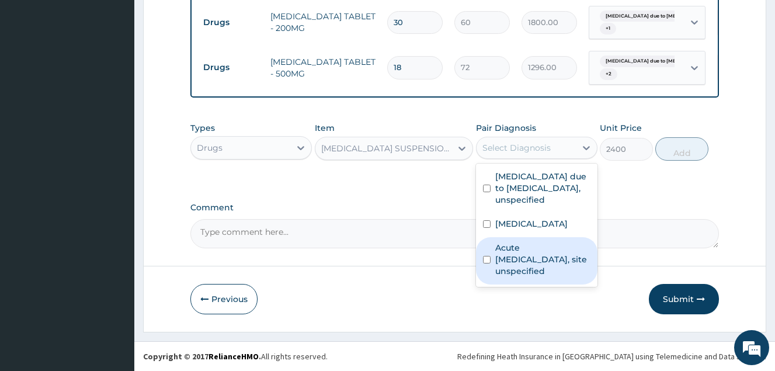
click at [491, 261] on div "Acute peptic ulcer, site unspecified" at bounding box center [537, 260] width 122 height 47
checkbox input "true"
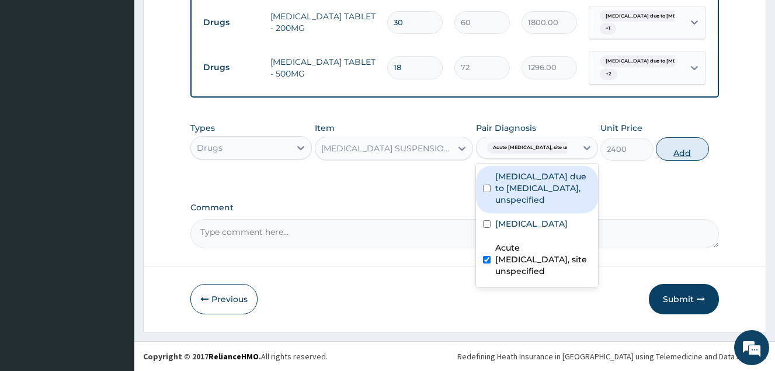
click at [674, 150] on button "Add" at bounding box center [682, 148] width 53 height 23
type input "0"
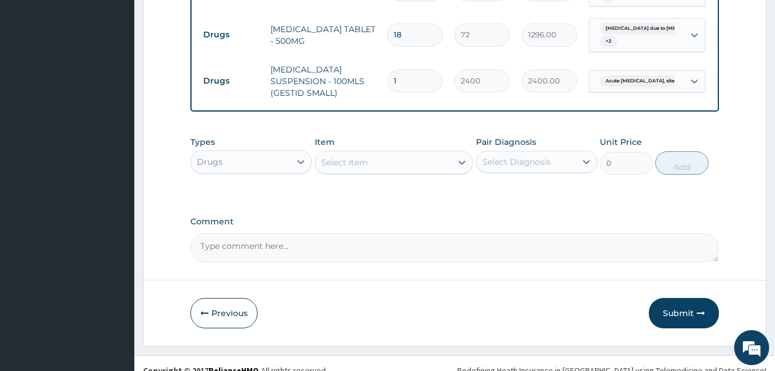
scroll to position [649, 0]
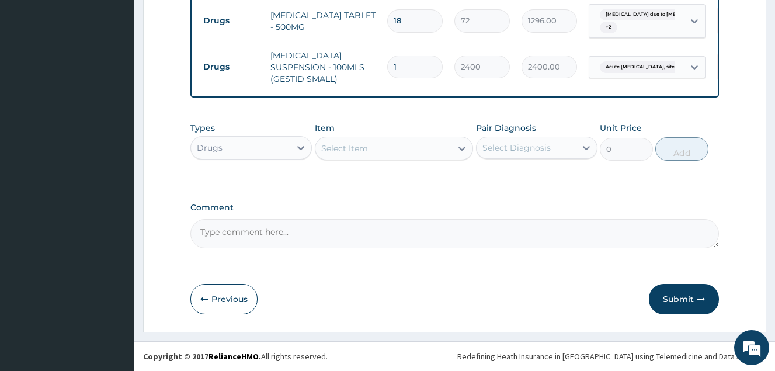
click at [398, 150] on div "Select Item" at bounding box center [384, 148] width 137 height 19
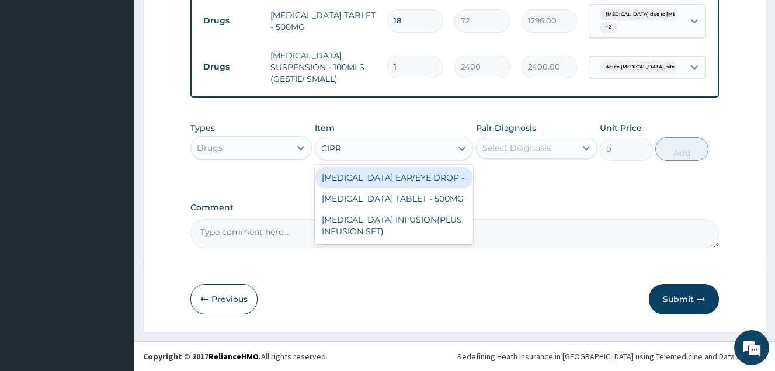
type input "CIPRO"
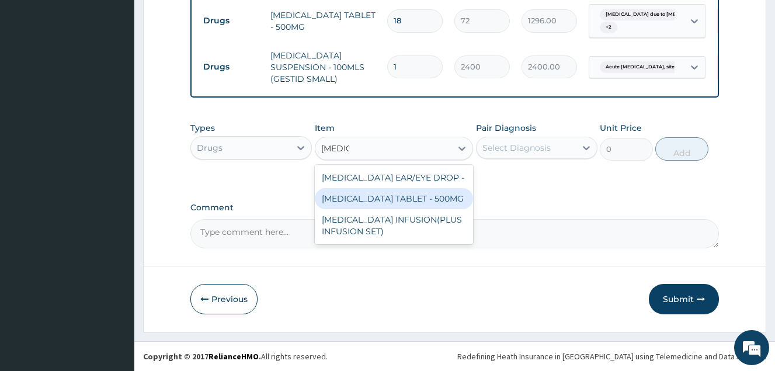
click at [410, 202] on div "CIPROFLOXACIN TABLET - 500MG" at bounding box center [394, 198] width 159 height 21
type input "420"
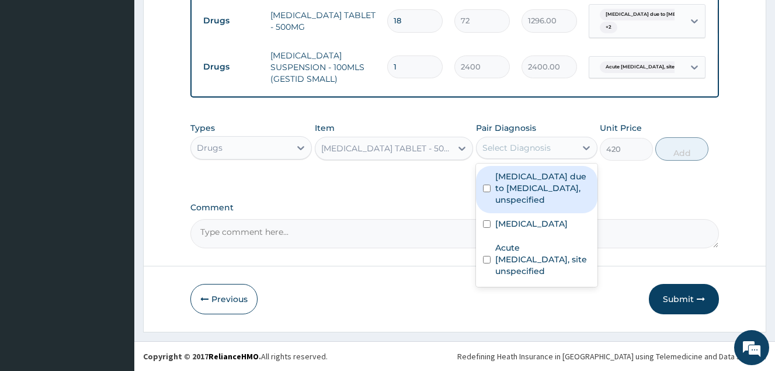
click at [539, 148] on div "Select Diagnosis" at bounding box center [517, 148] width 68 height 12
click at [486, 192] on input "checkbox" at bounding box center [487, 189] width 8 height 8
checkbox input "true"
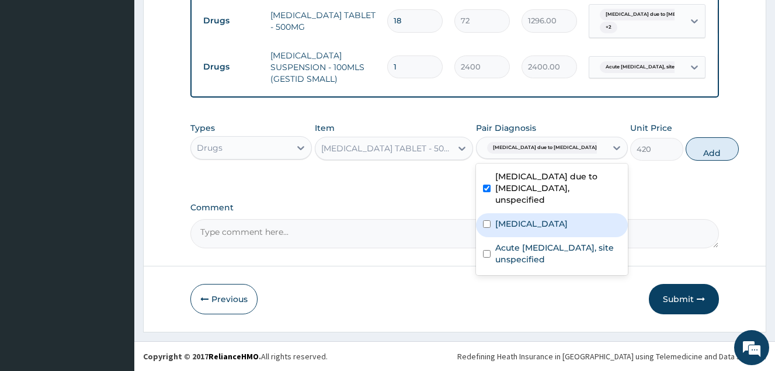
click at [485, 230] on div "Salmonella enteritis" at bounding box center [552, 225] width 152 height 24
checkbox input "true"
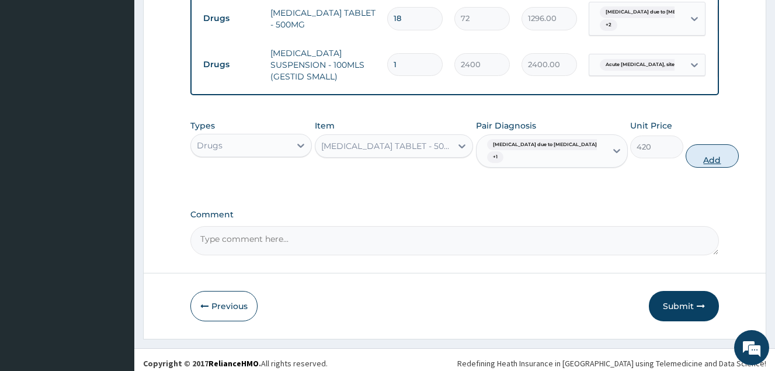
click at [686, 155] on button "Add" at bounding box center [712, 155] width 53 height 23
type input "0"
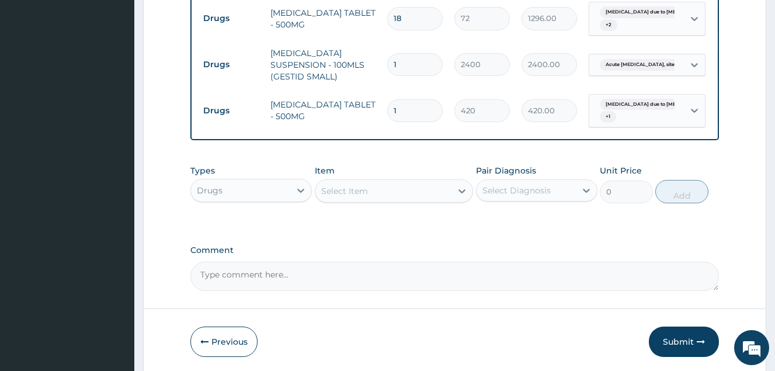
type input "10"
type input "4200.00"
type input "10"
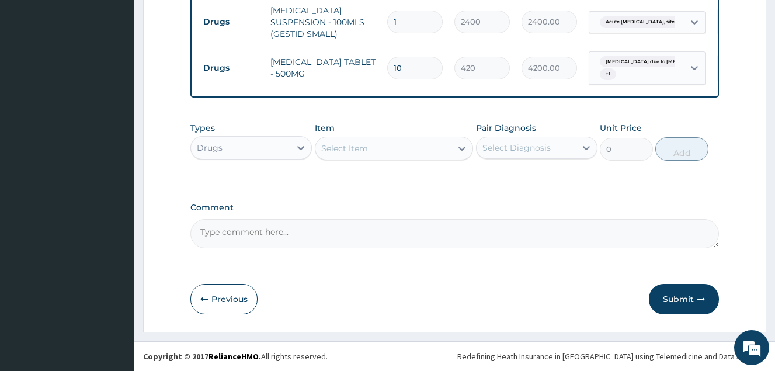
scroll to position [694, 0]
click at [384, 154] on div "Select Item" at bounding box center [384, 148] width 137 height 19
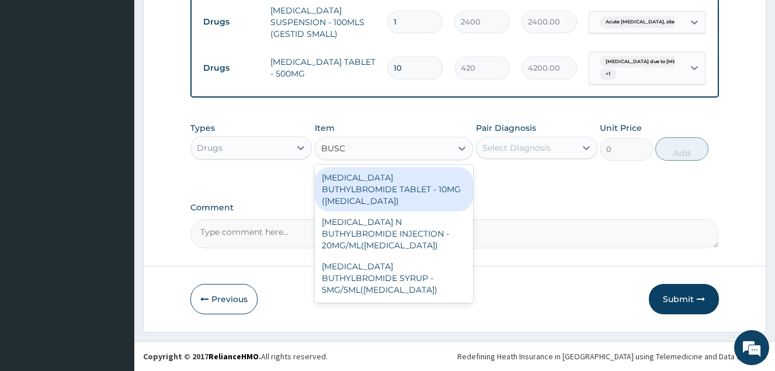
type input "BUSCO"
click at [385, 182] on div "HYOSCINE BUTHYLBROMIDE TABLET - 10MG (BUSCOPAN)" at bounding box center [394, 189] width 159 height 44
type input "120"
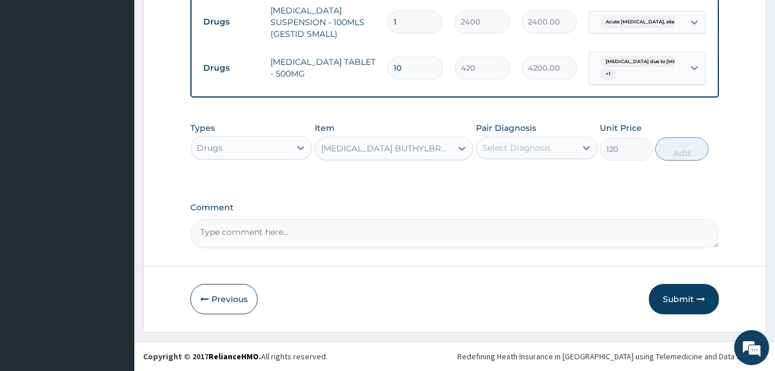
click at [513, 151] on div "Select Diagnosis" at bounding box center [517, 148] width 68 height 12
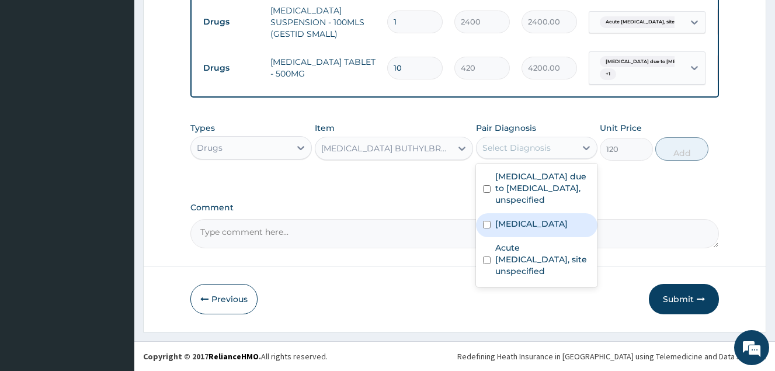
click at [492, 235] on div "Salmonella enteritis" at bounding box center [537, 225] width 122 height 24
checkbox input "true"
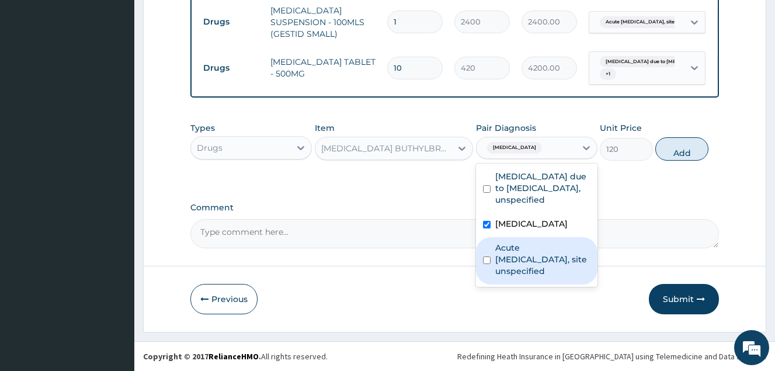
click at [489, 273] on div "Acute peptic ulcer, site unspecified" at bounding box center [537, 260] width 122 height 47
checkbox input "true"
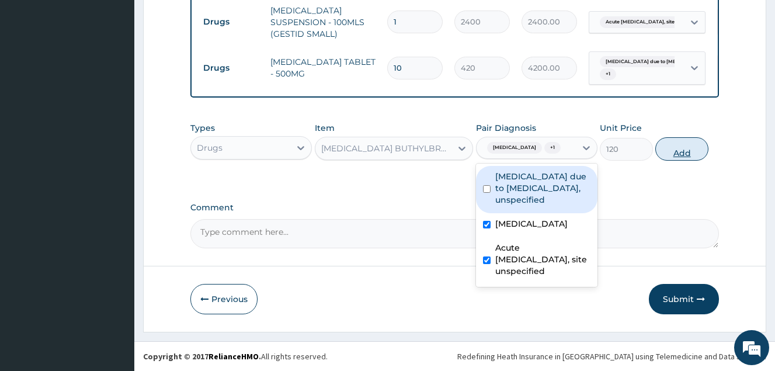
click at [686, 153] on button "Add" at bounding box center [682, 148] width 53 height 23
type input "0"
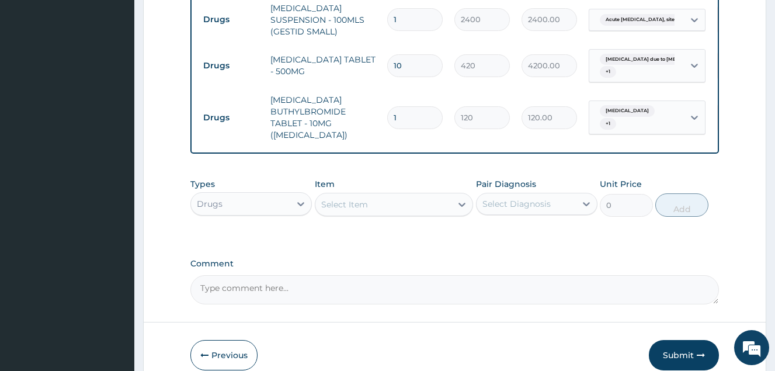
click at [406, 110] on input "1" at bounding box center [415, 117] width 56 height 23
type input "10"
type input "1200.00"
type input "10"
click at [380, 179] on div "Types Drugs Item Select Item Pair Diagnosis Select Diagnosis Unit Price 0 Add" at bounding box center [455, 197] width 529 height 50
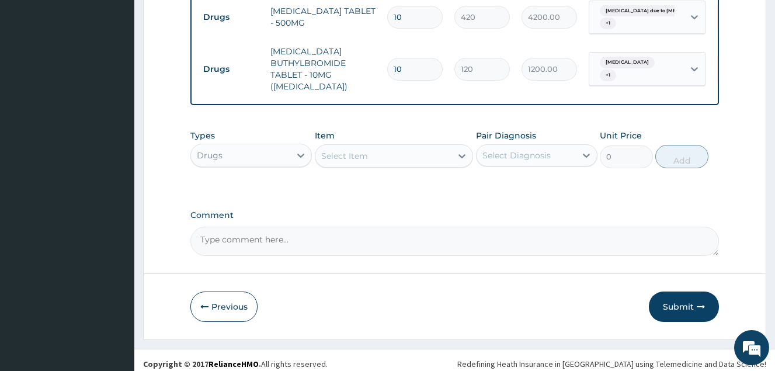
scroll to position [753, 0]
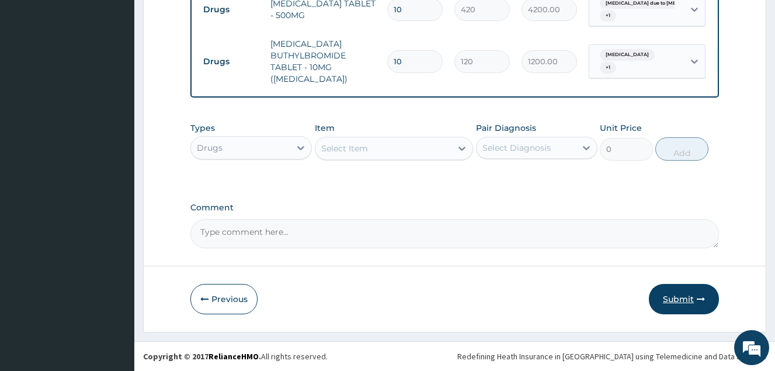
click at [666, 296] on button "Submit" at bounding box center [684, 299] width 70 height 30
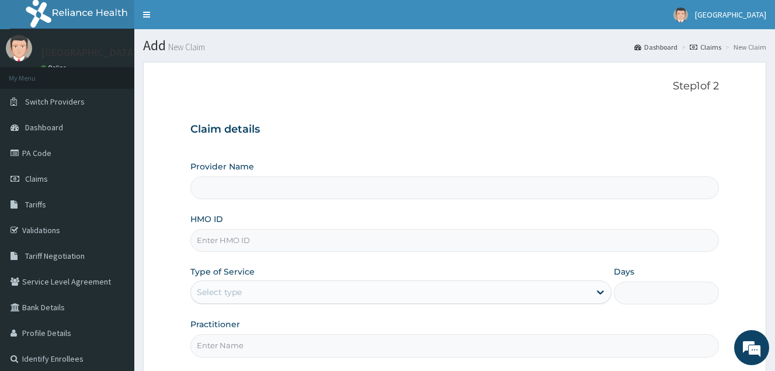
type input "[GEOGRAPHIC_DATA]- [GEOGRAPHIC_DATA]"
